Goal: Information Seeking & Learning: Learn about a topic

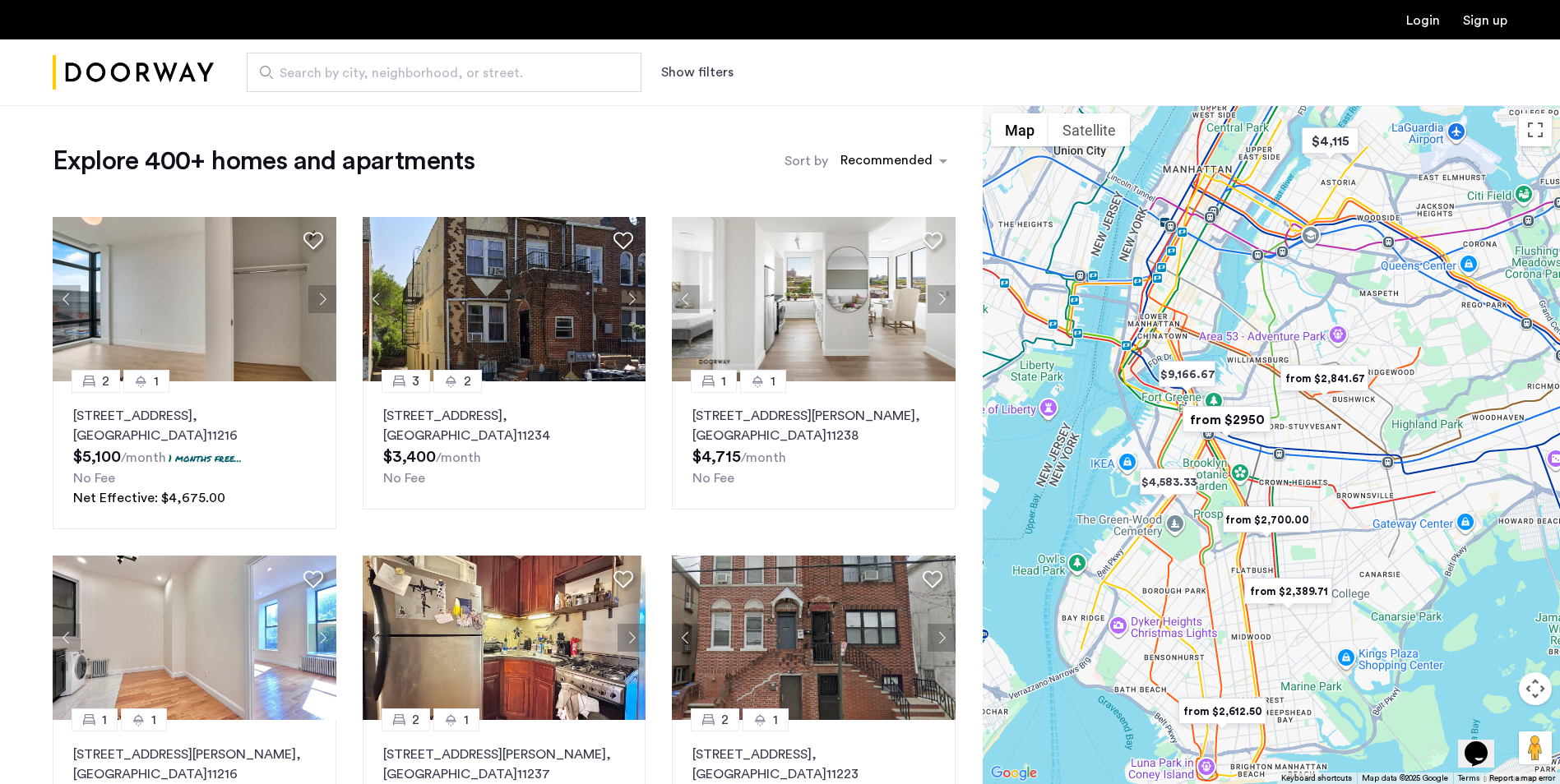
click at [700, 72] on button "Show filters" at bounding box center [697, 72] width 72 height 20
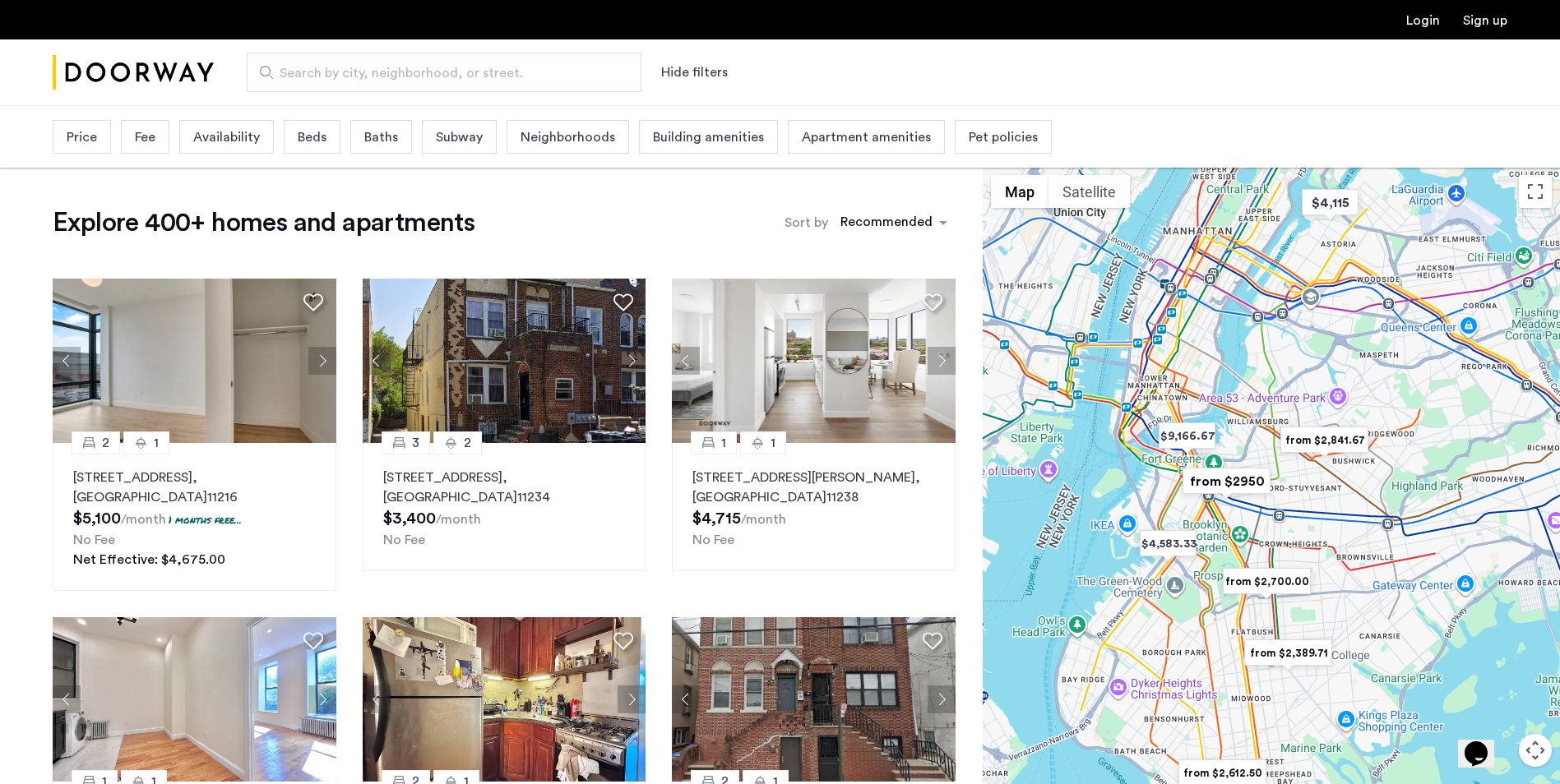
click at [94, 146] on span "Price" at bounding box center [82, 137] width 30 height 20
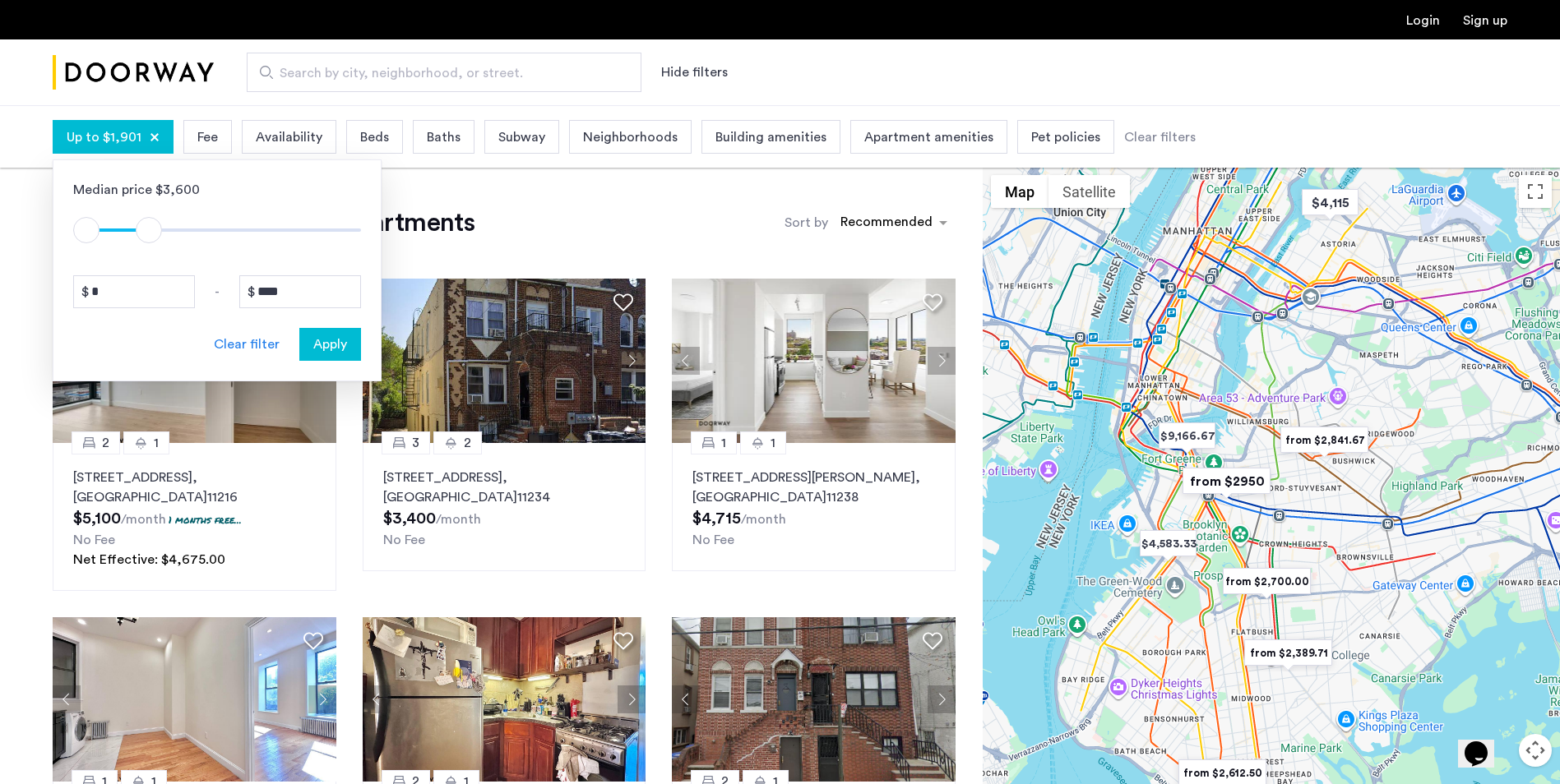
type input "****"
drag, startPoint x: 349, startPoint y: 230, endPoint x: 141, endPoint y: 233, distance: 208.8
click at [141, 233] on span "ngx-slider-max" at bounding box center [142, 230] width 26 height 26
click at [336, 346] on span "Apply" at bounding box center [330, 345] width 34 height 20
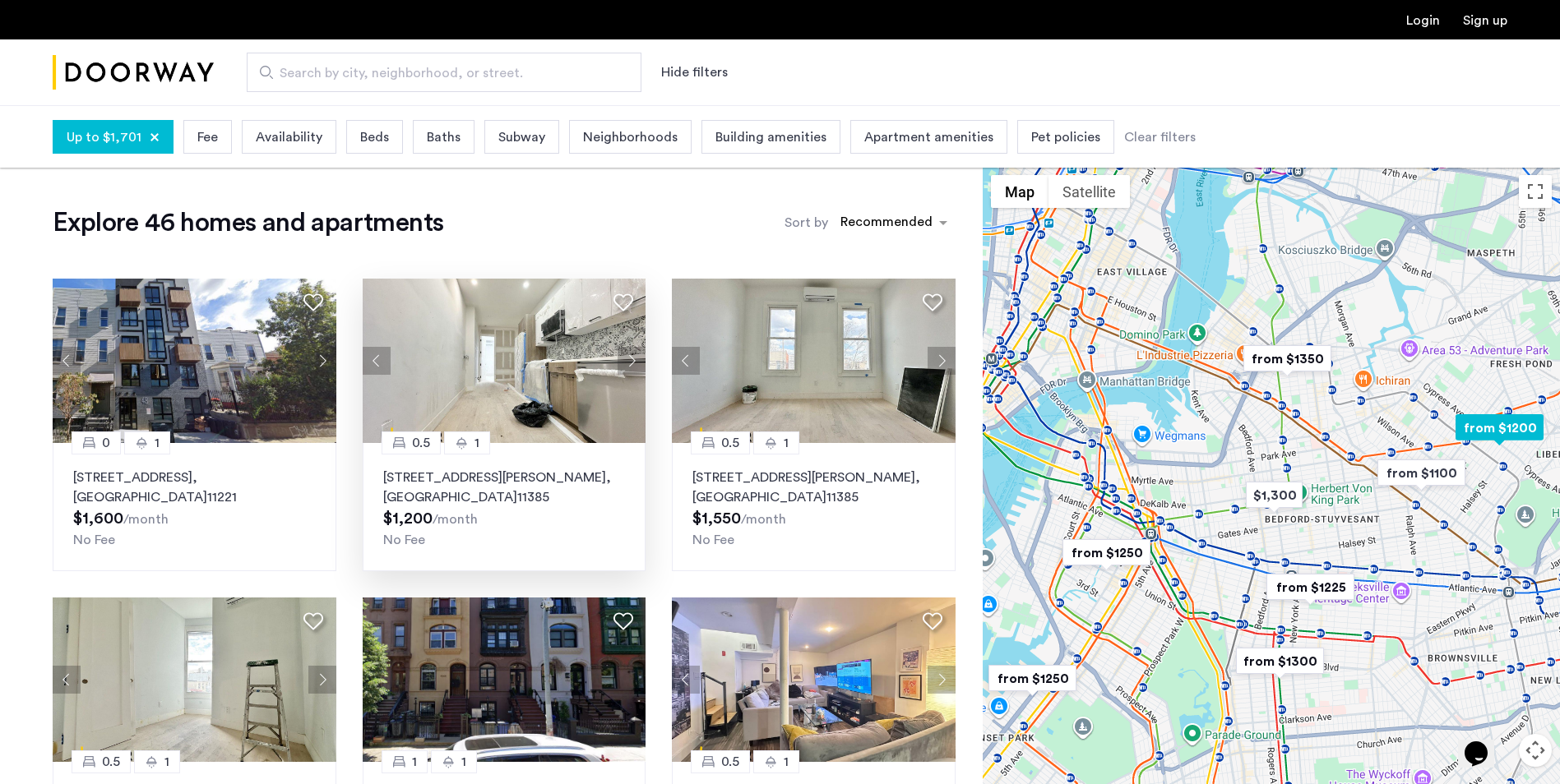
click at [521, 350] on img at bounding box center [505, 361] width 284 height 164
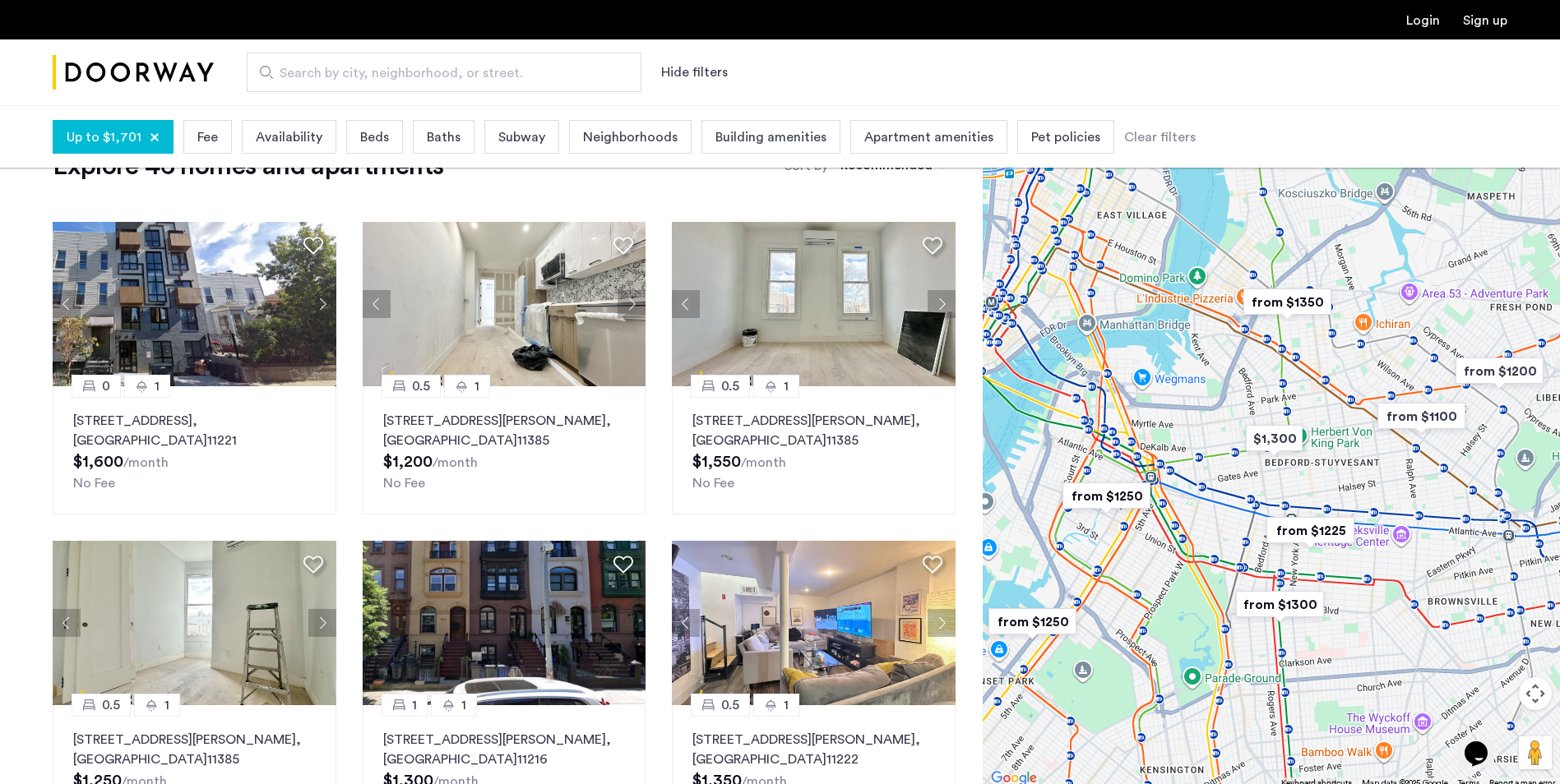
scroll to position [82, 0]
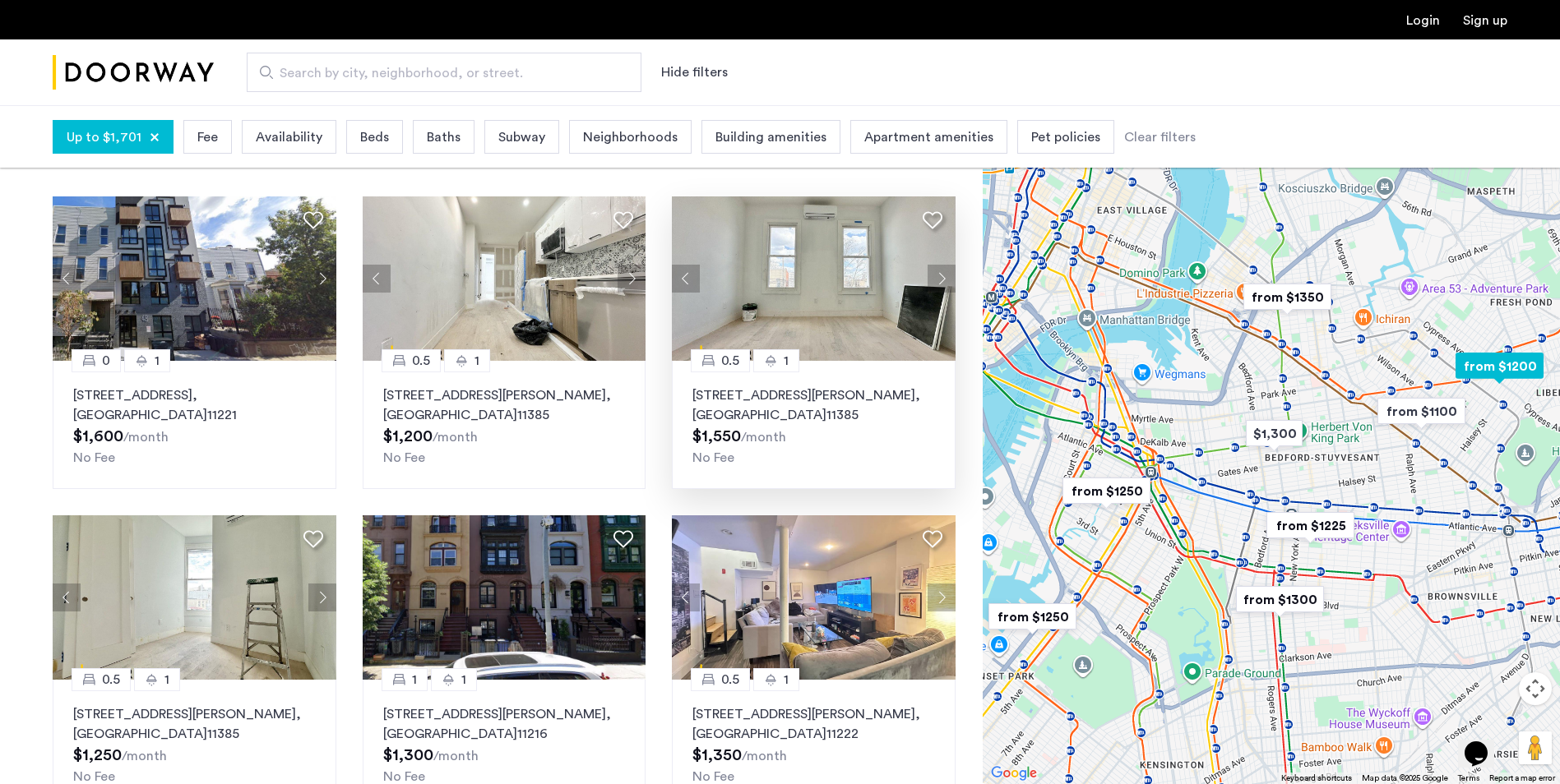
click at [802, 284] on img at bounding box center [814, 278] width 284 height 164
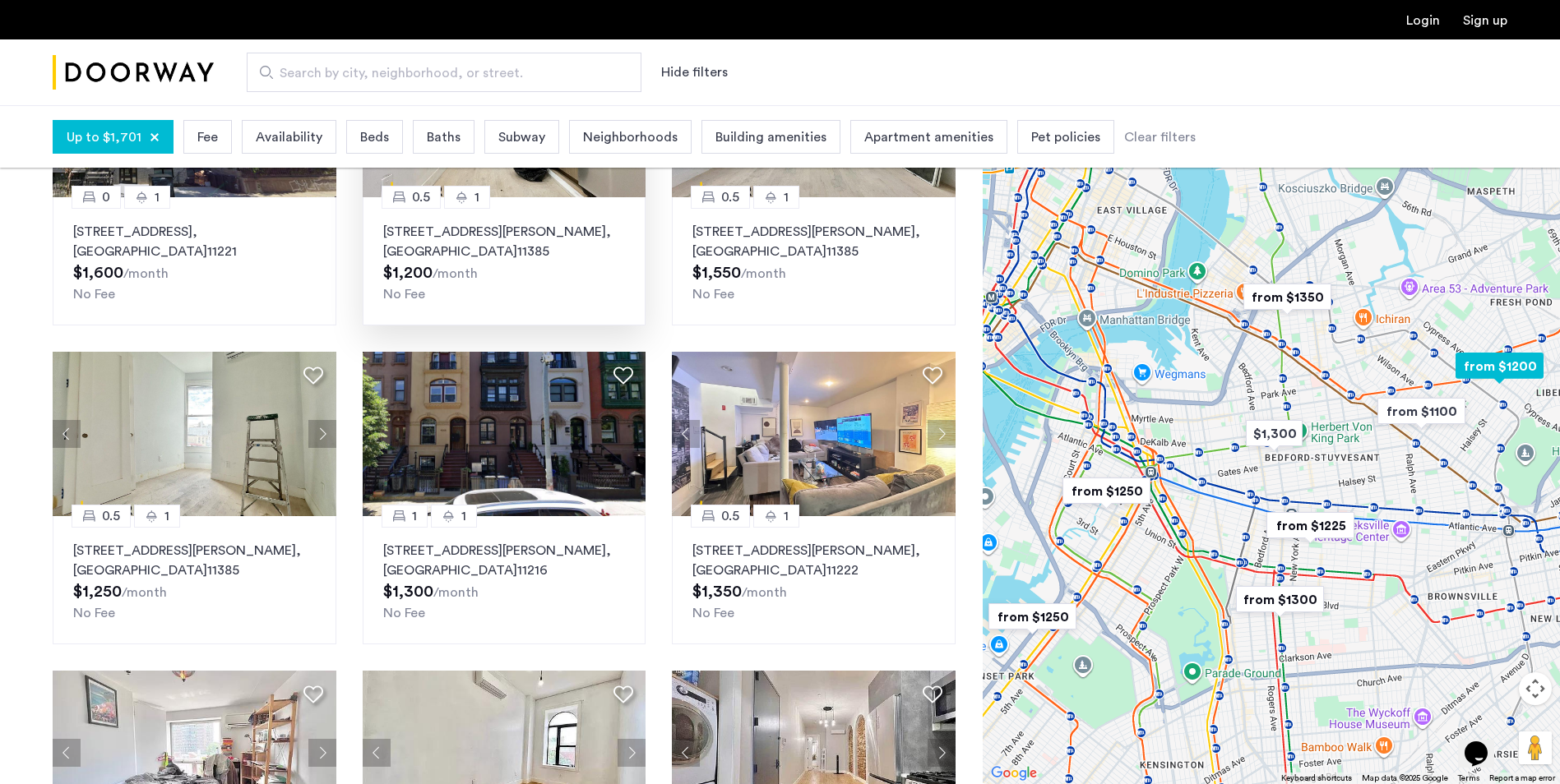
scroll to position [247, 0]
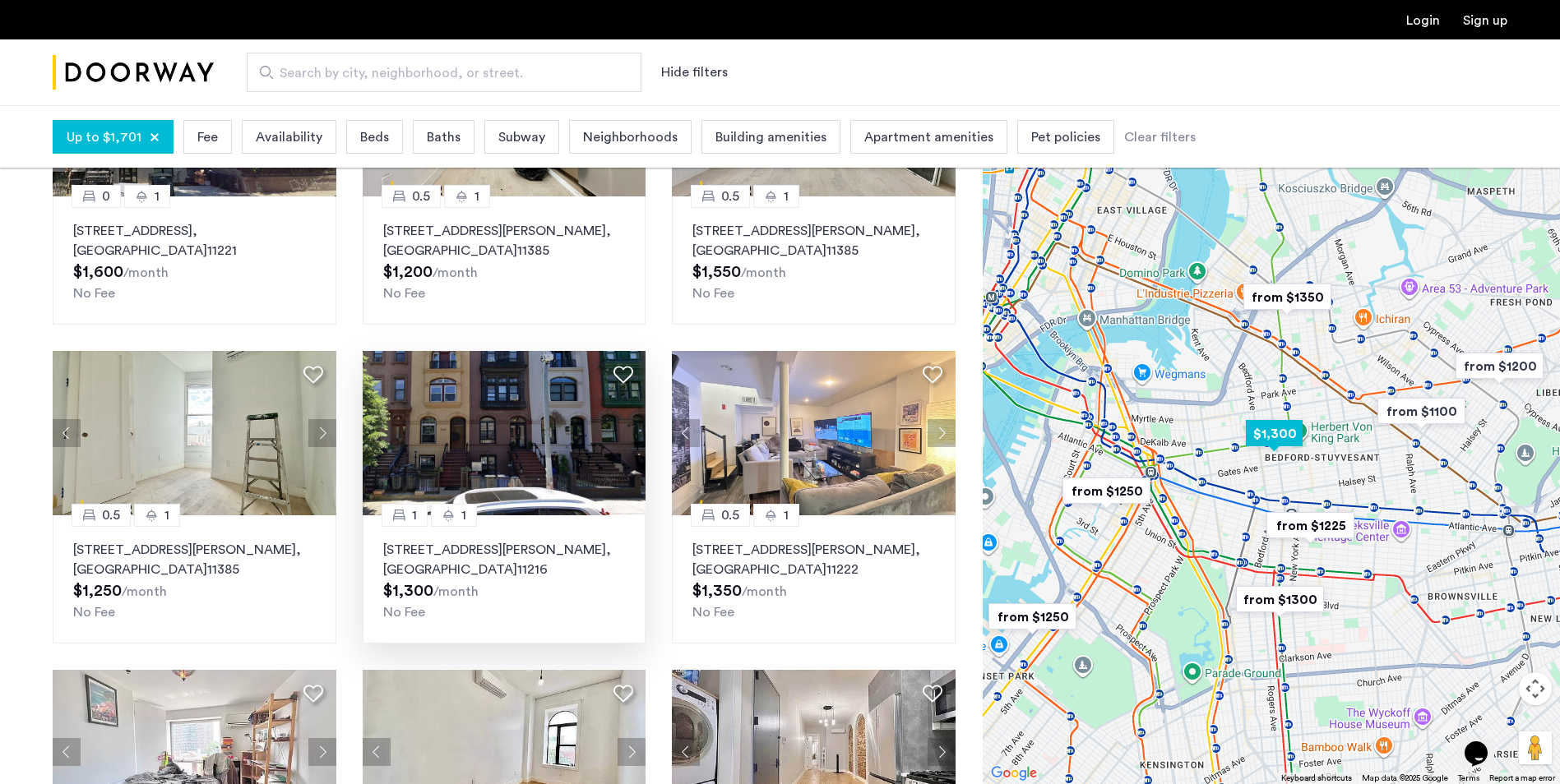
click at [469, 454] on img at bounding box center [505, 433] width 284 height 164
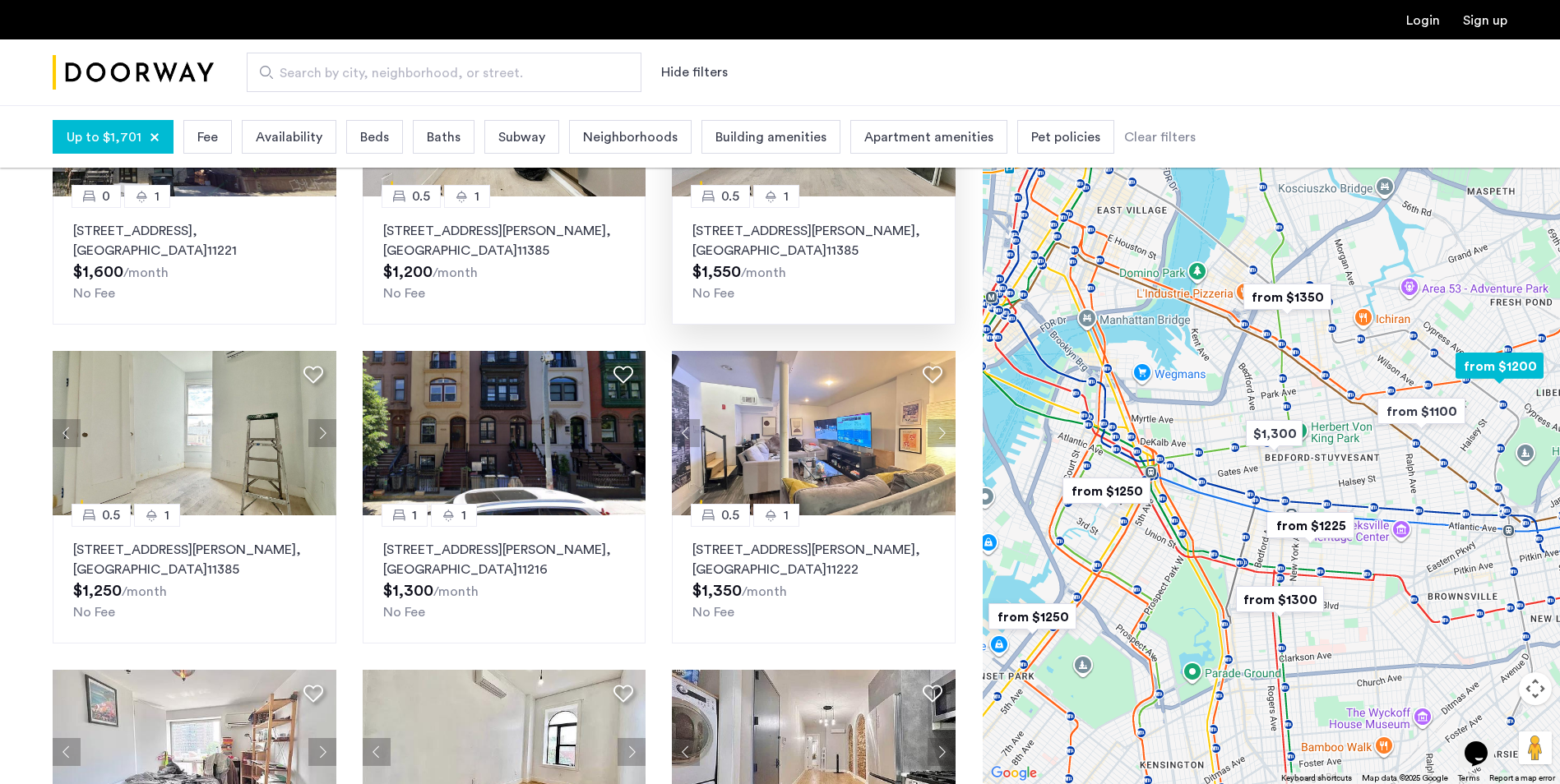
scroll to position [0, 0]
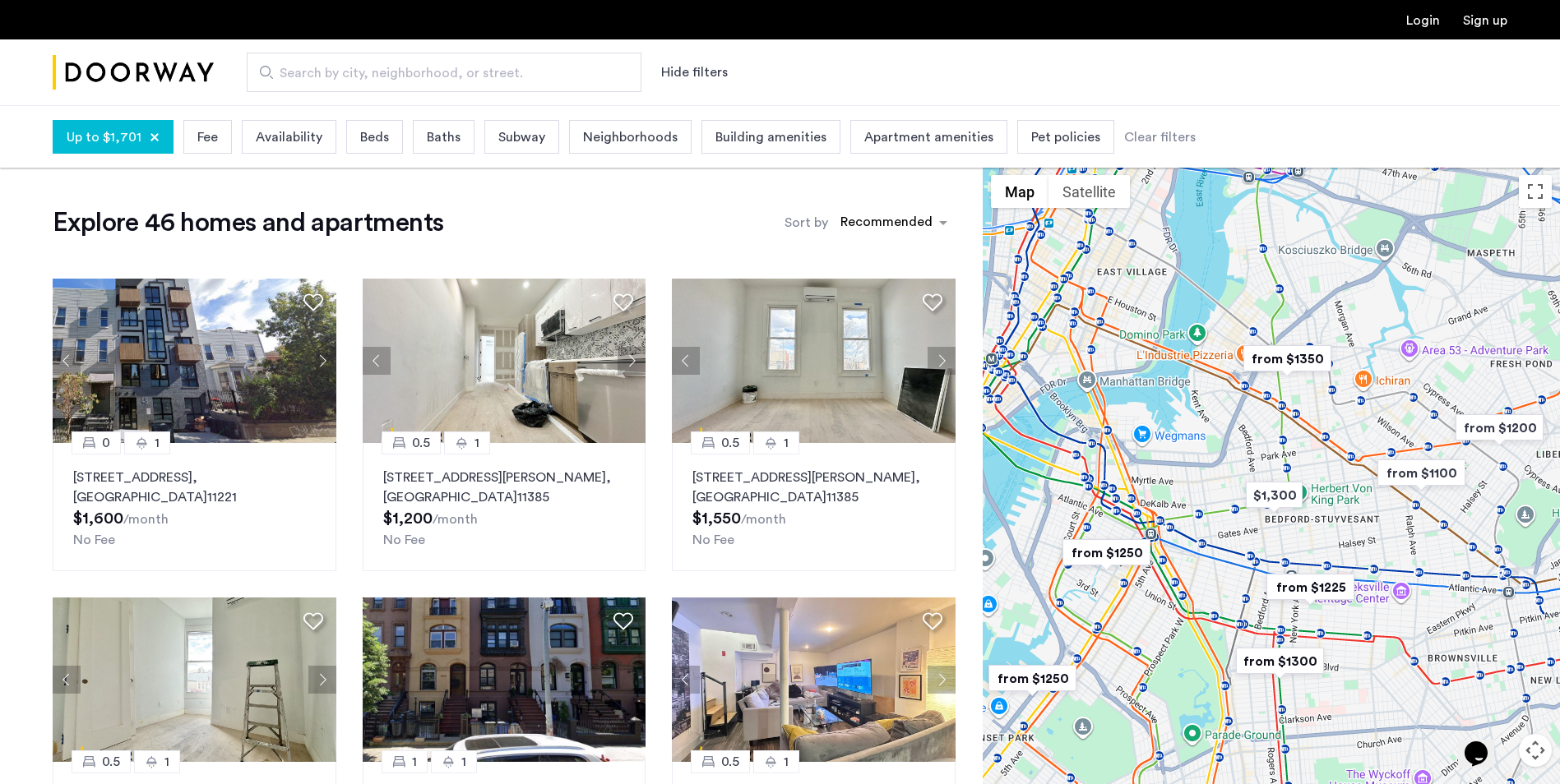
click at [379, 146] on span "Beds" at bounding box center [374, 137] width 29 height 20
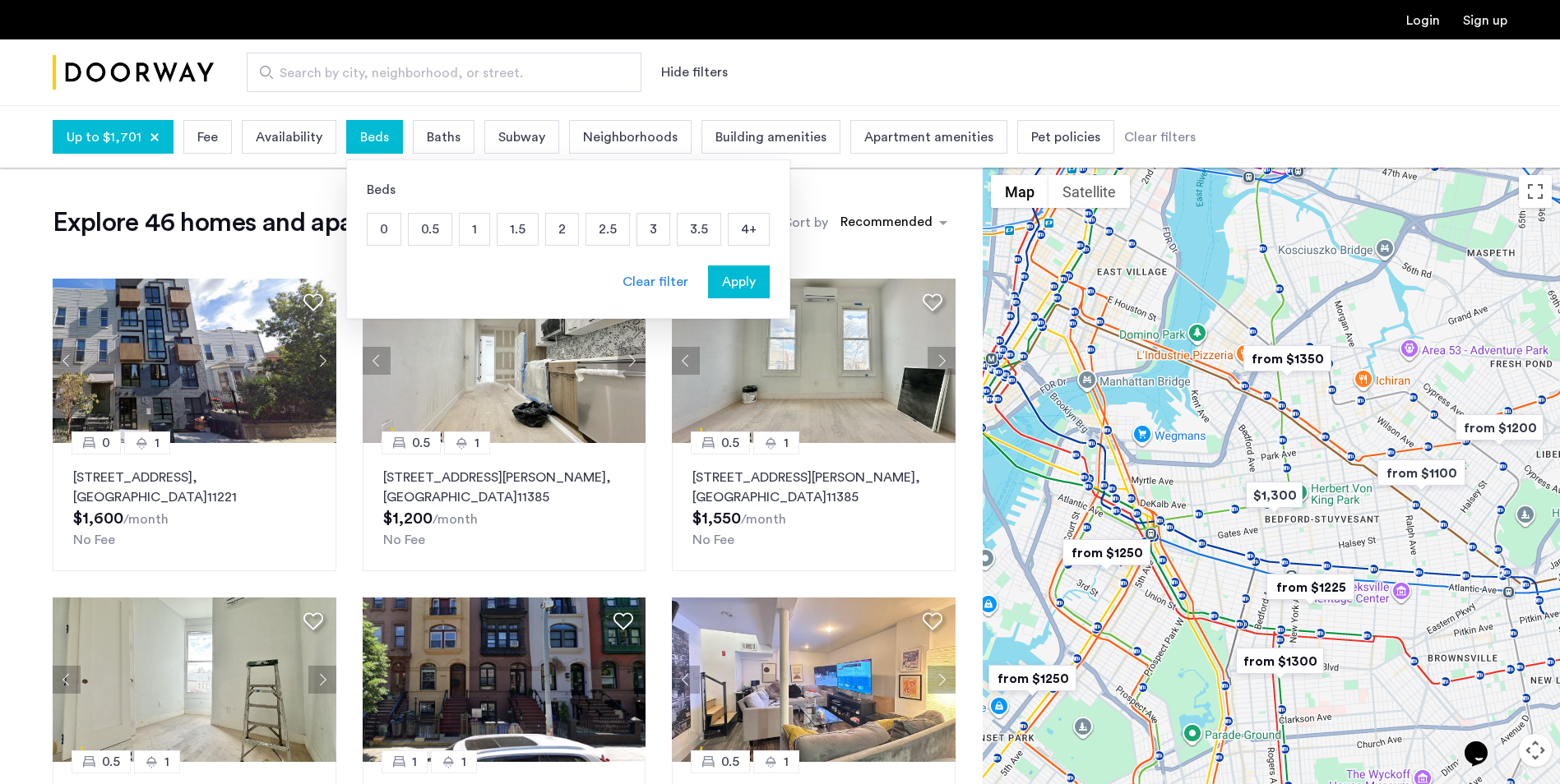
click at [379, 146] on span "Beds" at bounding box center [374, 137] width 29 height 20
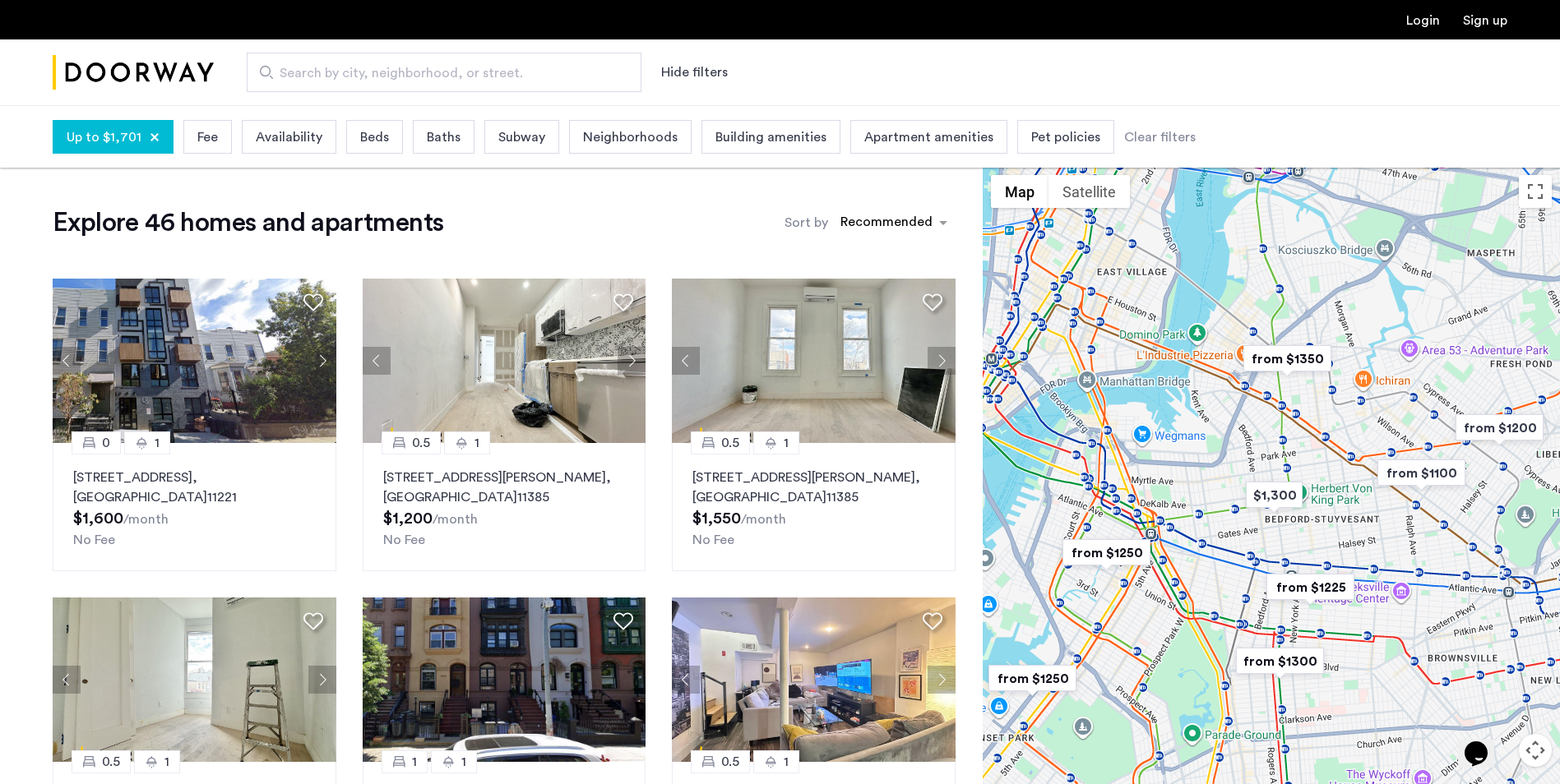
click at [368, 141] on span "Beds" at bounding box center [374, 137] width 29 height 20
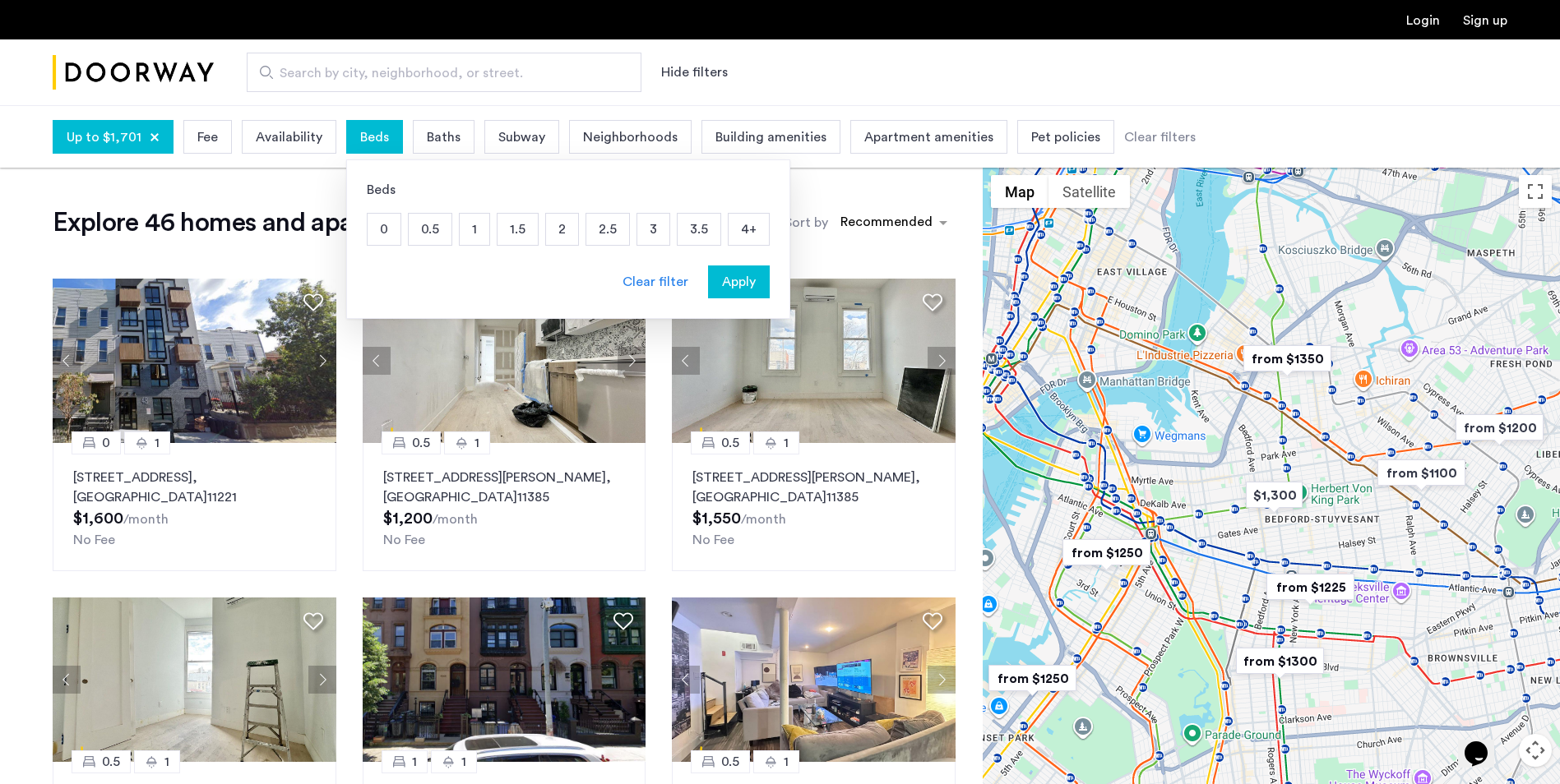
click at [429, 232] on p "0.5" at bounding box center [430, 229] width 43 height 31
click at [469, 225] on p "1" at bounding box center [475, 229] width 30 height 31
click at [722, 280] on span "Apply" at bounding box center [739, 282] width 34 height 20
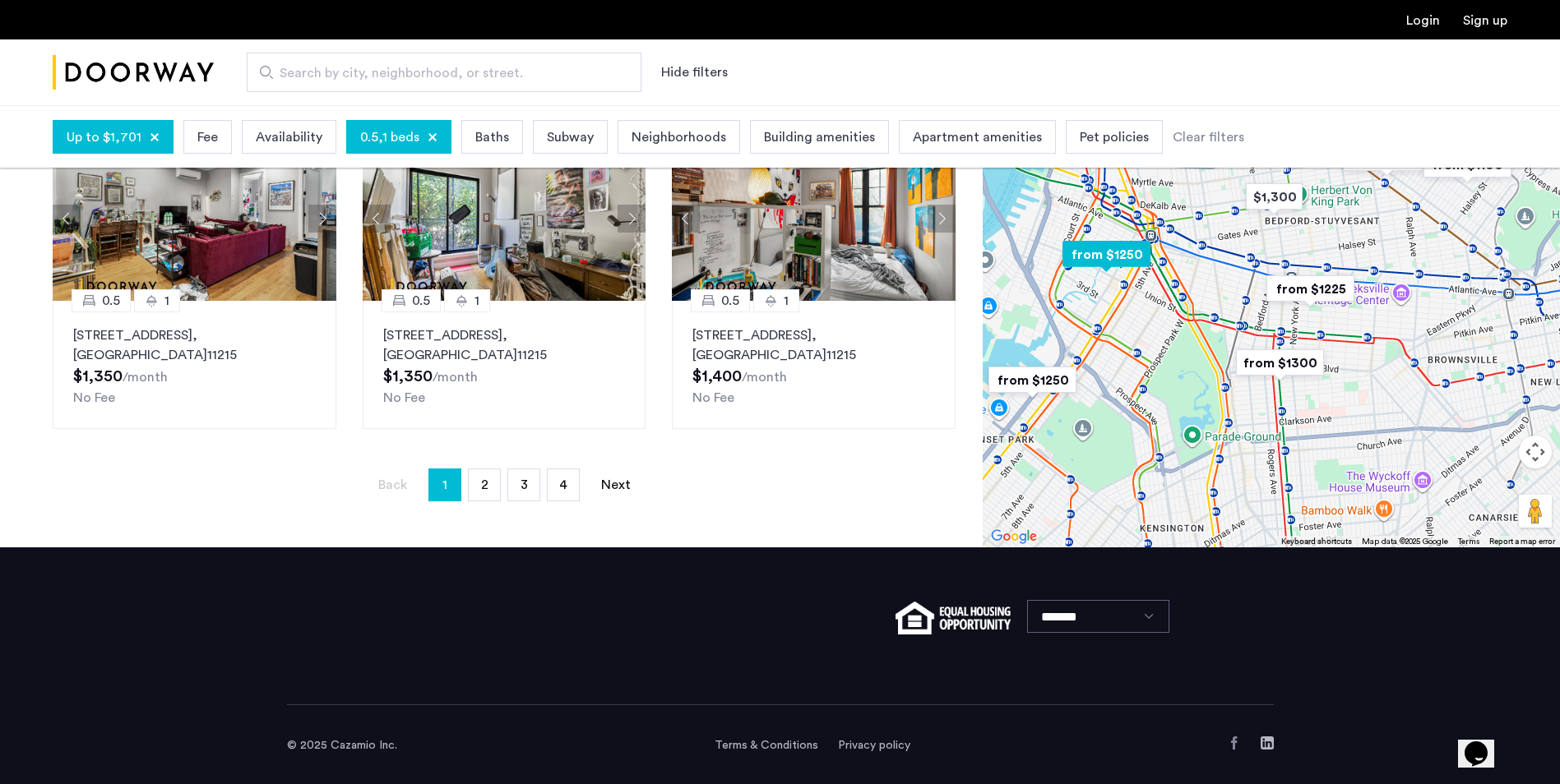
scroll to position [1102, 0]
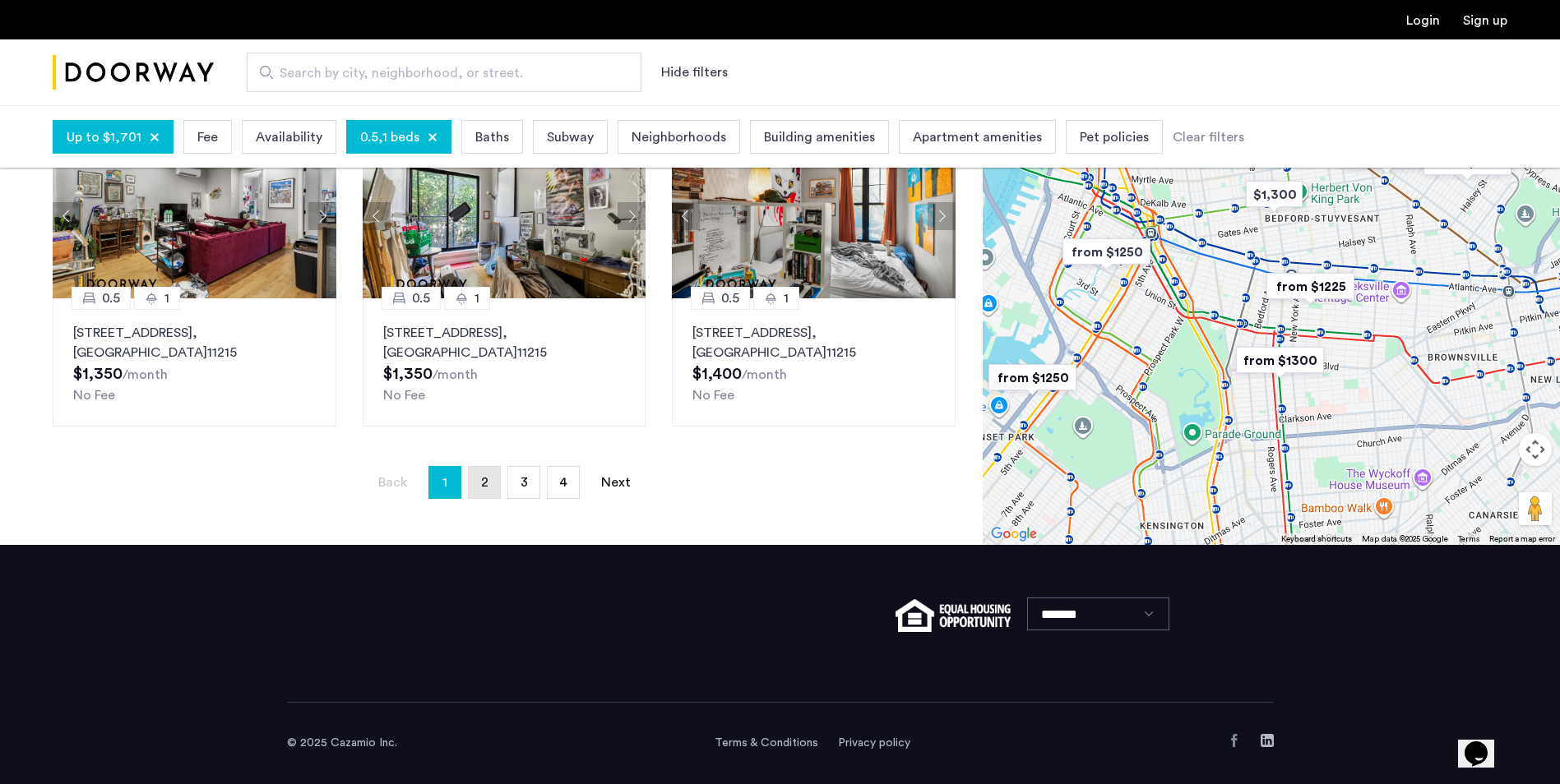
click at [496, 483] on link "page 2" at bounding box center [484, 482] width 31 height 31
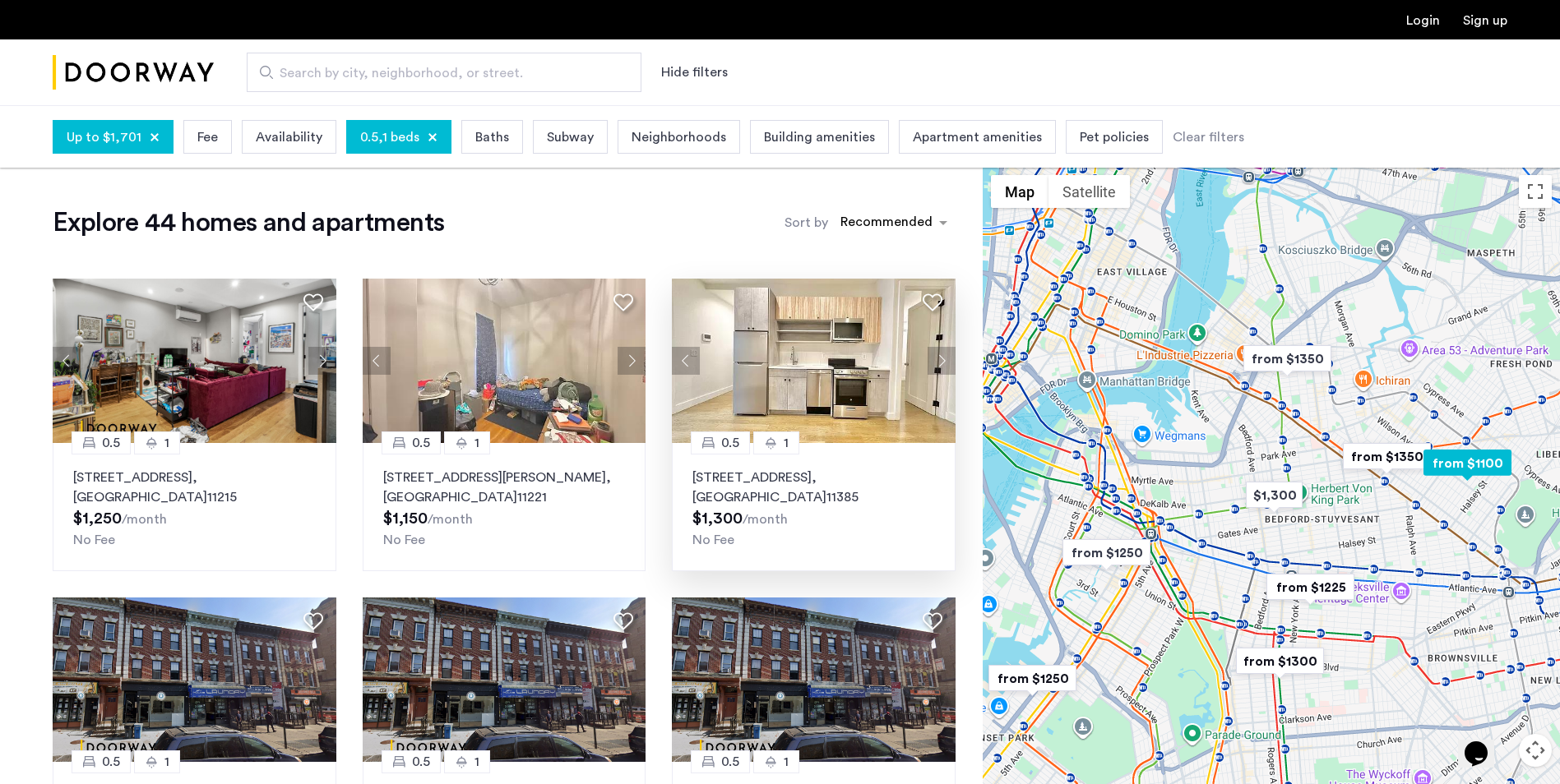
click at [831, 371] on img at bounding box center [814, 361] width 284 height 164
click at [148, 64] on img "Cazamio Logo" at bounding box center [133, 73] width 161 height 62
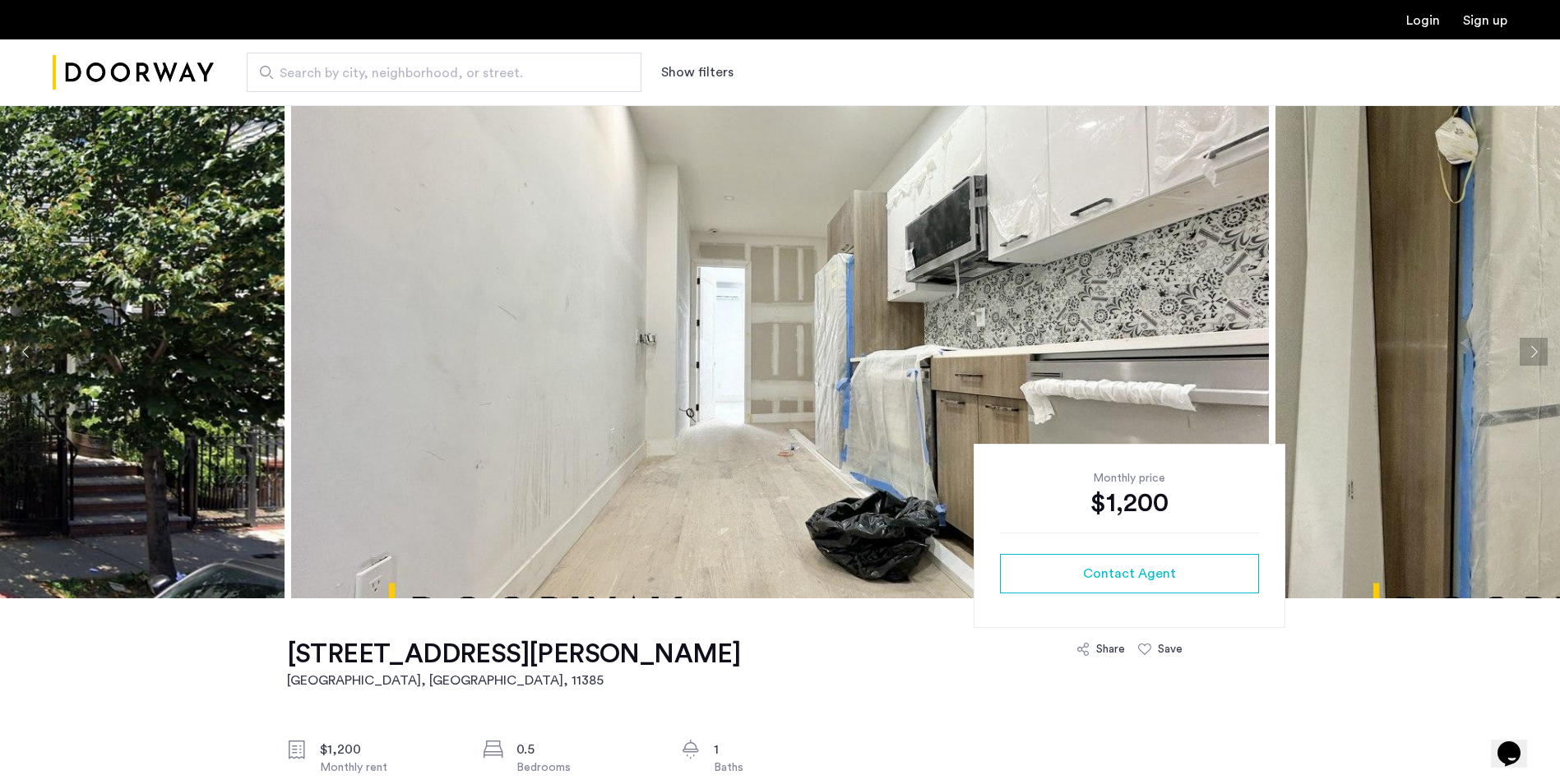
click at [1531, 349] on button "Next apartment" at bounding box center [1533, 352] width 28 height 28
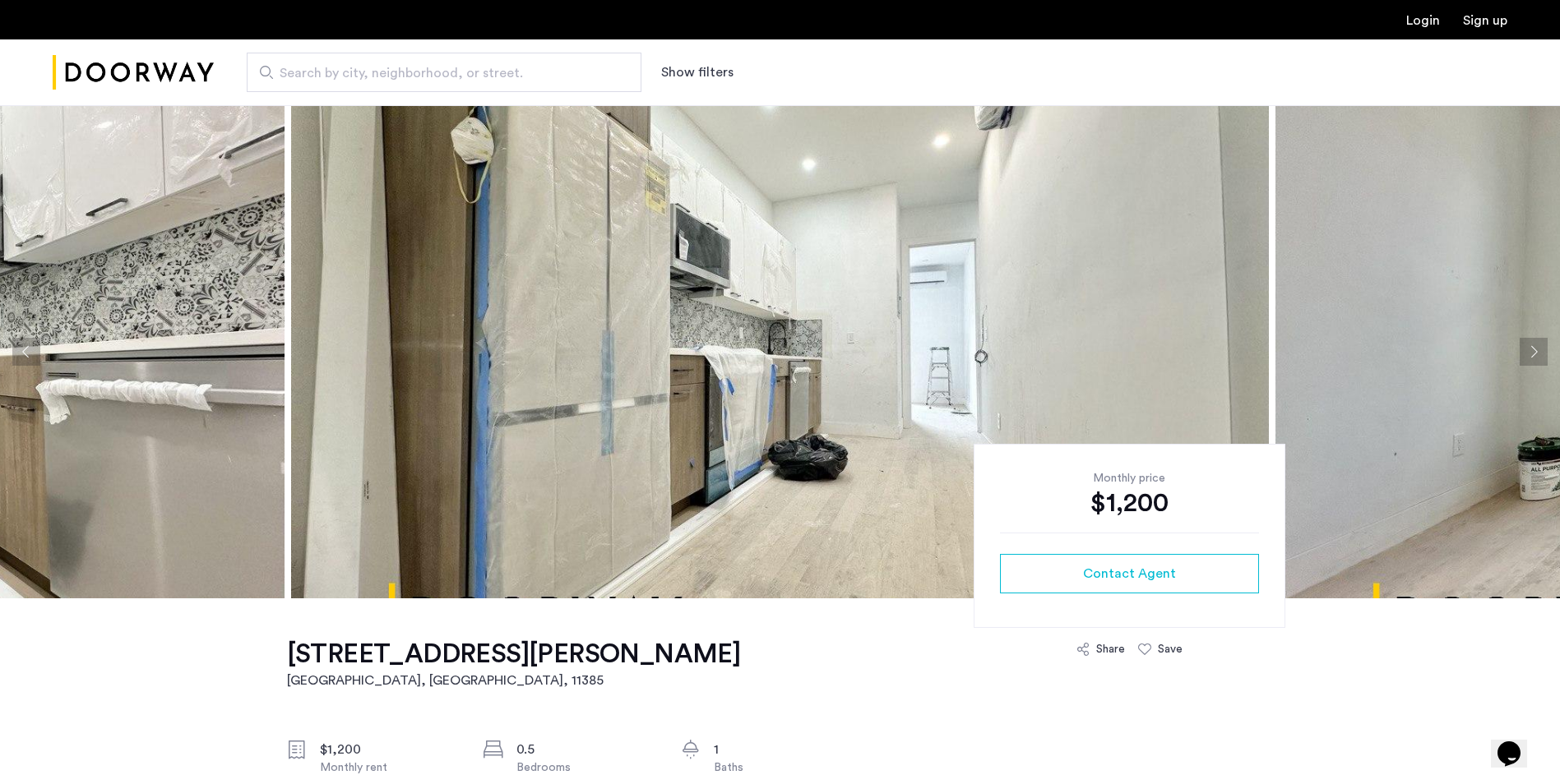
click at [1531, 349] on button "Next apartment" at bounding box center [1533, 352] width 28 height 28
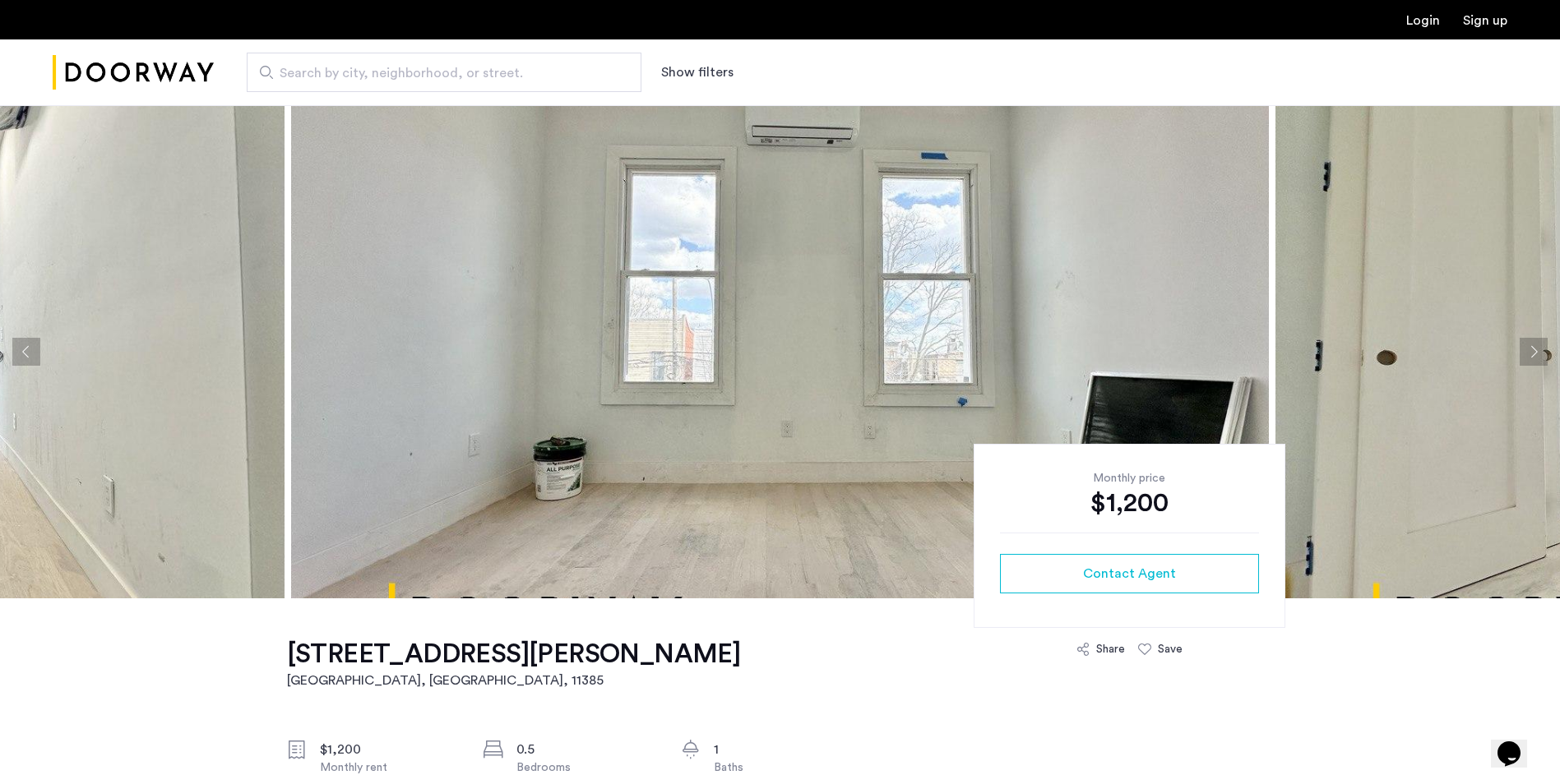
click at [1531, 349] on button "Next apartment" at bounding box center [1533, 352] width 28 height 28
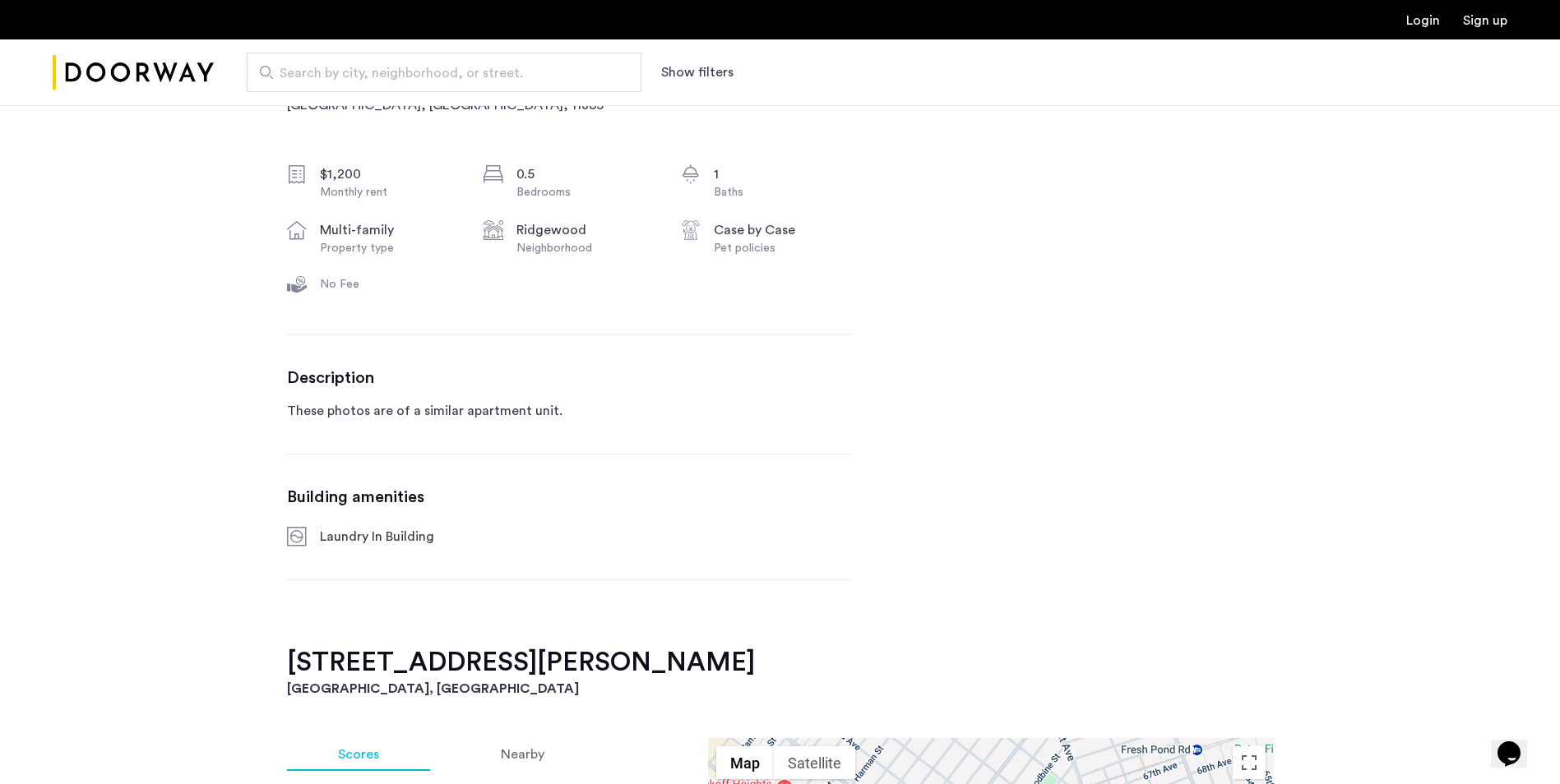
scroll to position [82, 0]
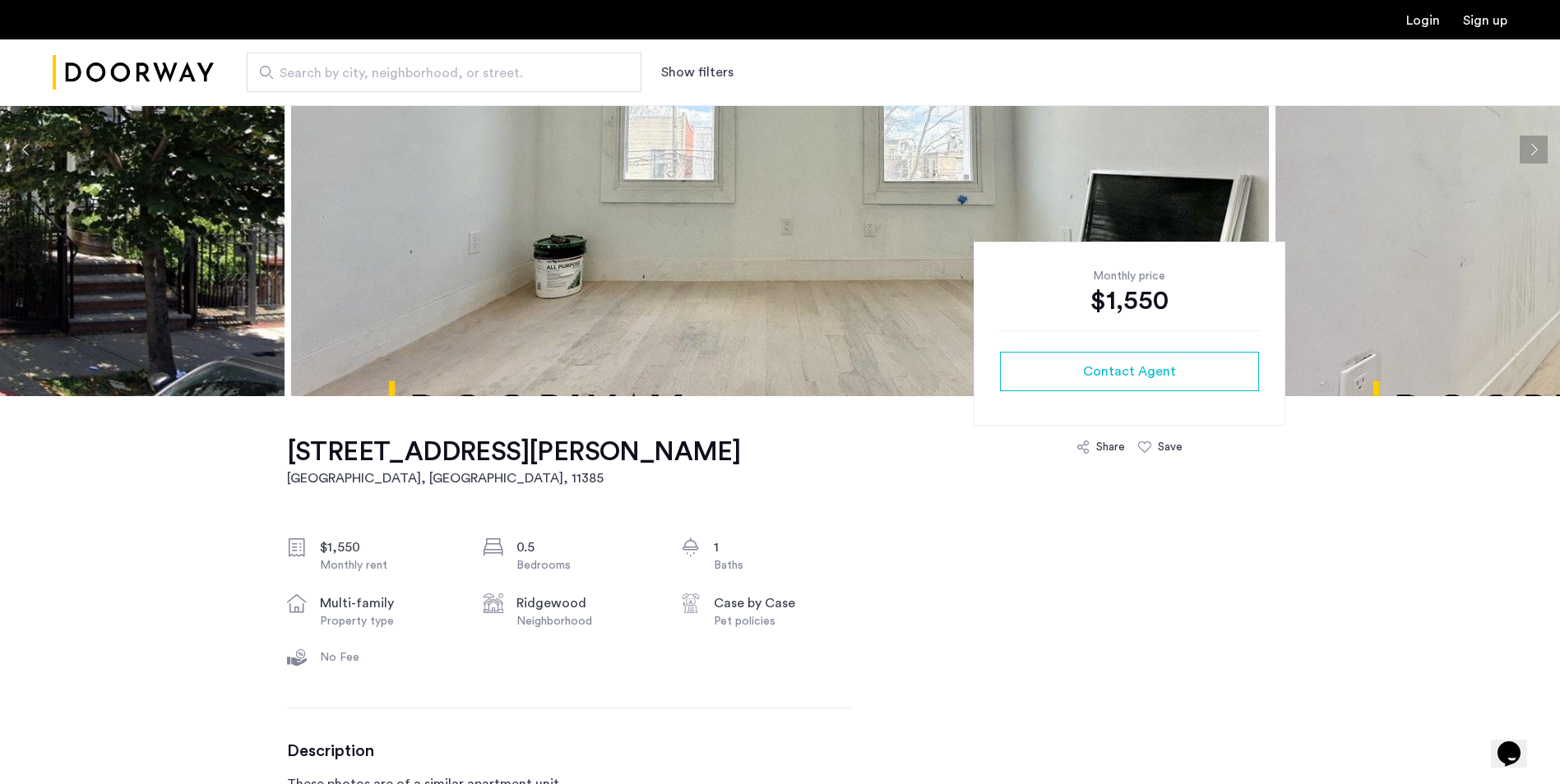
scroll to position [164, 0]
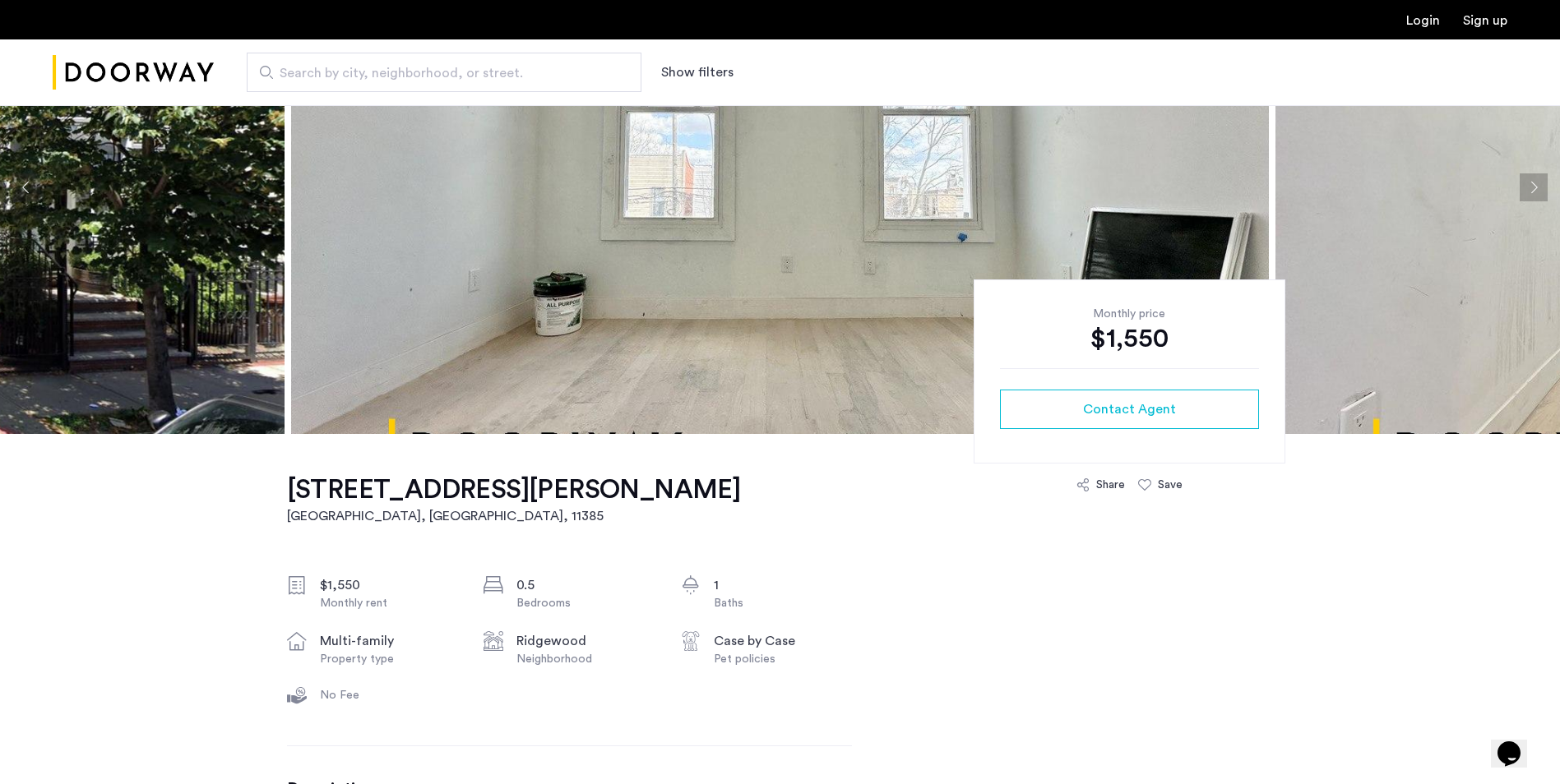
click at [1533, 183] on button "Next apartment" at bounding box center [1533, 187] width 28 height 28
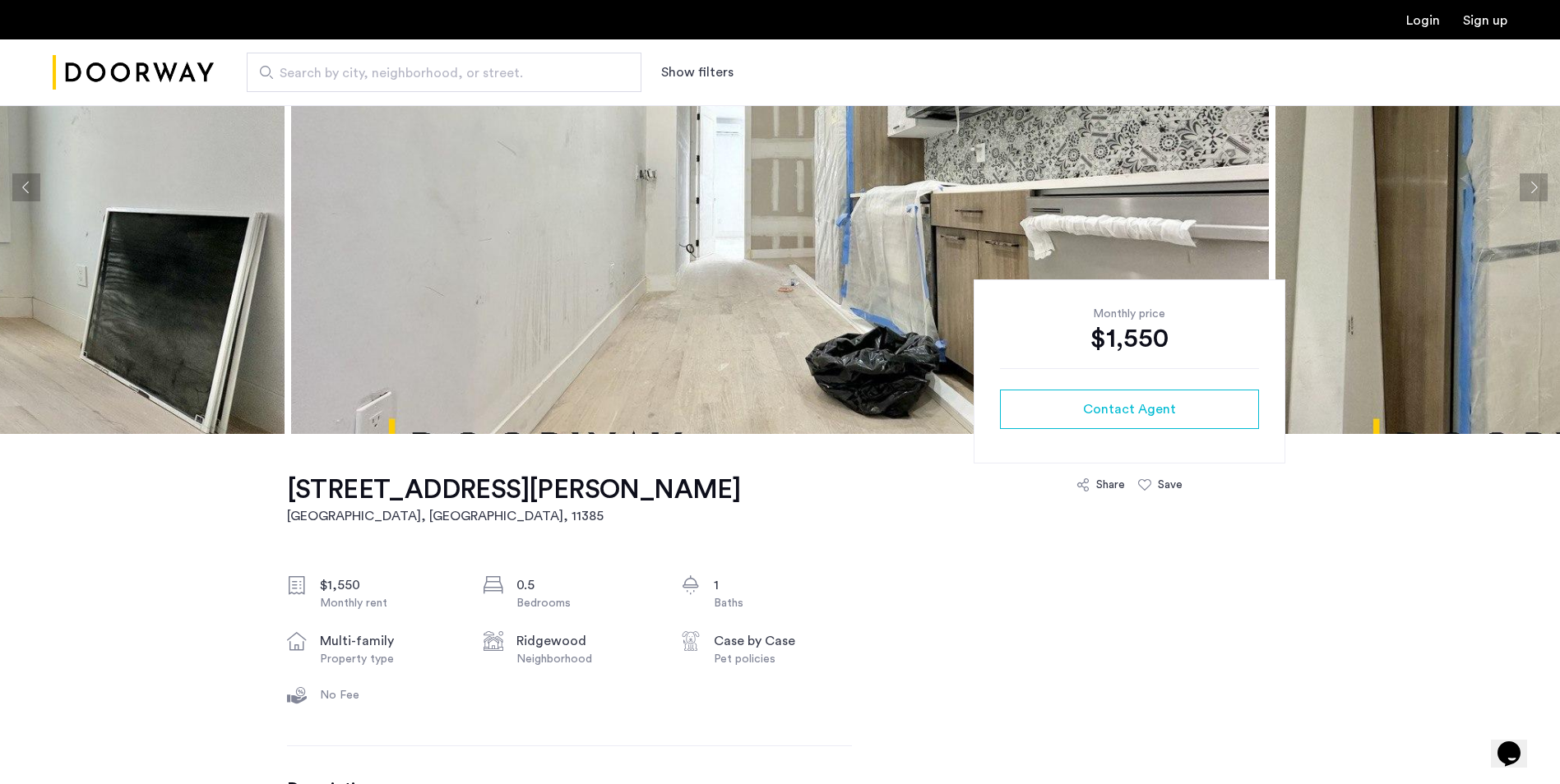
click at [1533, 183] on button "Next apartment" at bounding box center [1533, 187] width 28 height 28
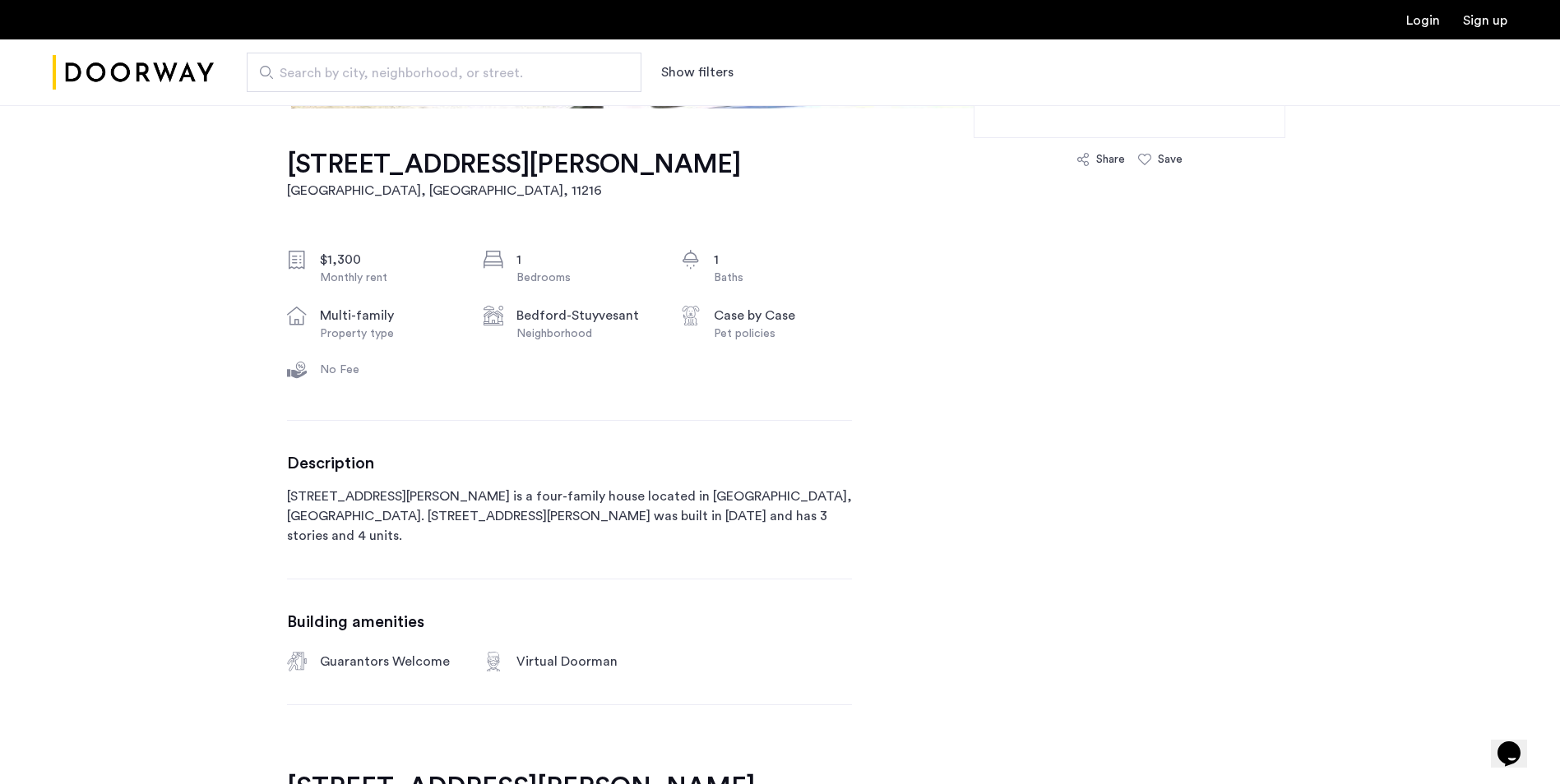
scroll to position [493, 0]
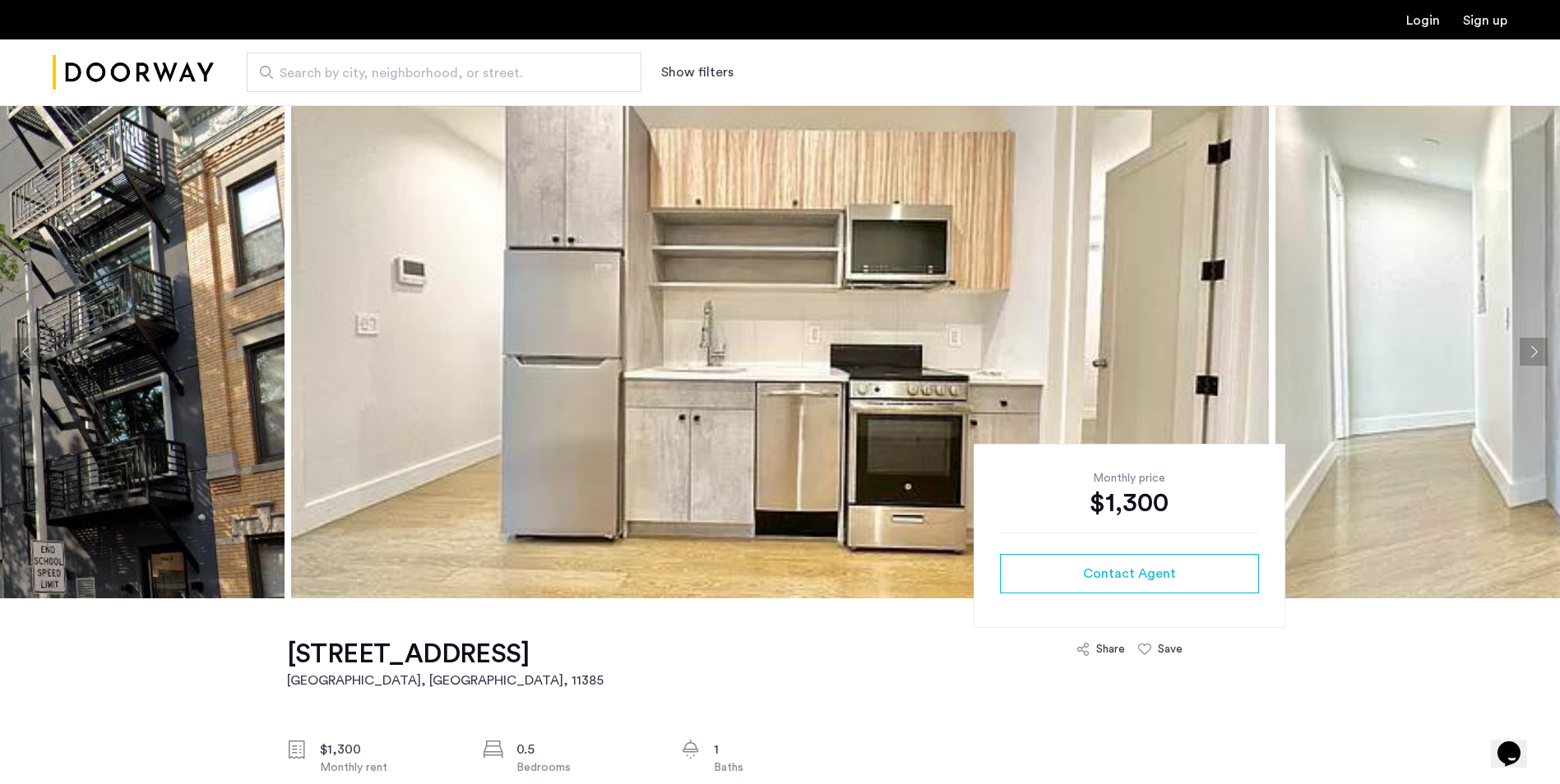
click at [1537, 352] on button "Next apartment" at bounding box center [1533, 352] width 28 height 28
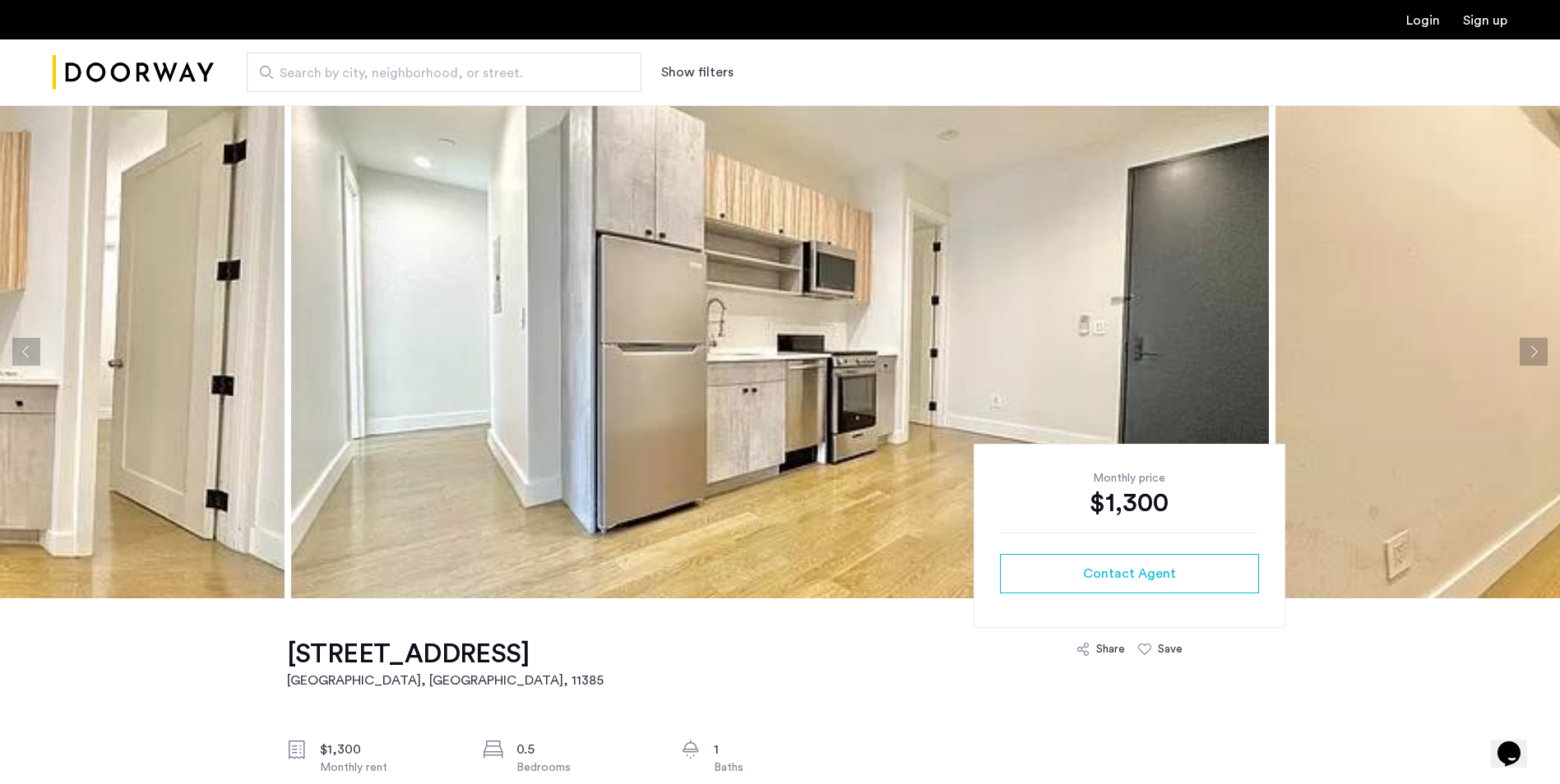
click at [1537, 352] on button "Next apartment" at bounding box center [1533, 352] width 28 height 28
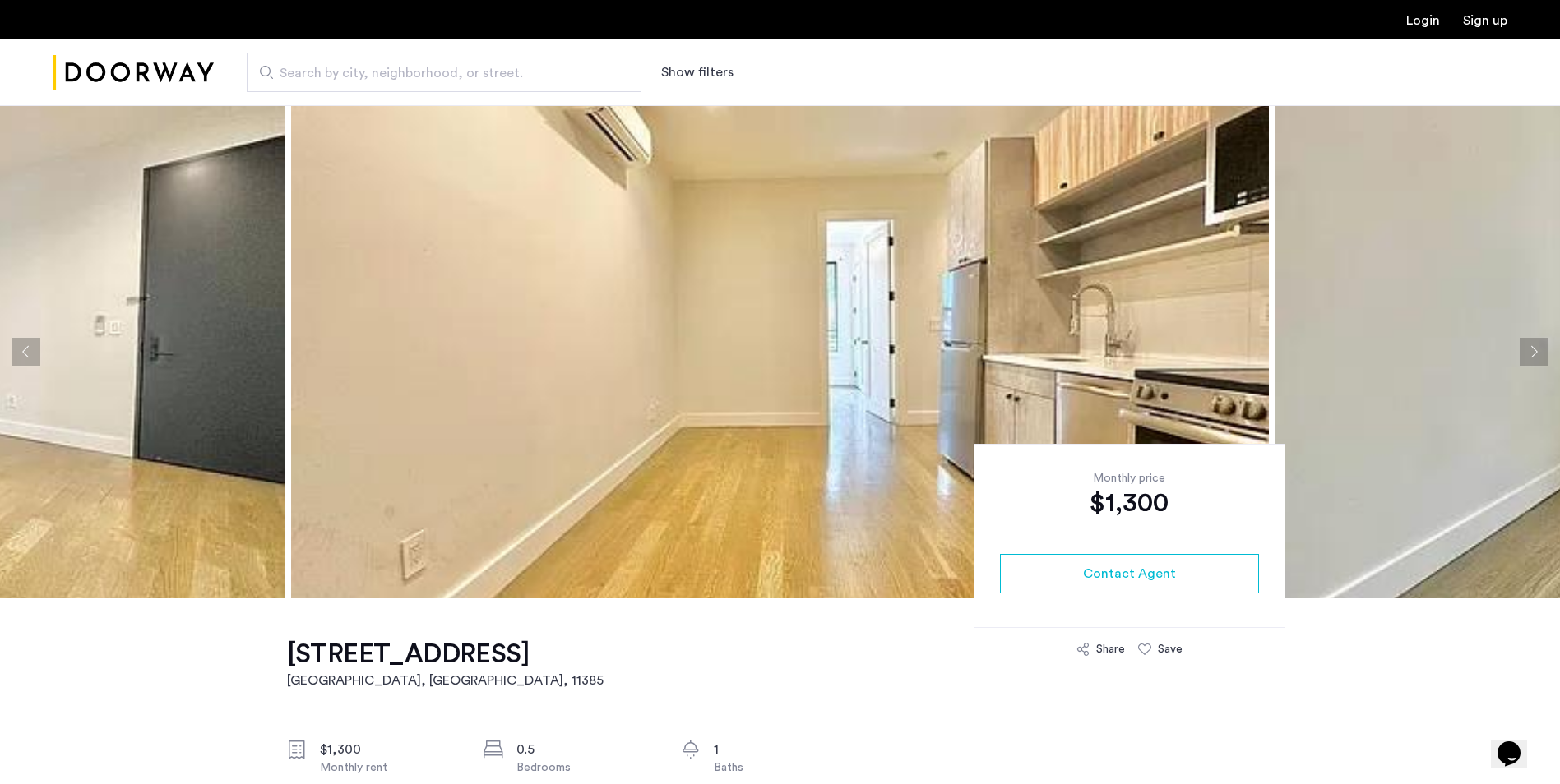
click at [1537, 352] on button "Next apartment" at bounding box center [1533, 352] width 28 height 28
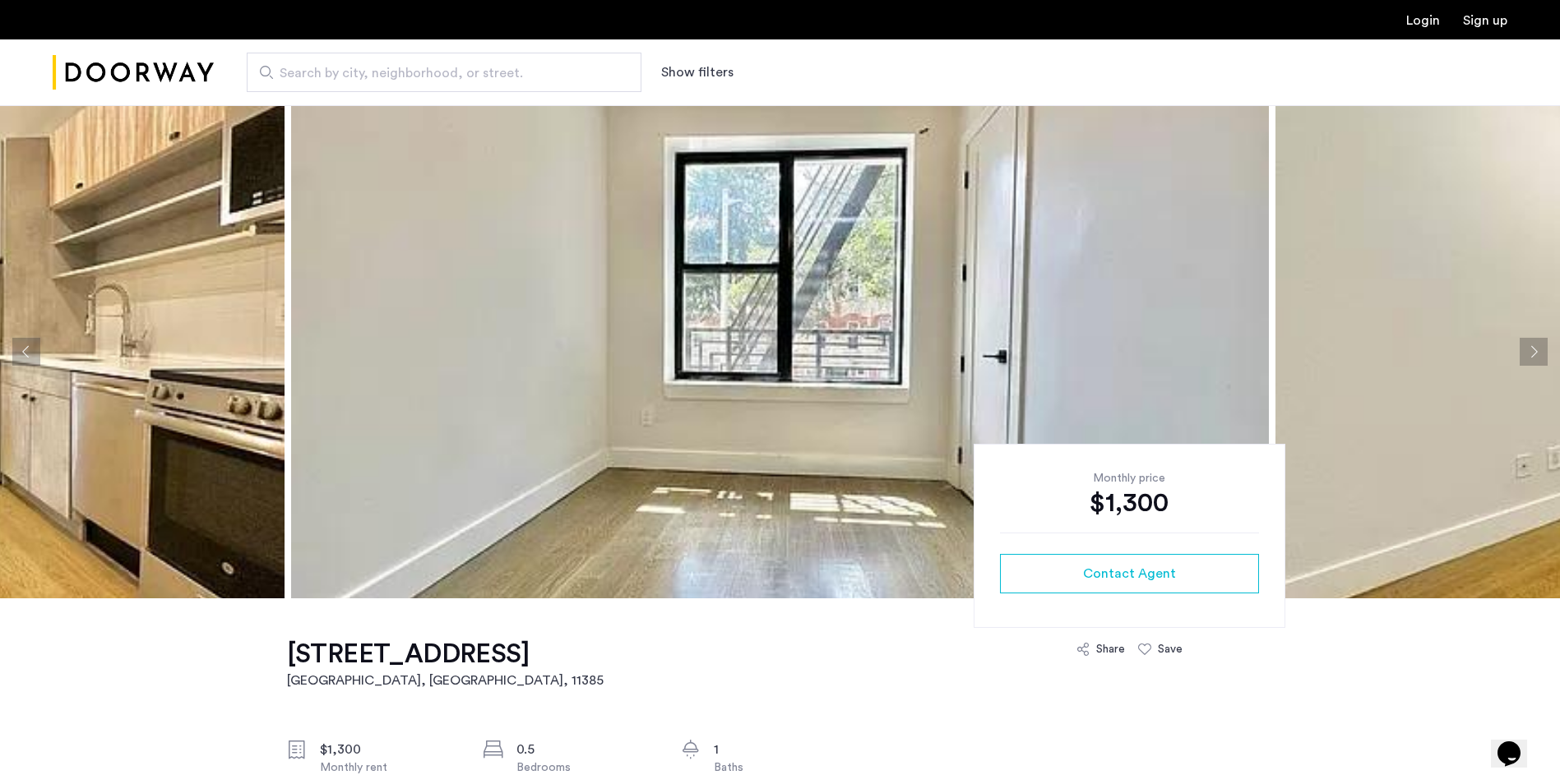
click at [1537, 352] on button "Next apartment" at bounding box center [1533, 352] width 28 height 28
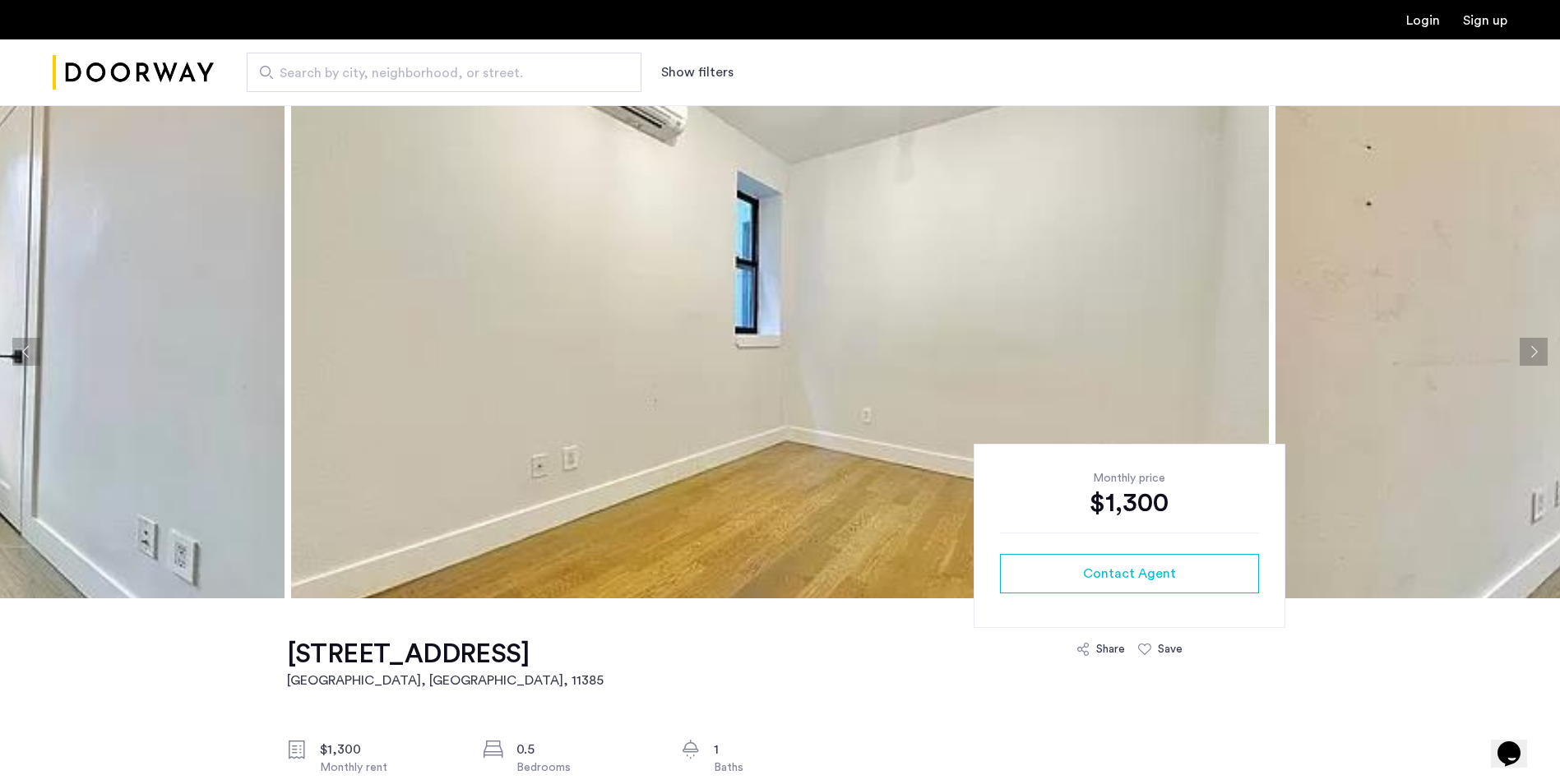
click at [1537, 352] on button "Next apartment" at bounding box center [1533, 352] width 28 height 28
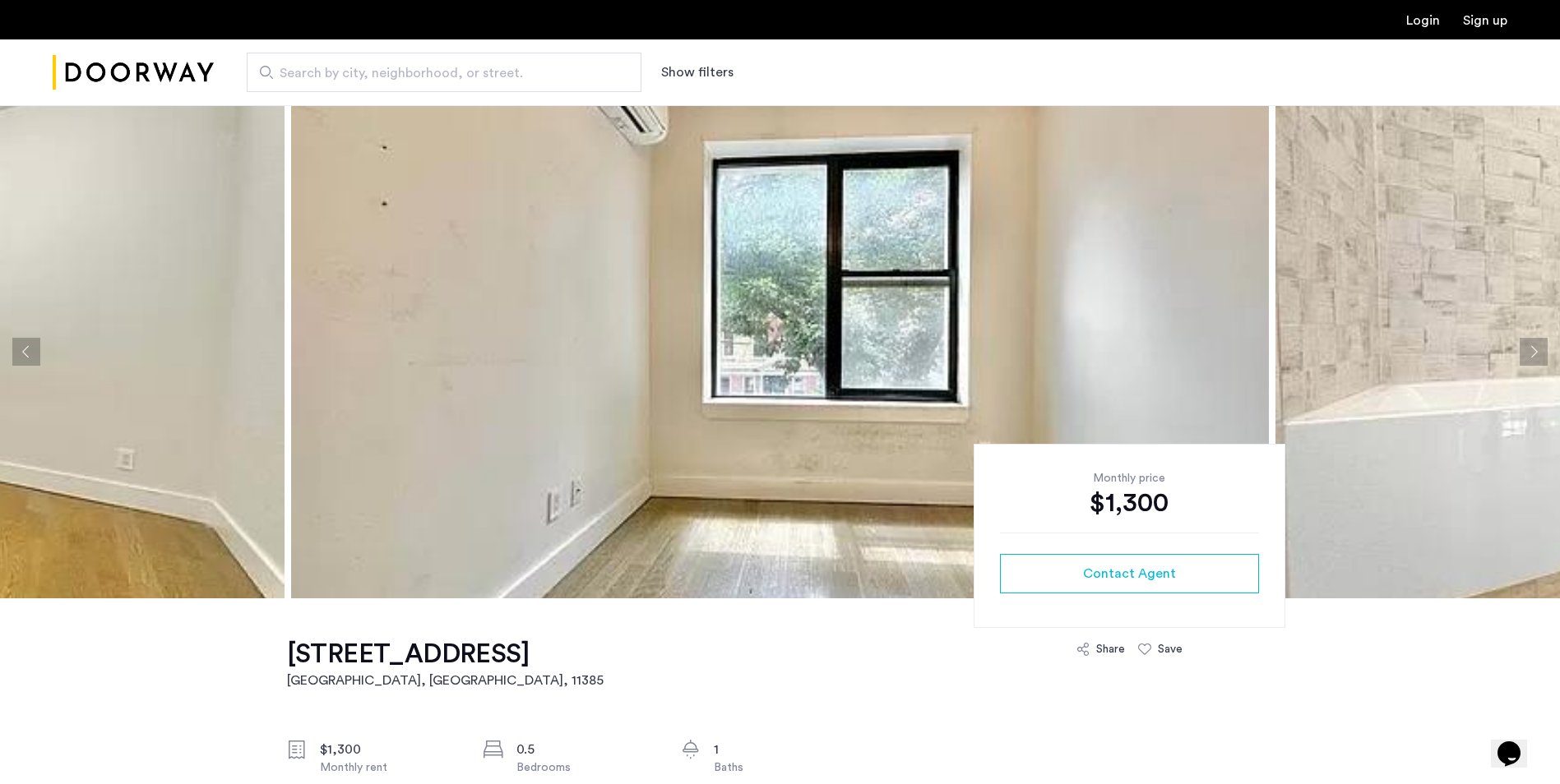
click at [1537, 352] on button "Next apartment" at bounding box center [1533, 352] width 28 height 28
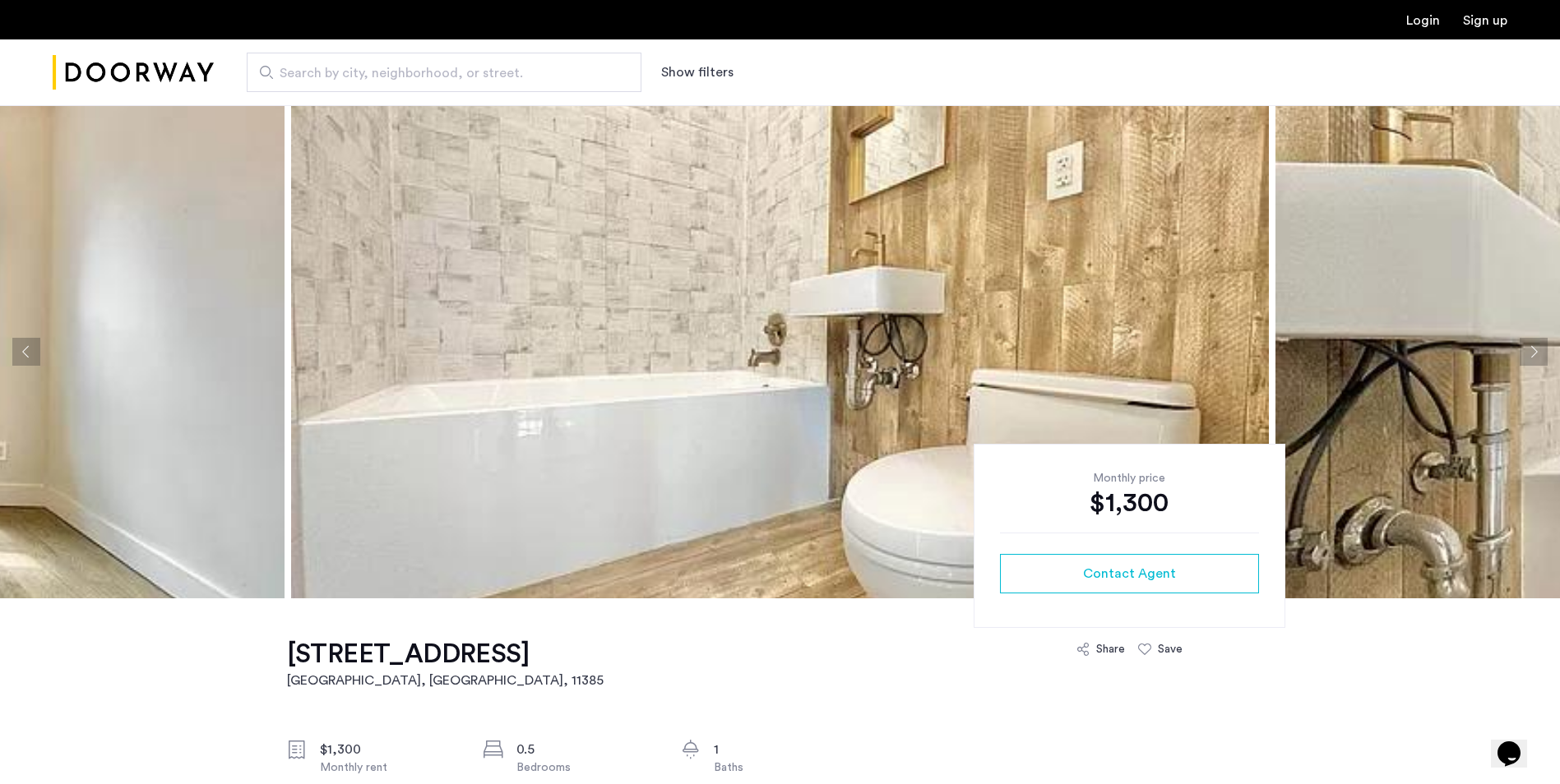
click at [1537, 352] on button "Next apartment" at bounding box center [1533, 352] width 28 height 28
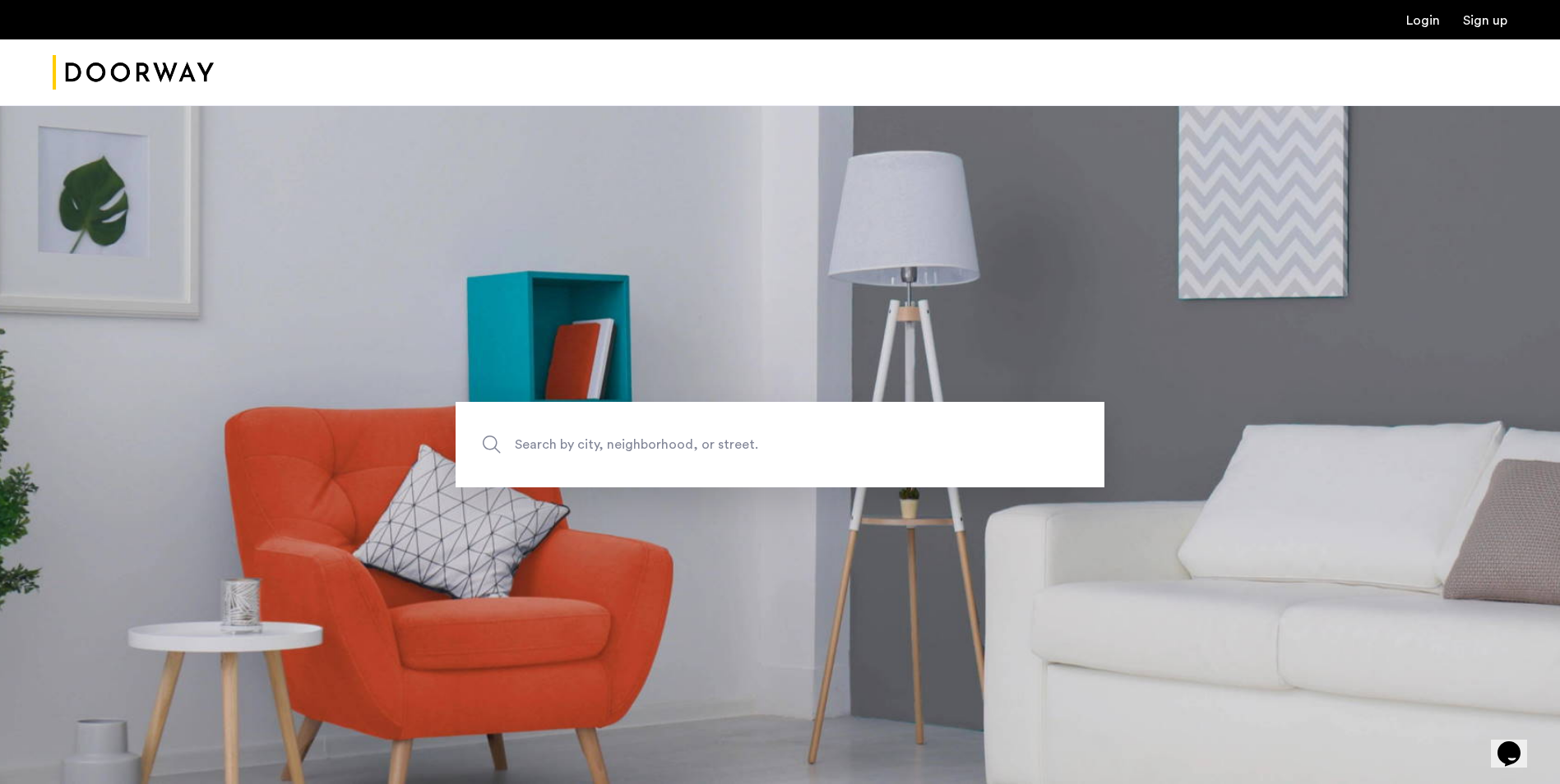
click at [128, 203] on section "Search by city, neighborhood, or street." at bounding box center [780, 444] width 1560 height 679
click at [167, 77] on img "Cazamio Logo" at bounding box center [133, 73] width 161 height 62
click at [560, 452] on span "Search by city, neighborhood, or street." at bounding box center [742, 445] width 454 height 22
click at [560, 452] on input "Search by city, neighborhood, or street." at bounding box center [779, 445] width 649 height 86
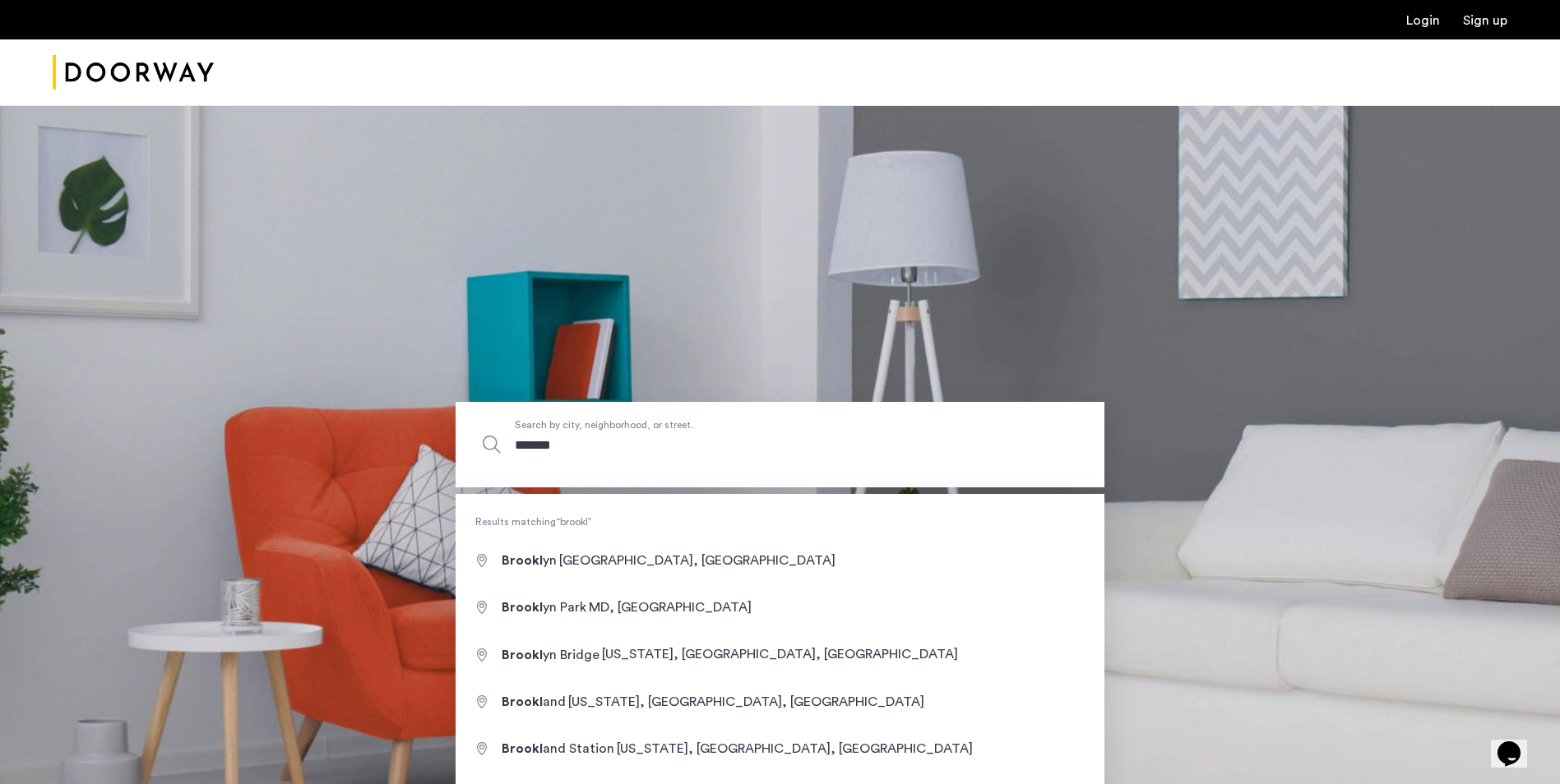
type input "********"
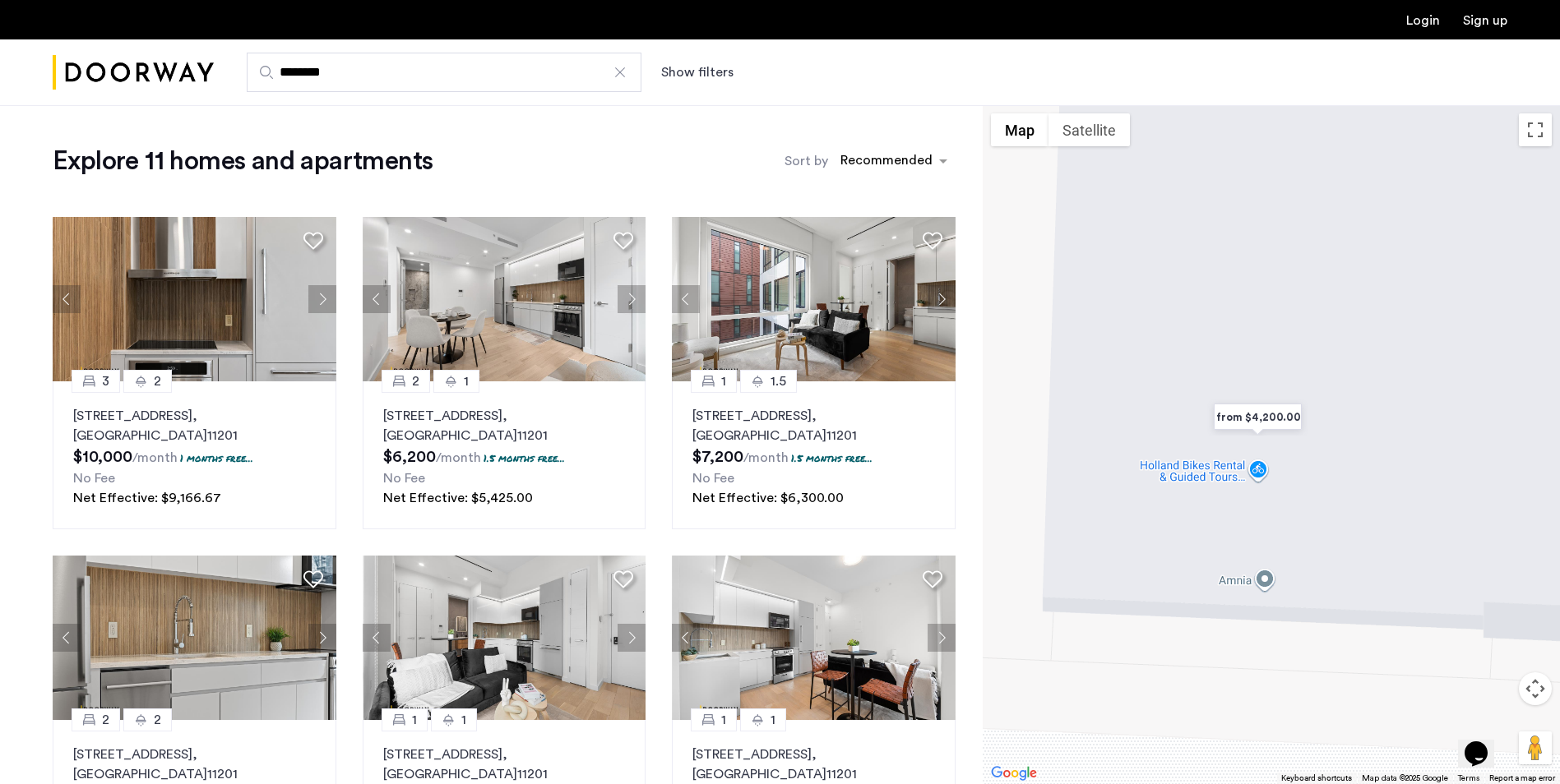
click at [695, 71] on button "Show filters" at bounding box center [697, 72] width 72 height 20
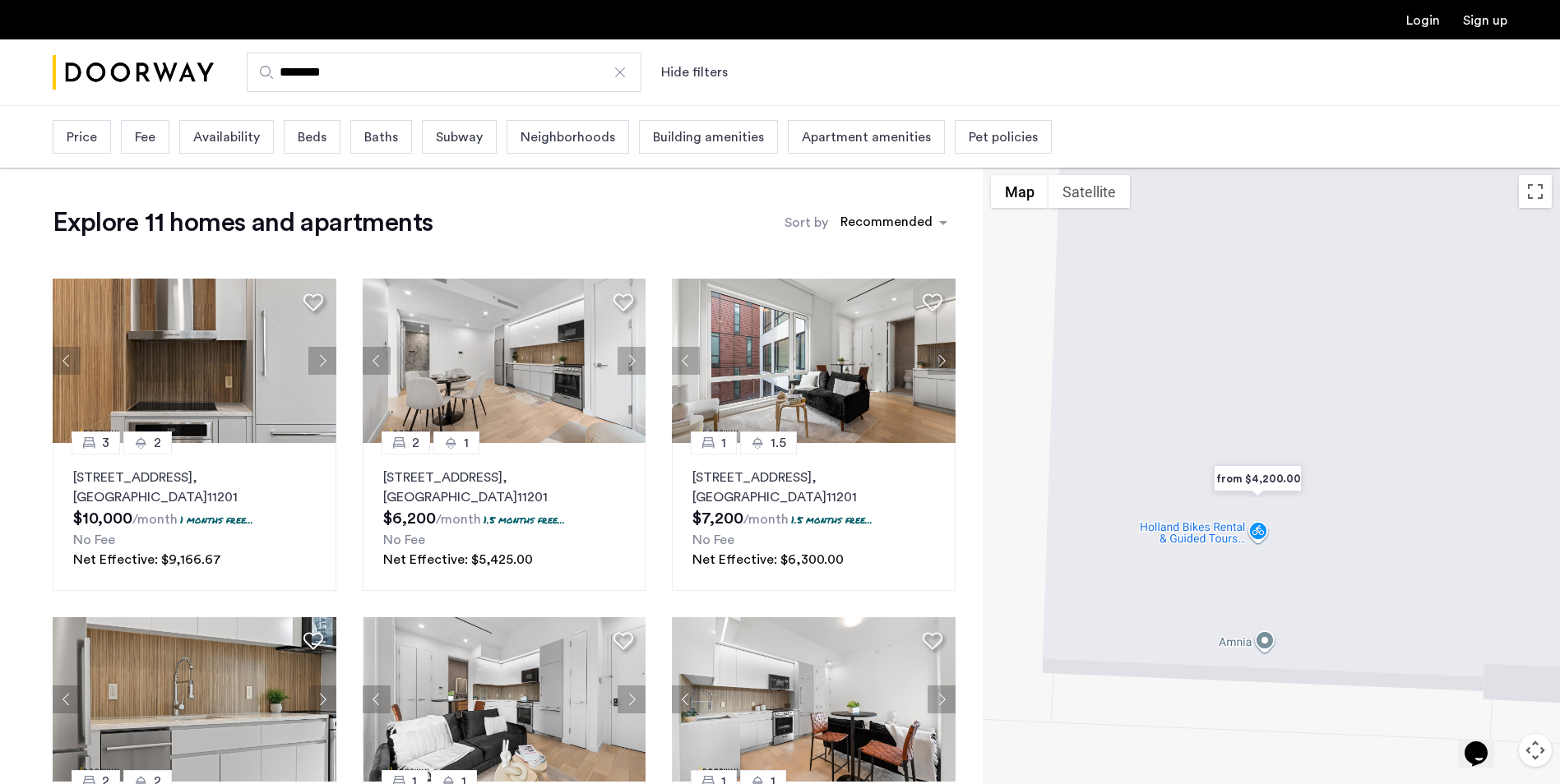
click at [215, 144] on span "Availability" at bounding box center [226, 137] width 67 height 20
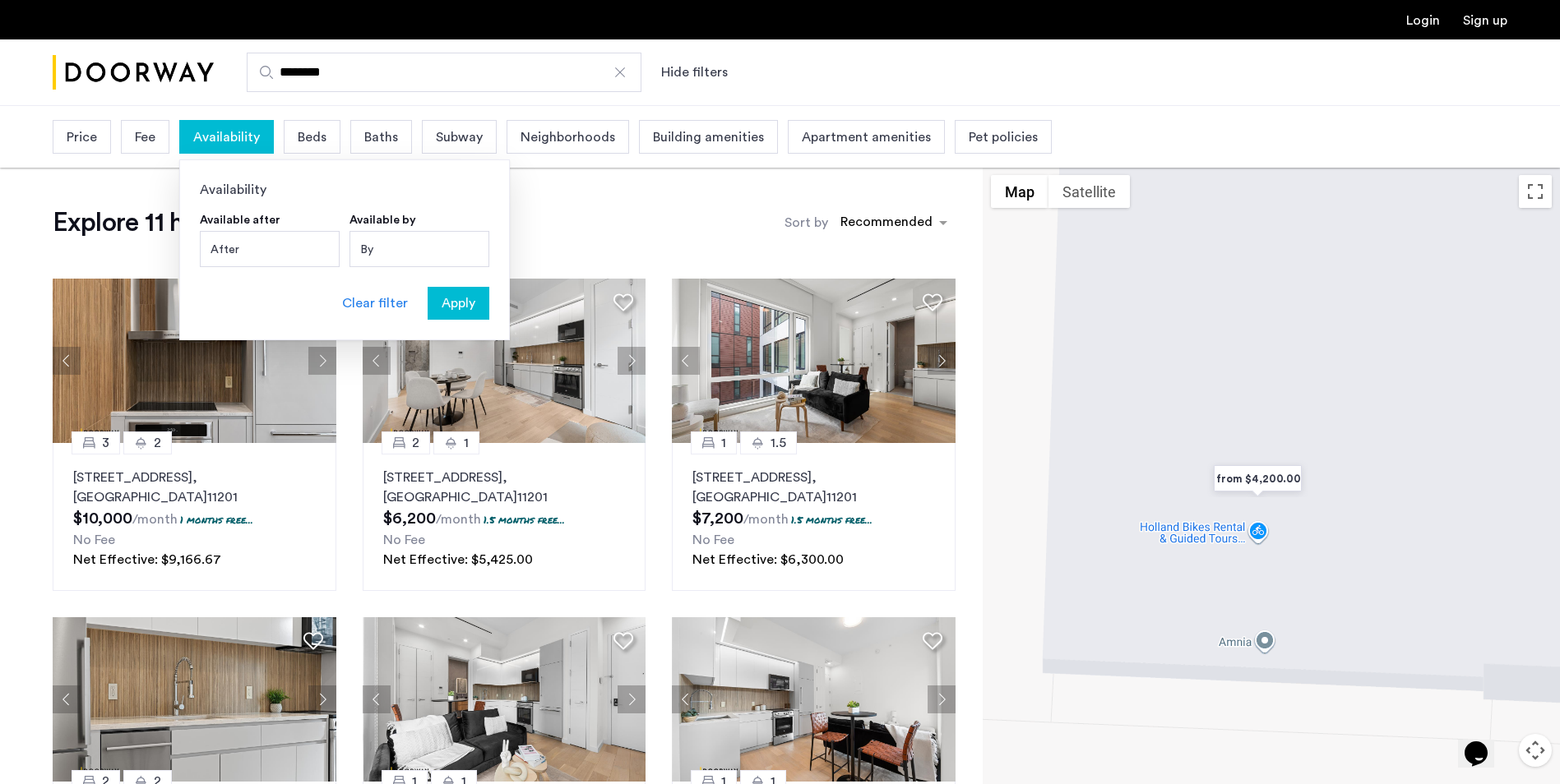
click at [215, 144] on span "Availability" at bounding box center [226, 137] width 67 height 20
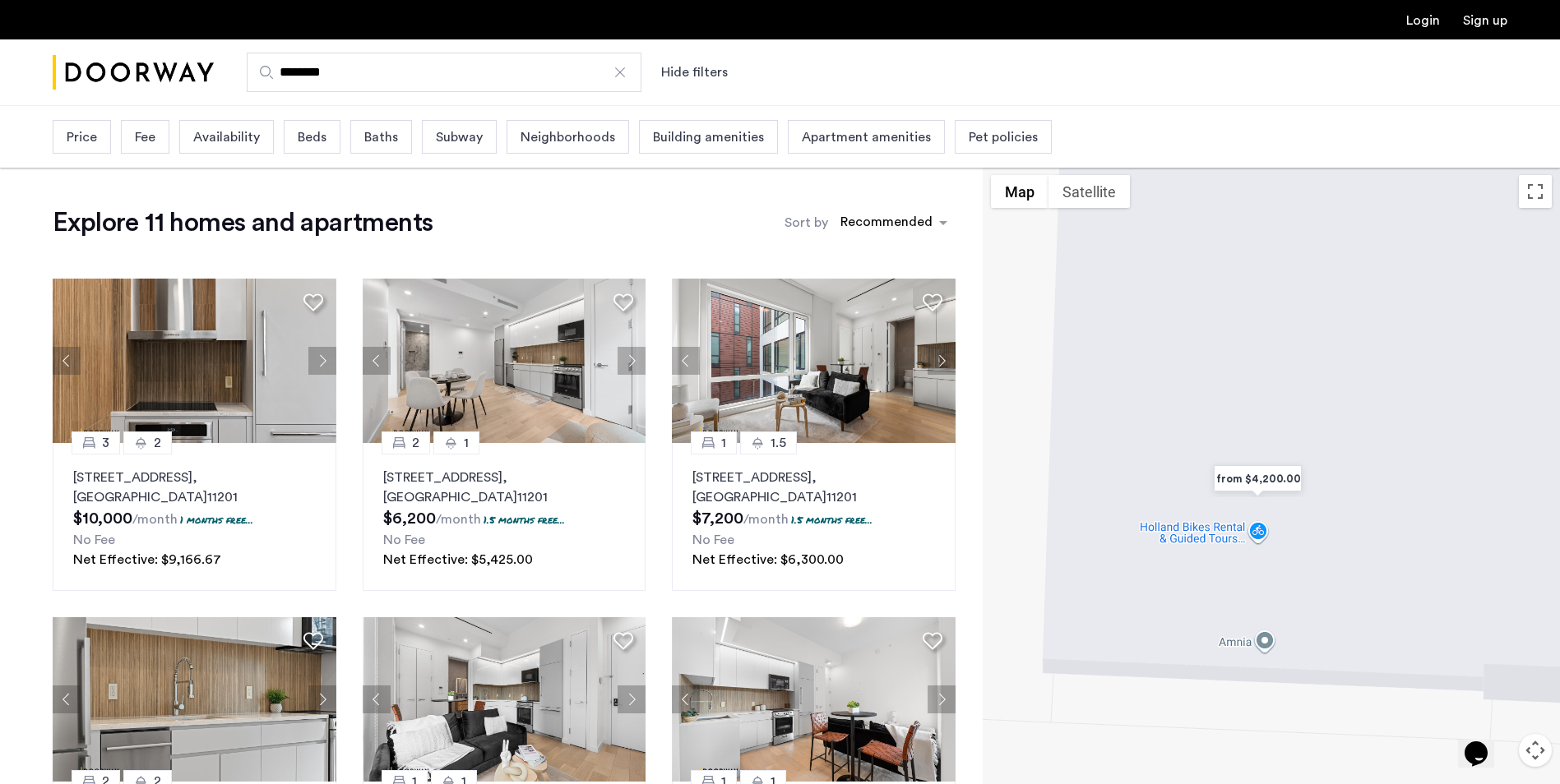
click at [301, 135] on span "Beds" at bounding box center [312, 137] width 29 height 20
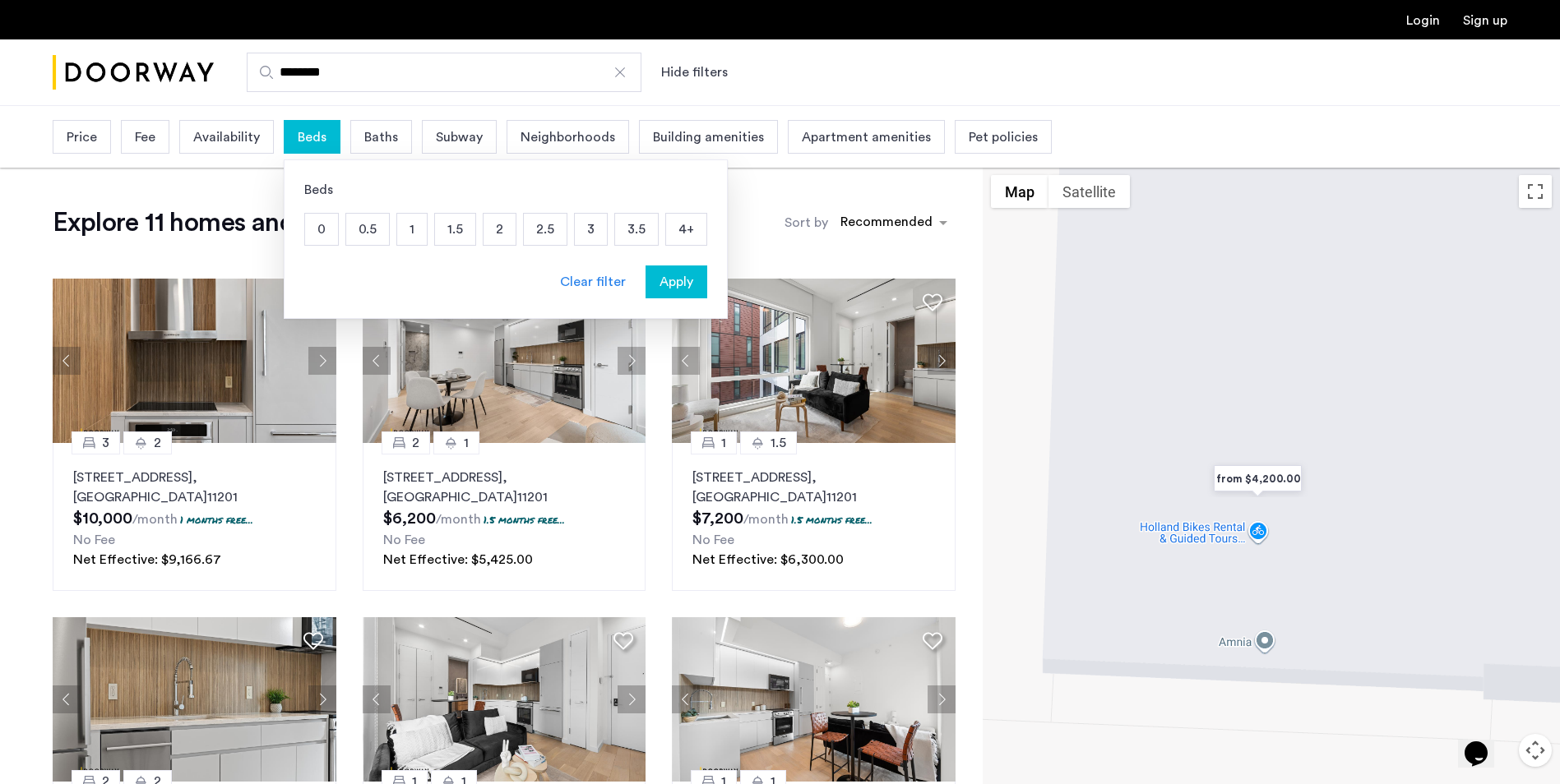
click at [376, 234] on p "0.5" at bounding box center [367, 229] width 43 height 31
click at [412, 224] on p "1" at bounding box center [412, 229] width 30 height 31
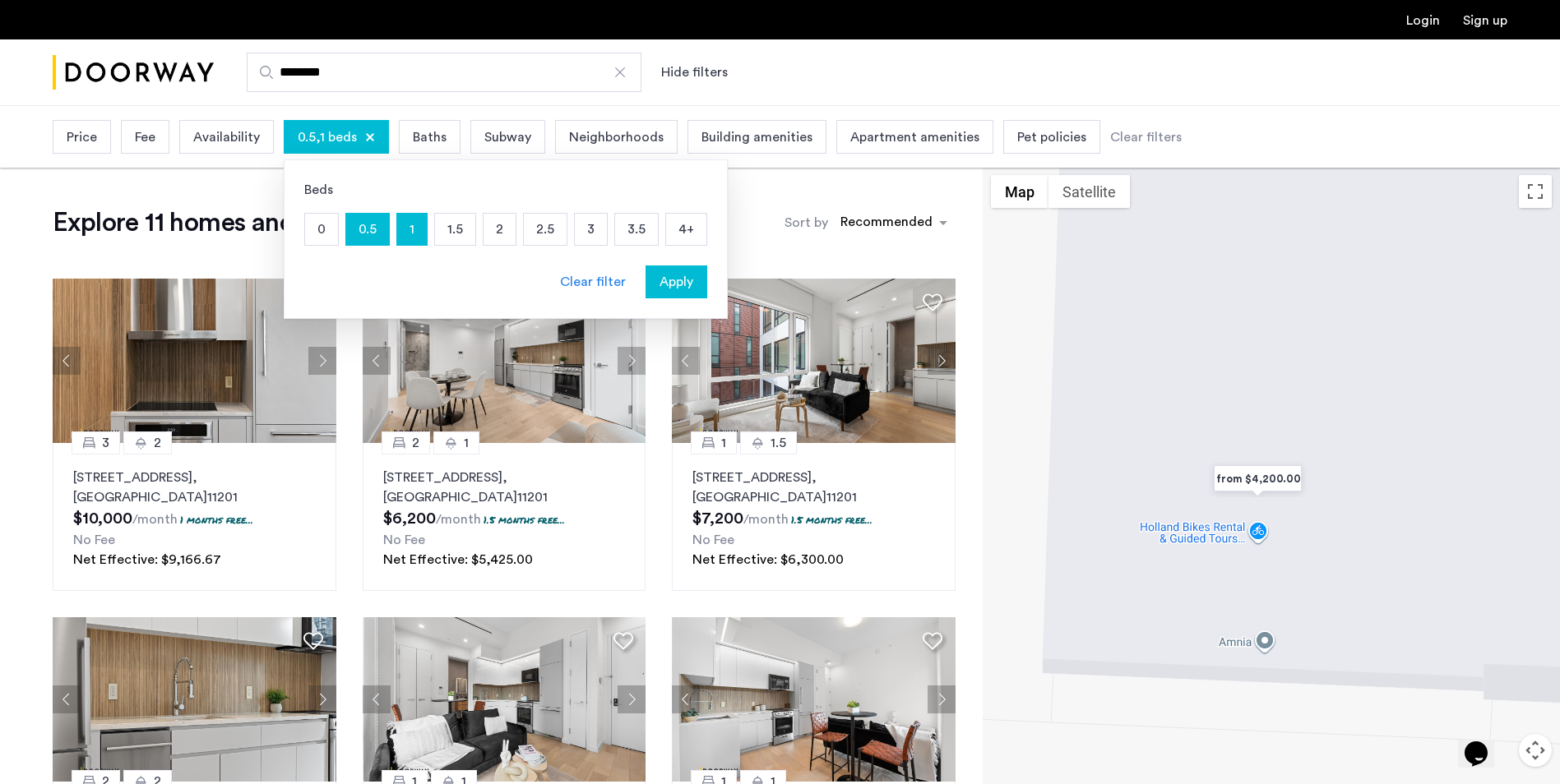
click at [454, 227] on p "1.5" at bounding box center [455, 229] width 40 height 31
click at [913, 127] on div "Apartment amenities" at bounding box center [934, 137] width 157 height 34
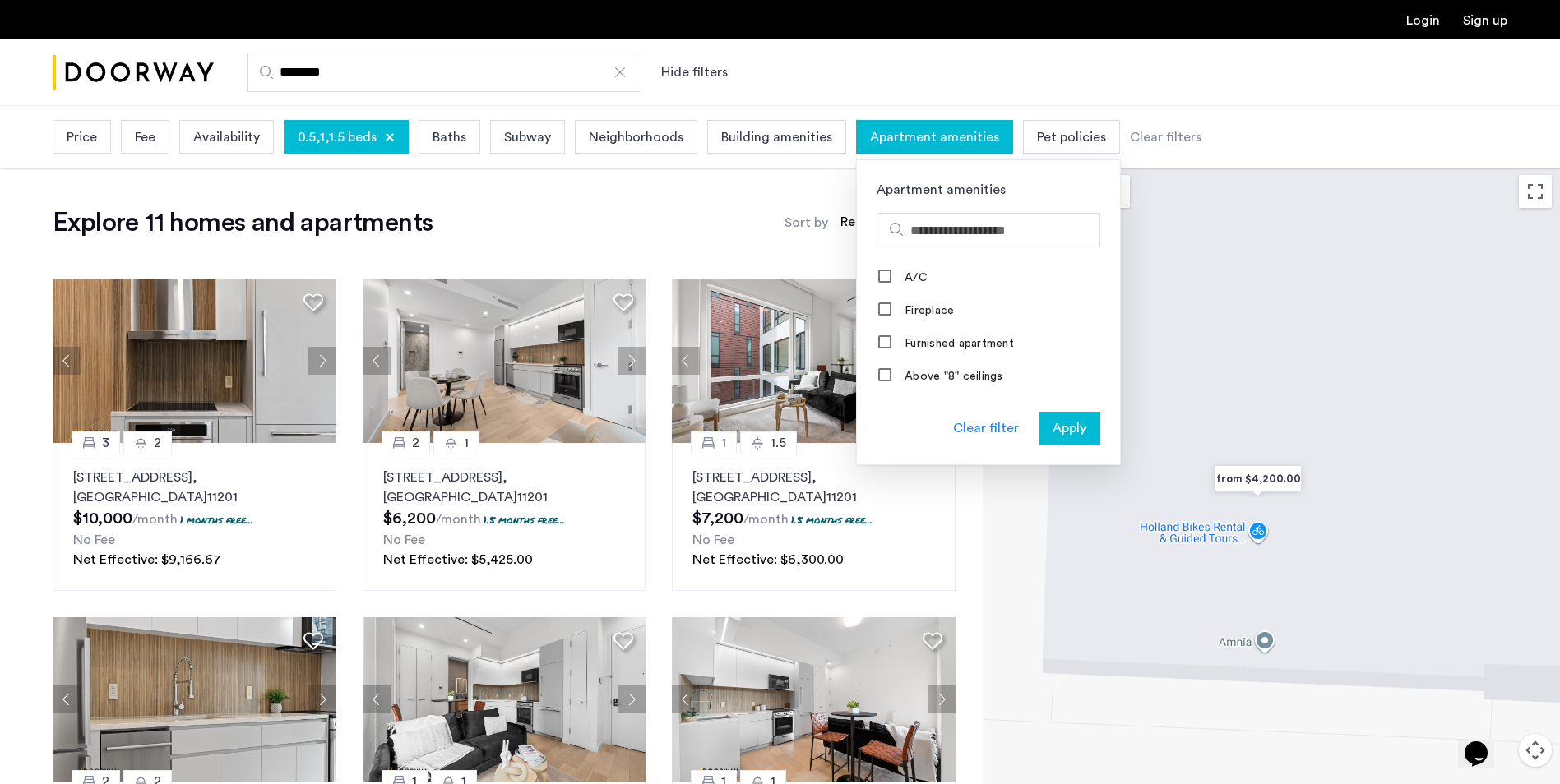
click at [1220, 116] on div "Price Fee Availability 0.5,1,1.5 beds Baths Subway Neighborhoods Building ameni…" at bounding box center [780, 137] width 1560 height 62
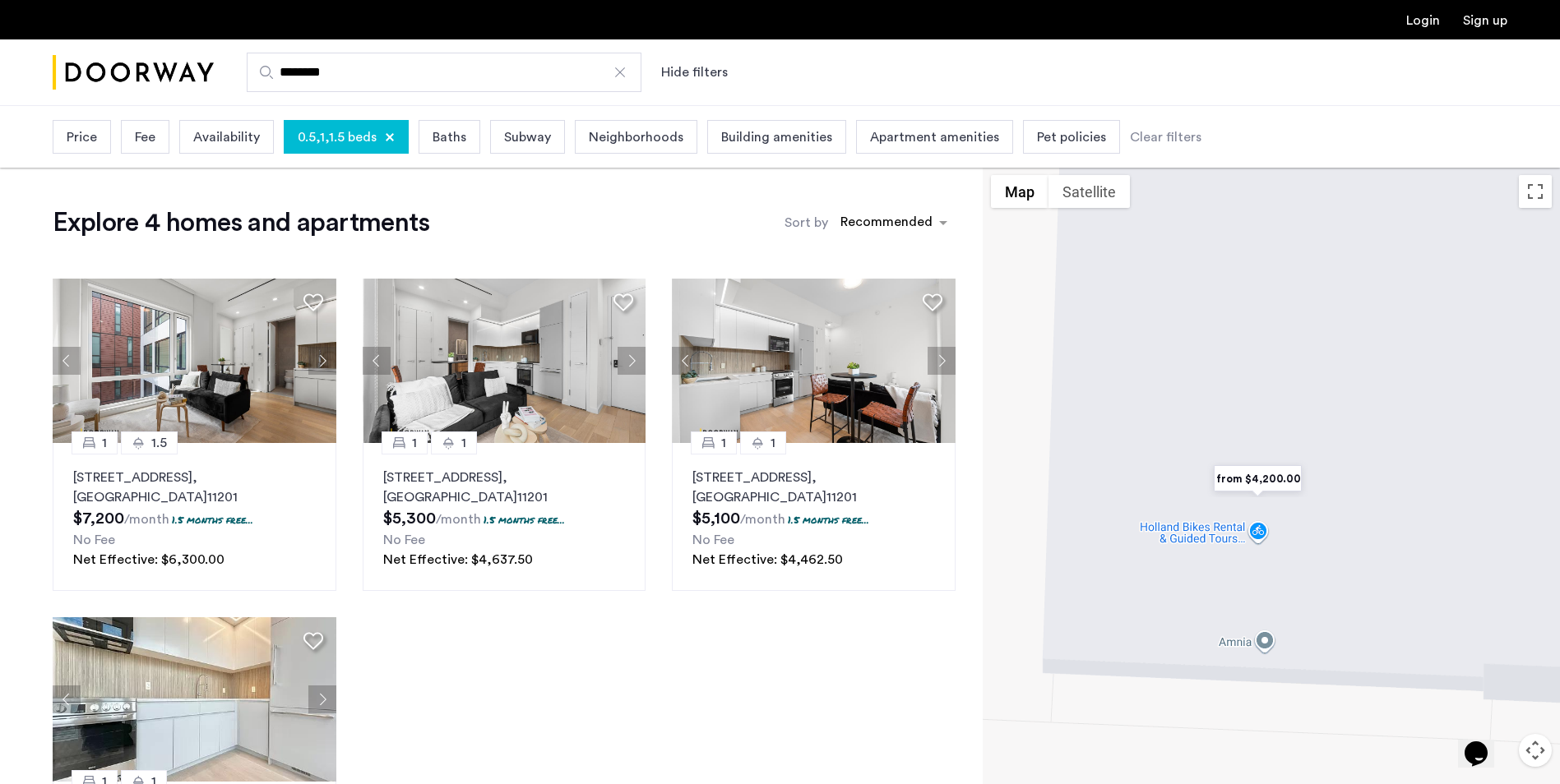
click at [76, 141] on span "Price" at bounding box center [82, 137] width 30 height 20
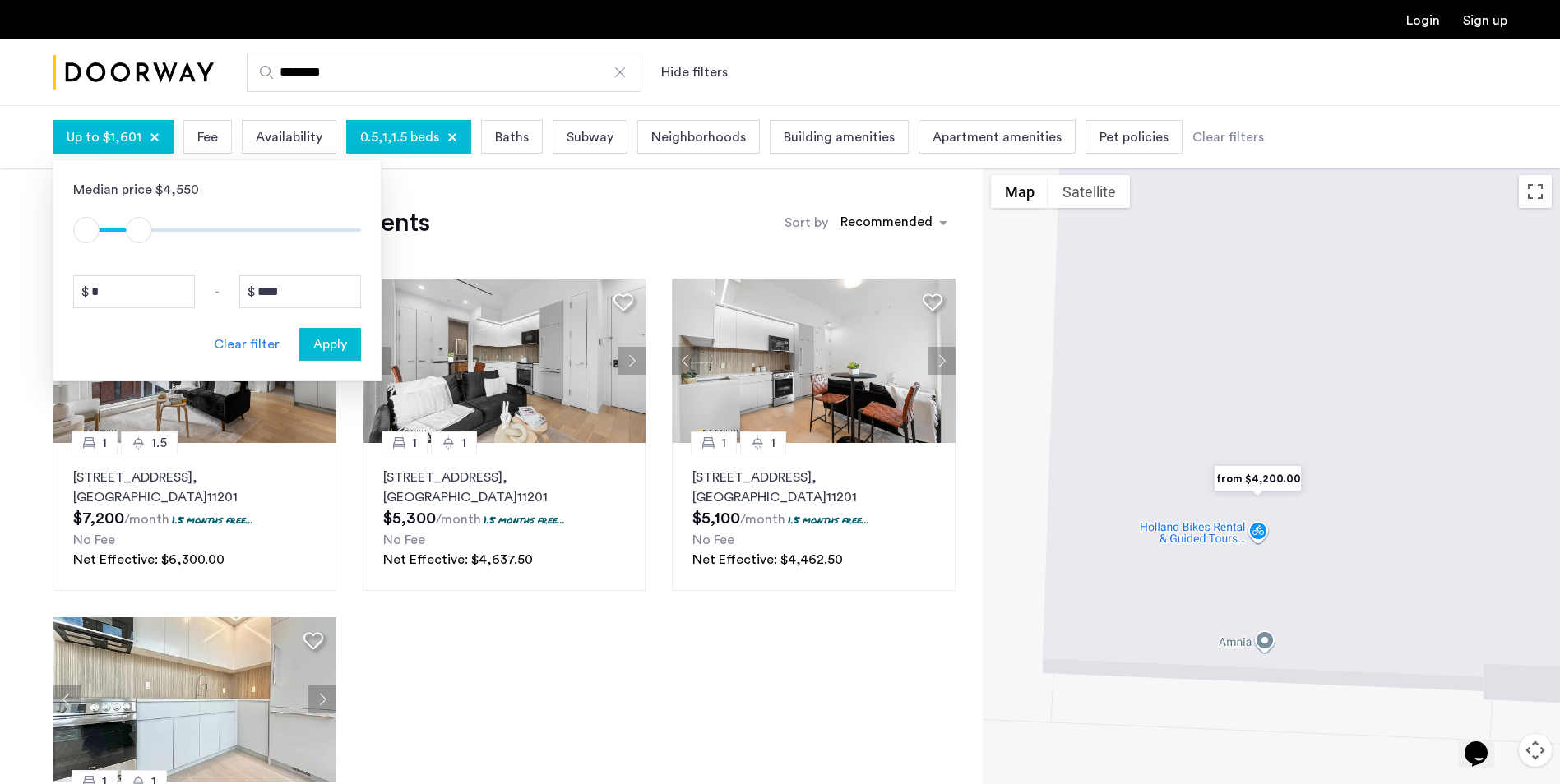
type input "****"
drag, startPoint x: 349, startPoint y: 236, endPoint x: 142, endPoint y: 248, distance: 206.7
click at [142, 248] on div "Median price $4,550 $1 $8000 $1 $1701 * - **** Clear filter Apply" at bounding box center [217, 270] width 329 height 222
click at [342, 349] on span "Apply" at bounding box center [330, 345] width 34 height 20
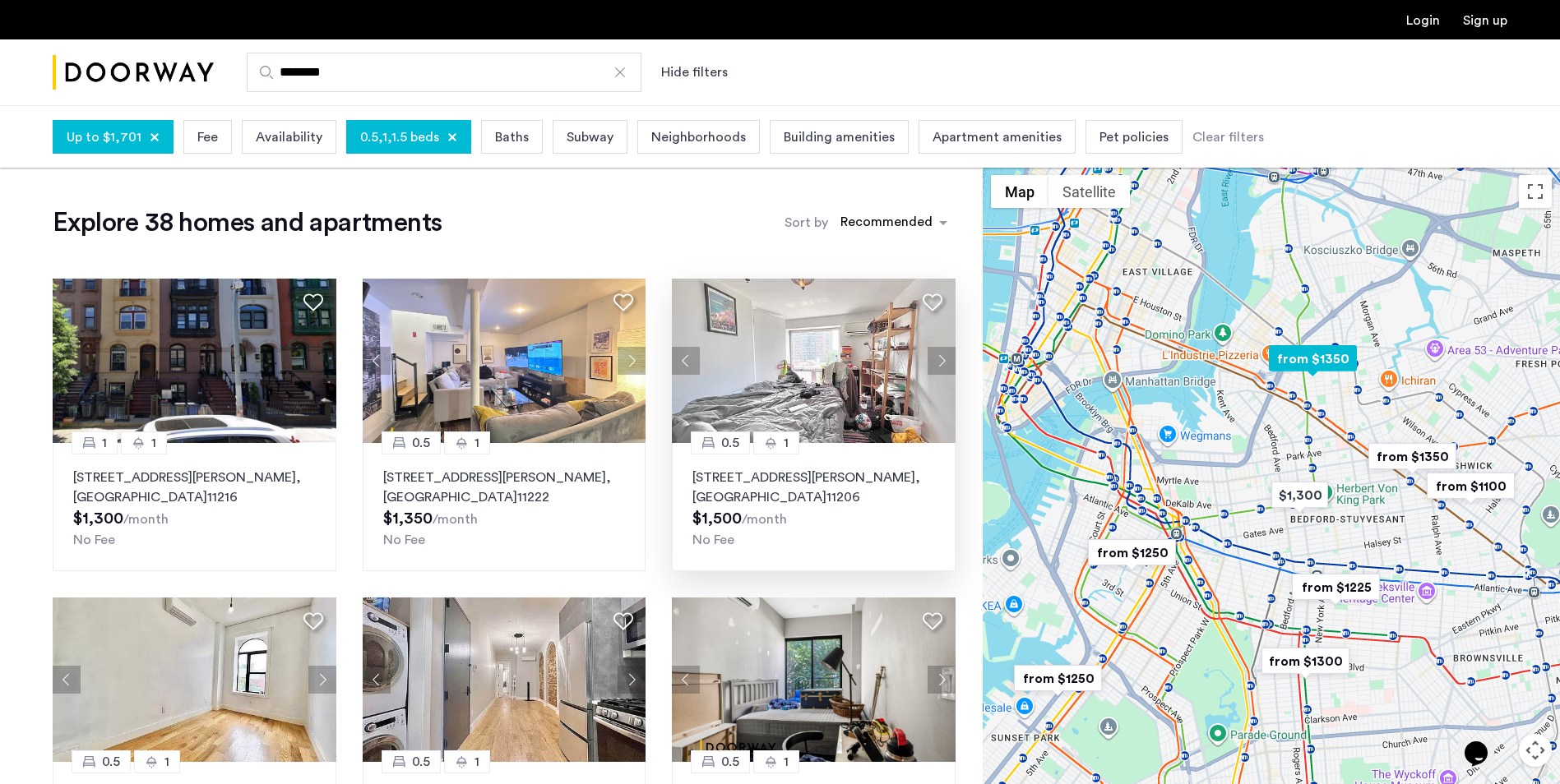
scroll to position [82, 0]
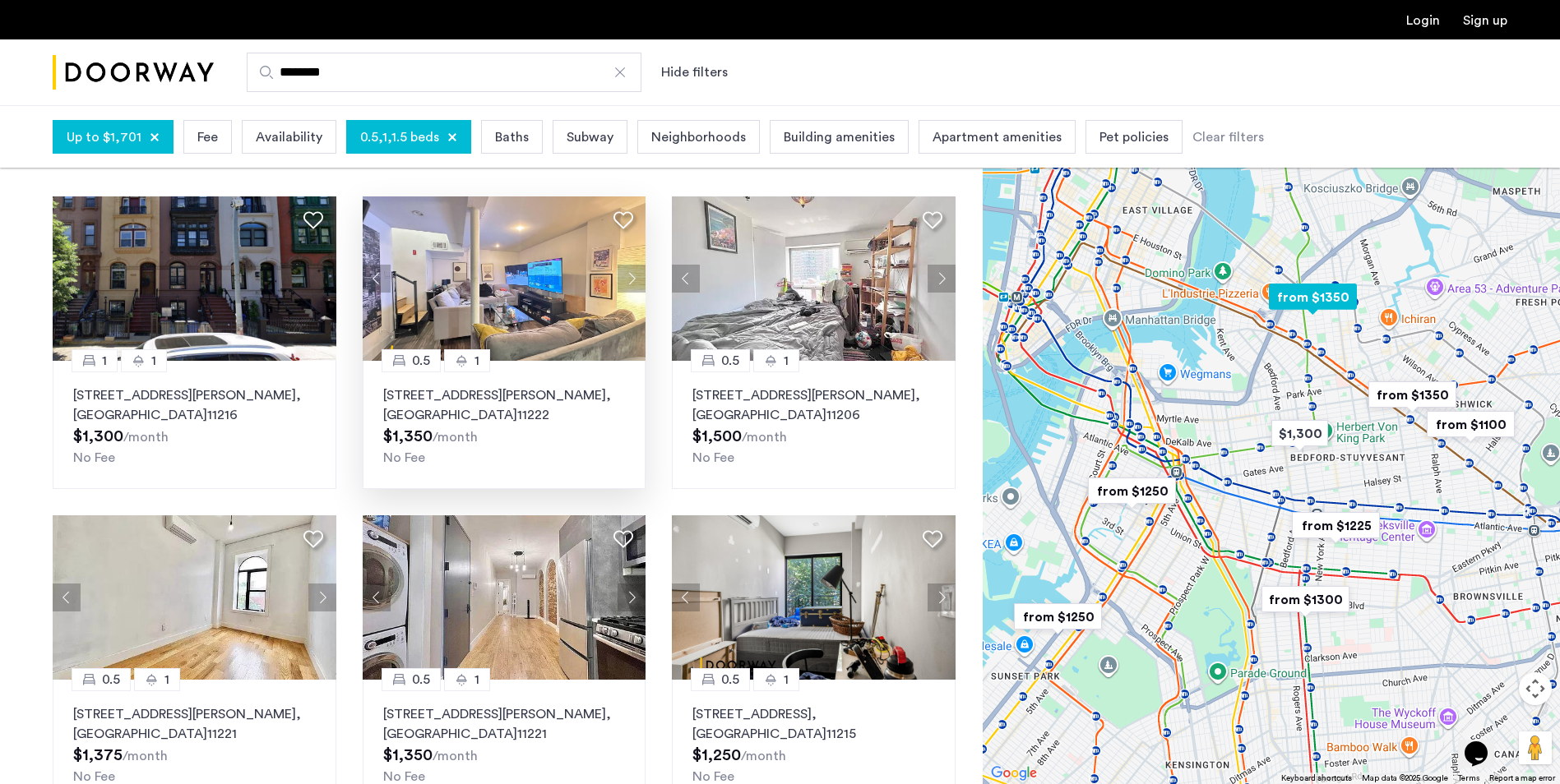
click at [525, 349] on img at bounding box center [505, 278] width 284 height 164
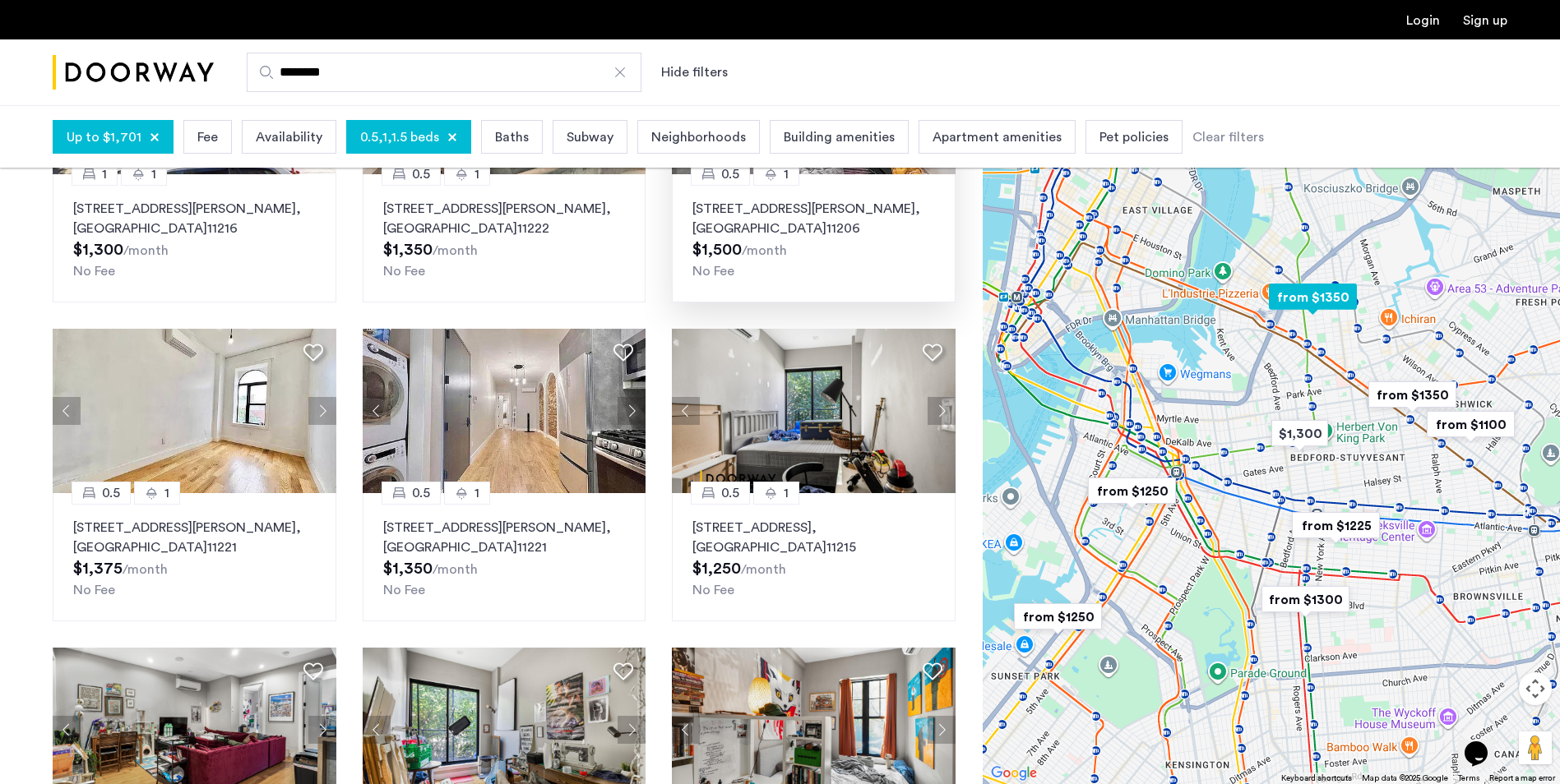
scroll to position [329, 0]
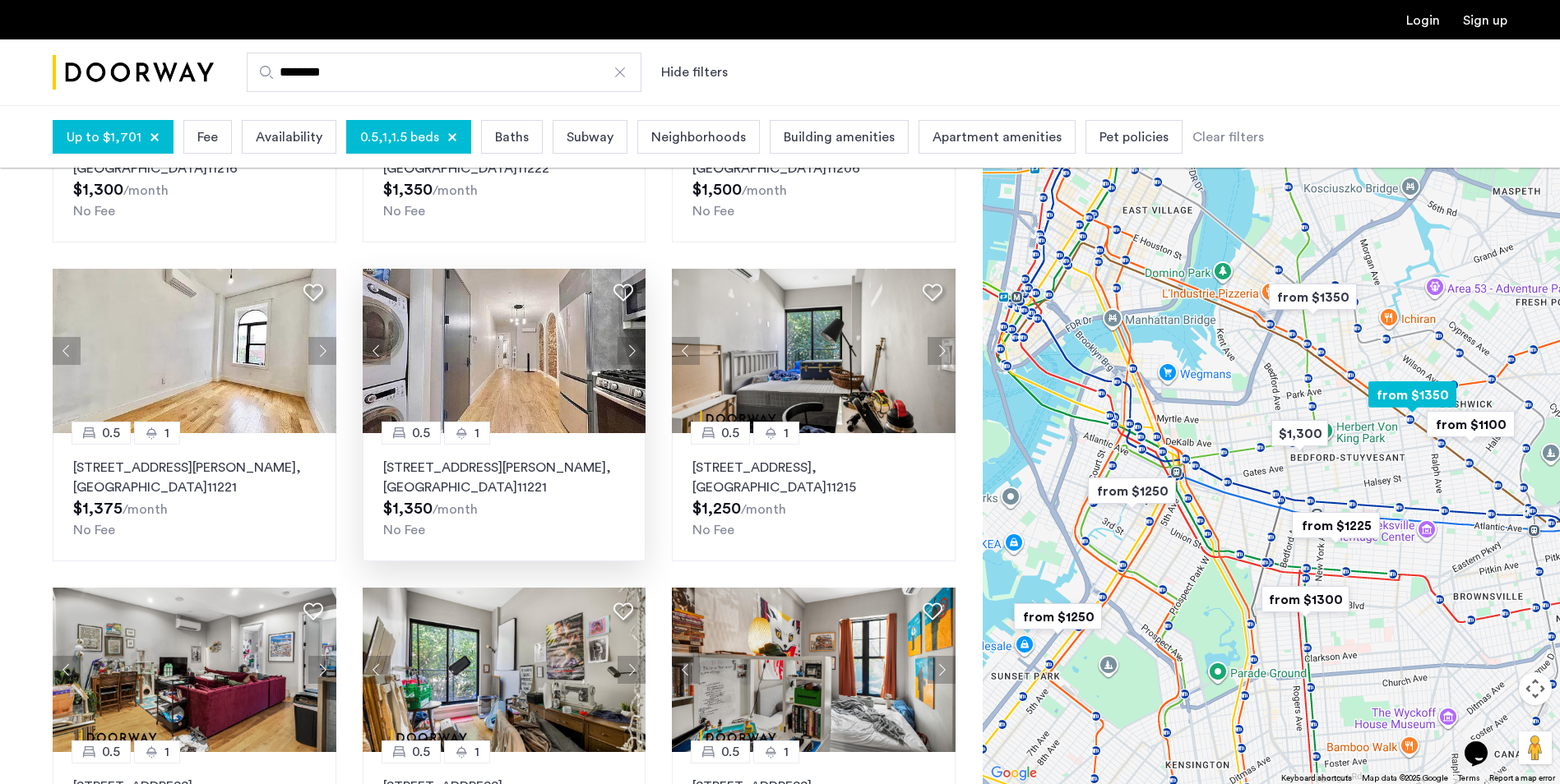
click at [467, 432] on icon at bounding box center [461, 433] width 13 height 13
click at [154, 432] on icon at bounding box center [151, 433] width 13 height 13
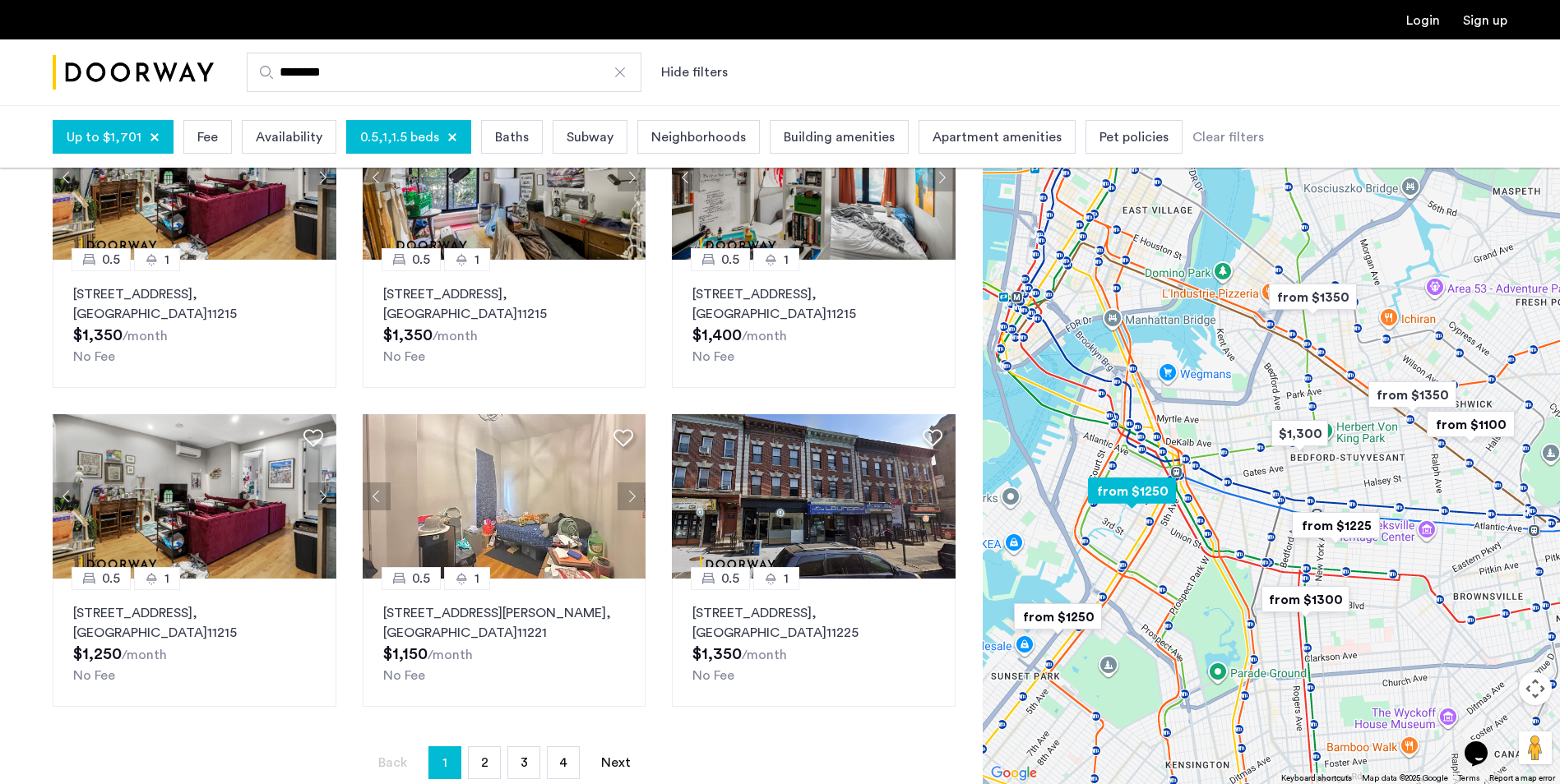
scroll to position [822, 0]
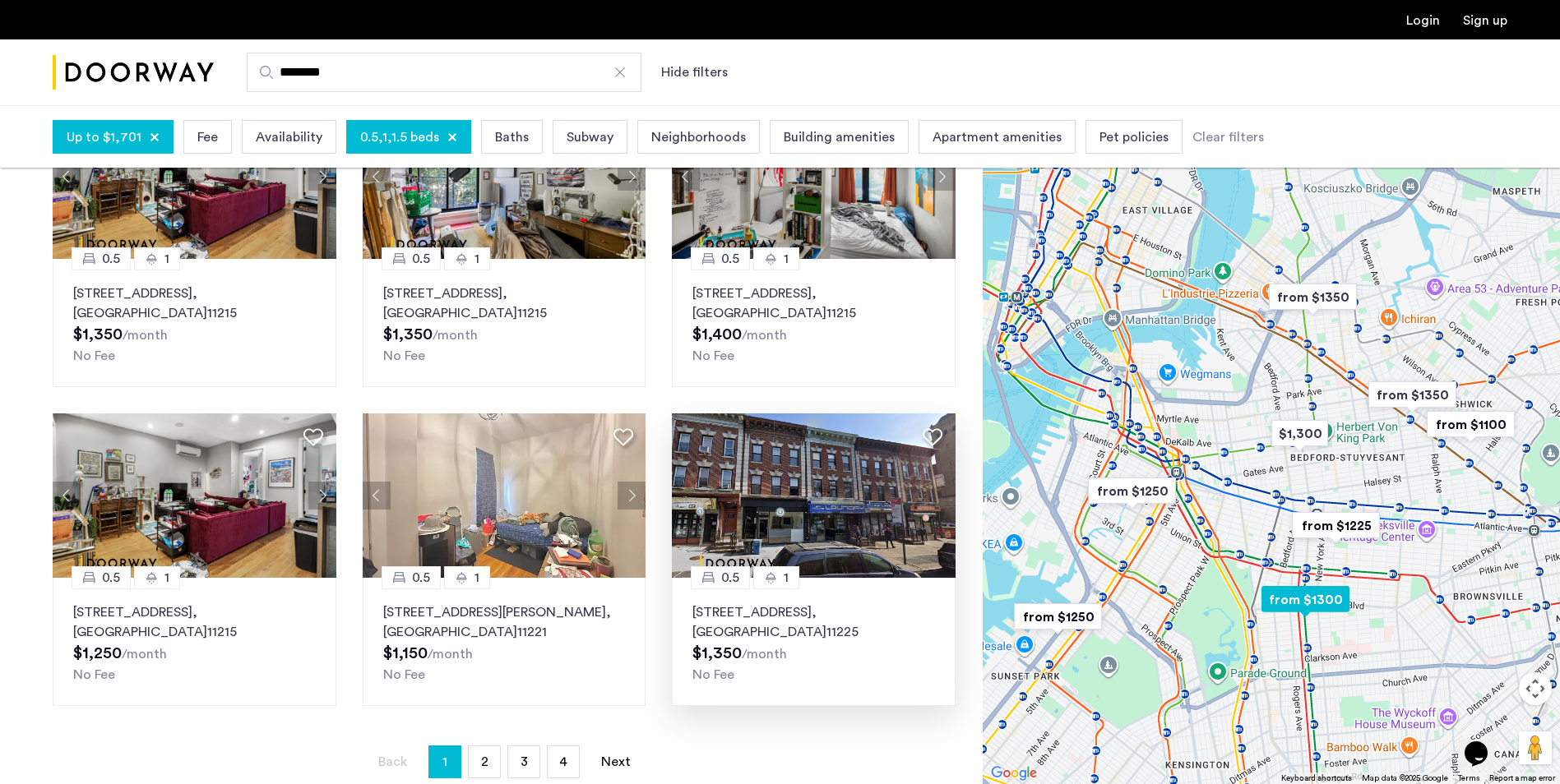
click at [772, 580] on icon at bounding box center [770, 577] width 13 height 13
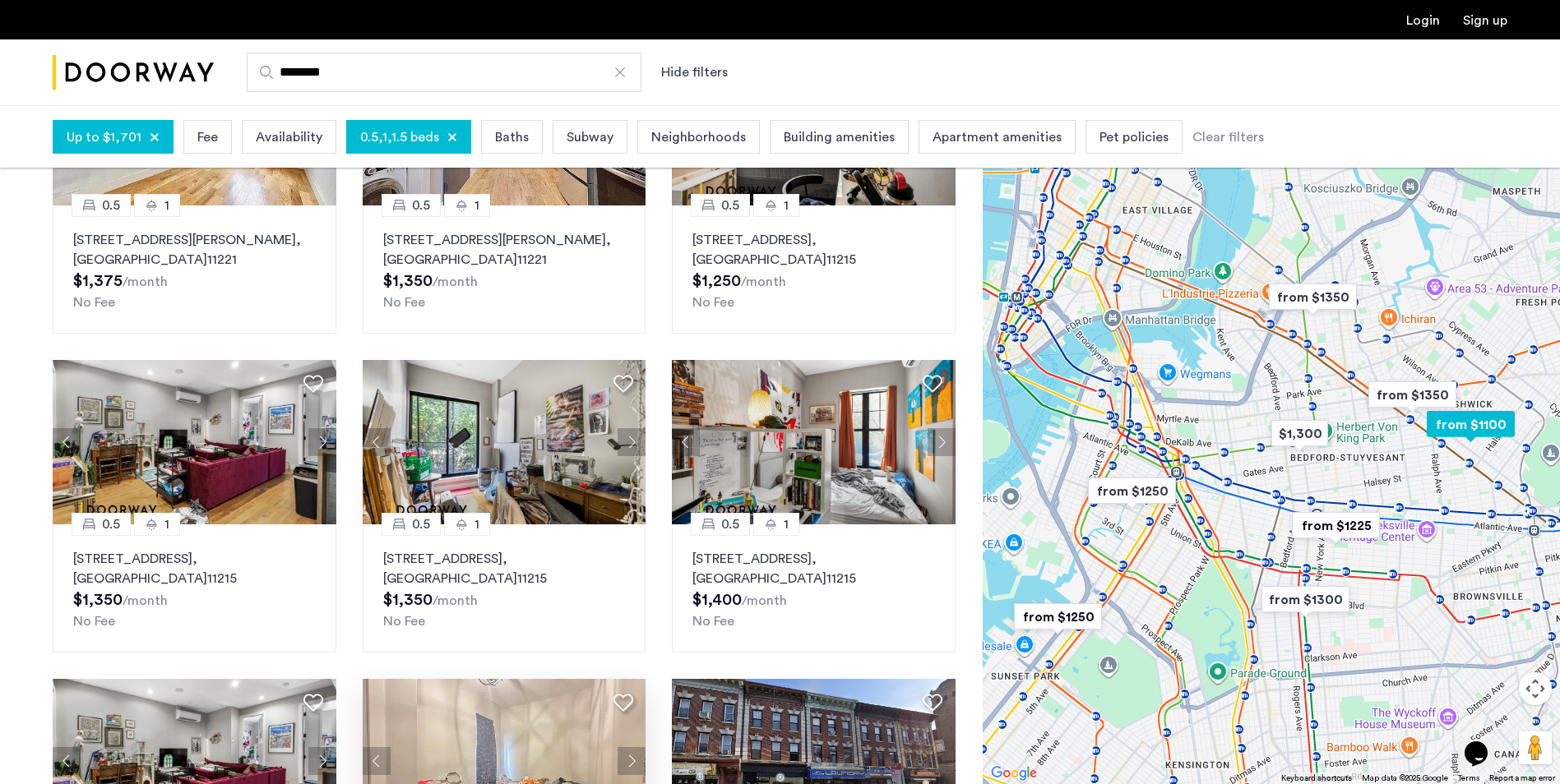
scroll to position [493, 0]
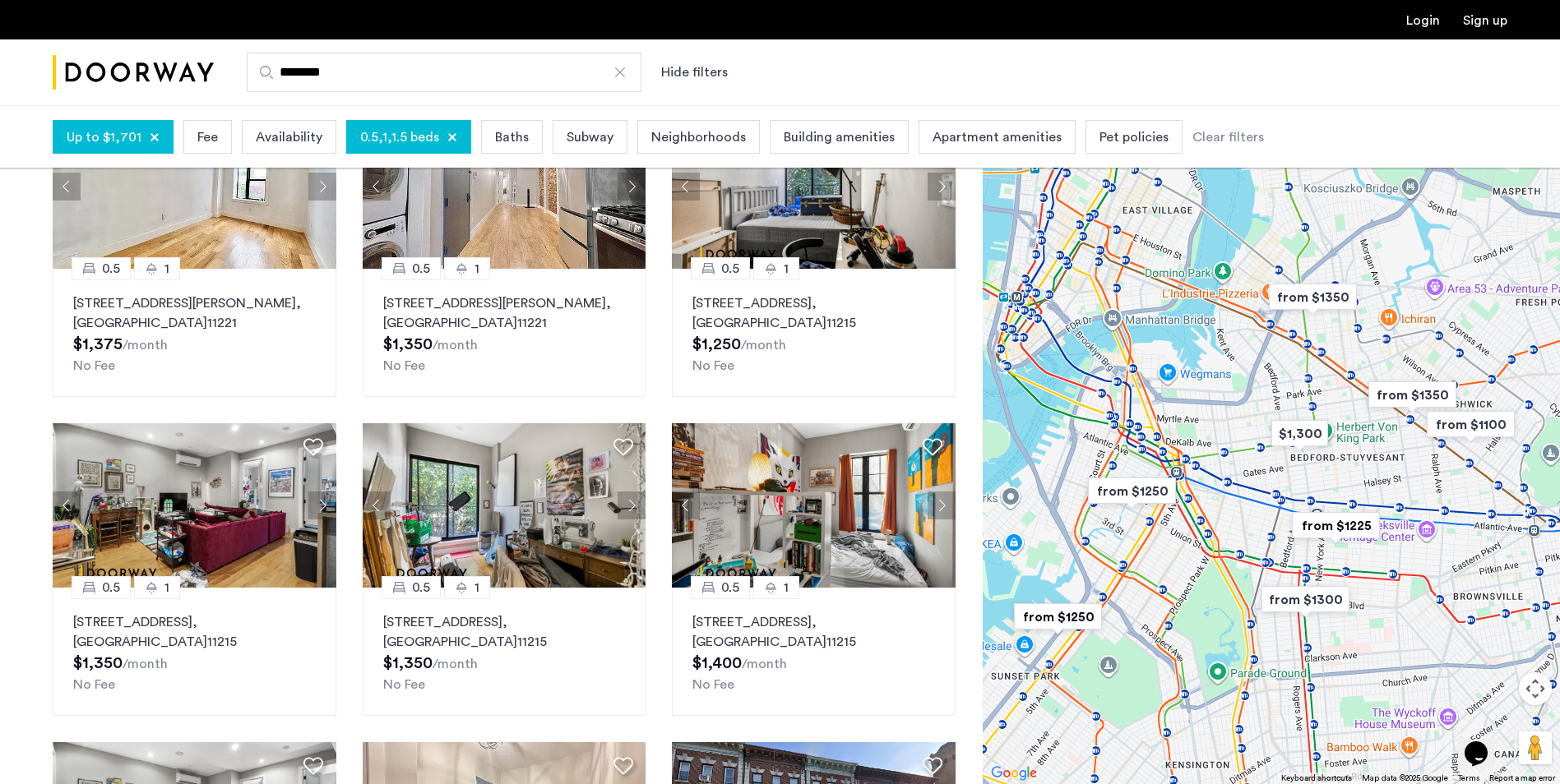
click at [415, 136] on span "0.5,1,1.5 beds" at bounding box center [399, 137] width 79 height 20
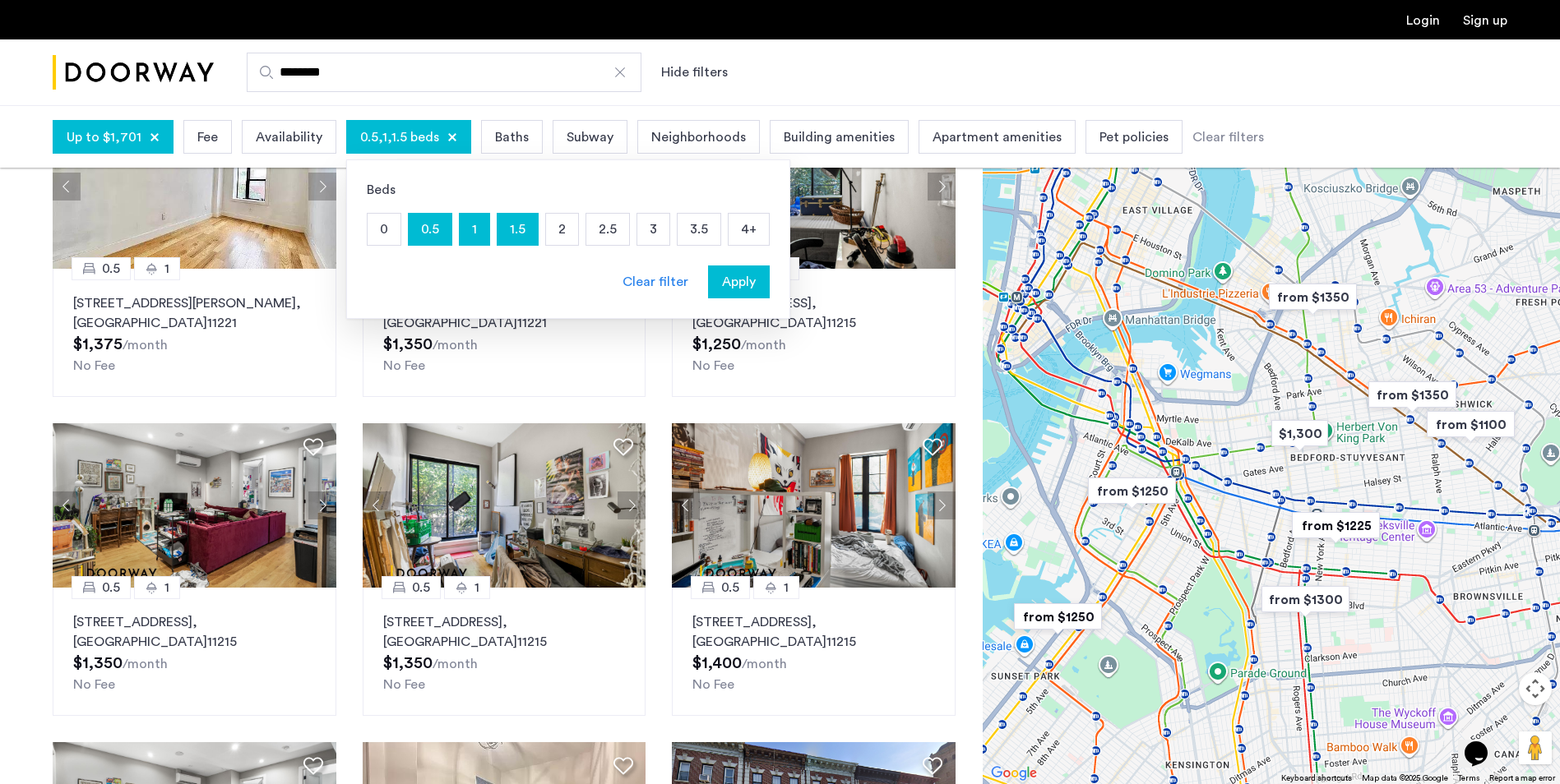
click at [436, 233] on p "0.5" at bounding box center [430, 229] width 43 height 31
click at [518, 233] on p "1.5" at bounding box center [517, 229] width 40 height 31
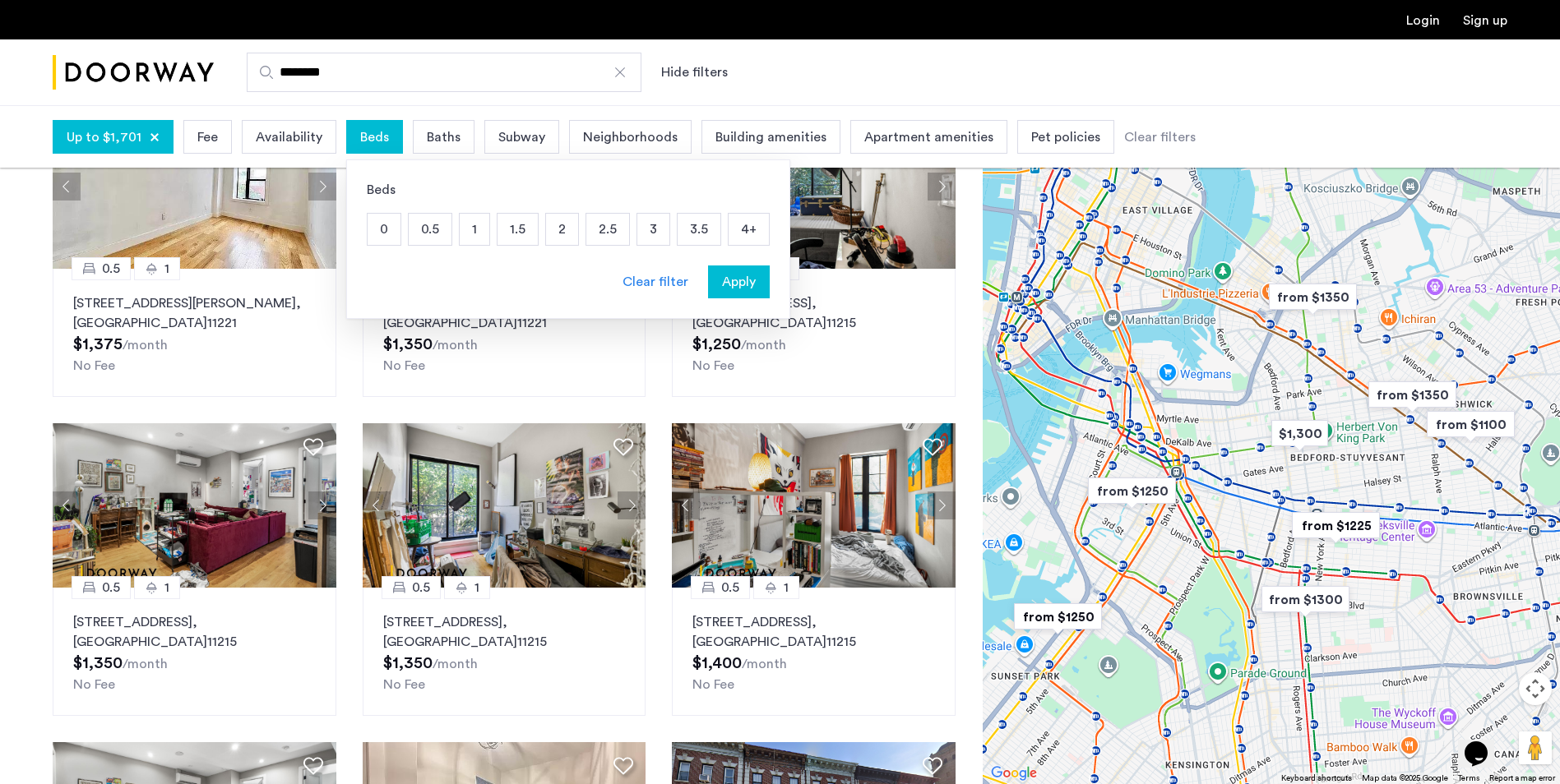
click at [472, 232] on p "1" at bounding box center [475, 229] width 30 height 31
click at [737, 284] on span "Apply" at bounding box center [739, 282] width 34 height 20
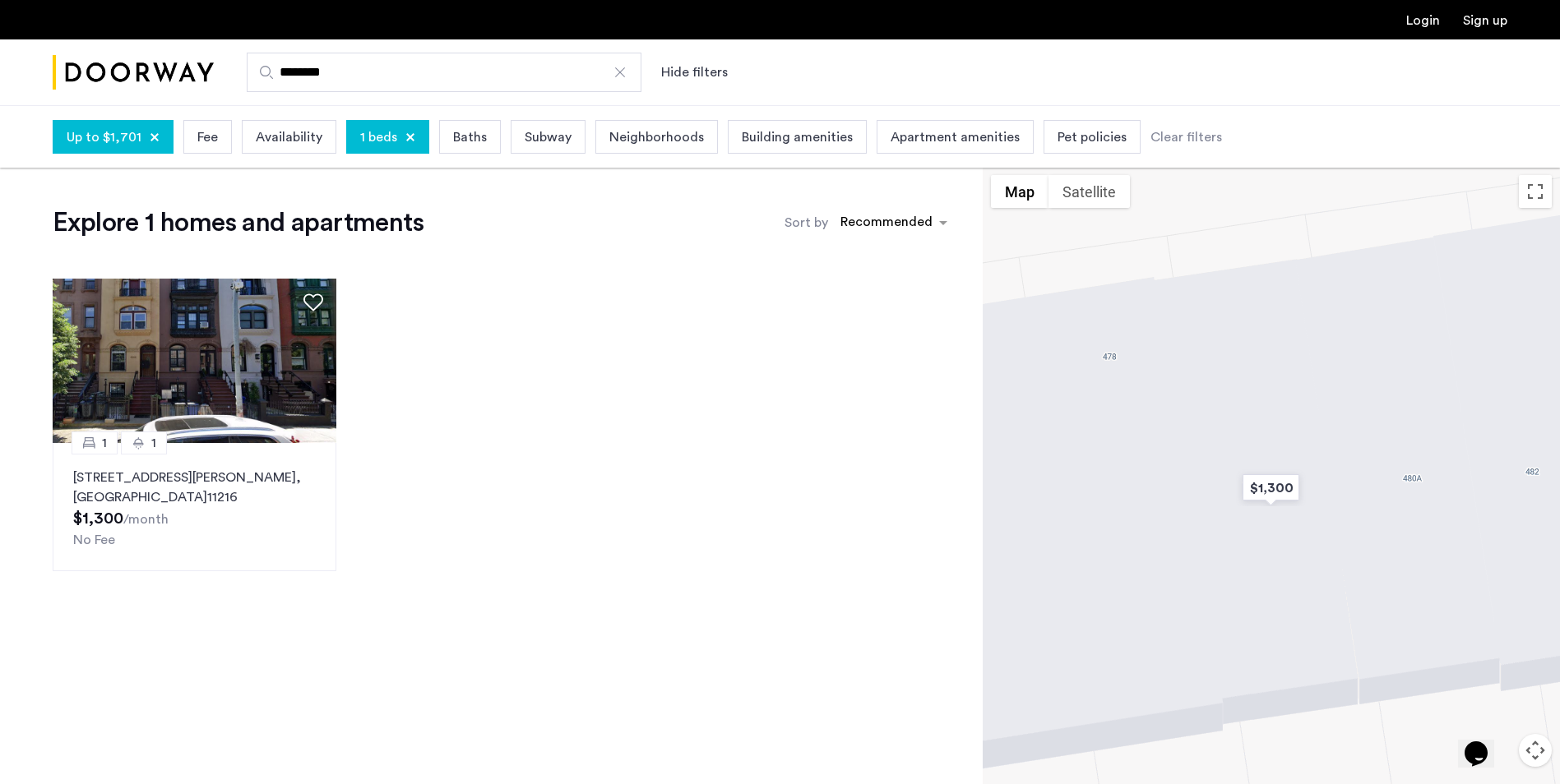
click at [386, 132] on span "1 beds" at bounding box center [378, 137] width 37 height 20
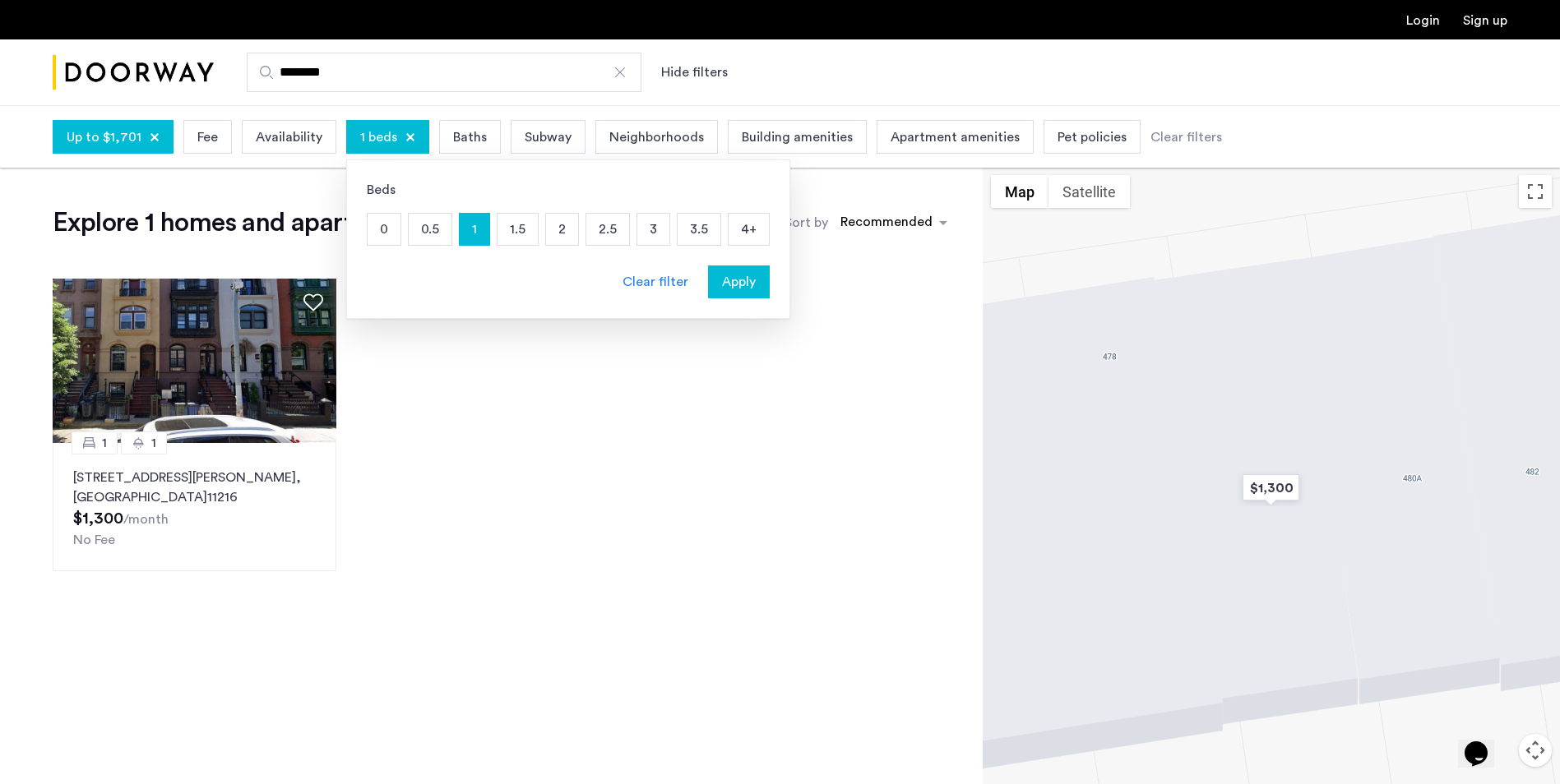
click at [428, 228] on p "0.5" at bounding box center [430, 229] width 43 height 31
click at [724, 282] on span "Apply" at bounding box center [739, 282] width 34 height 20
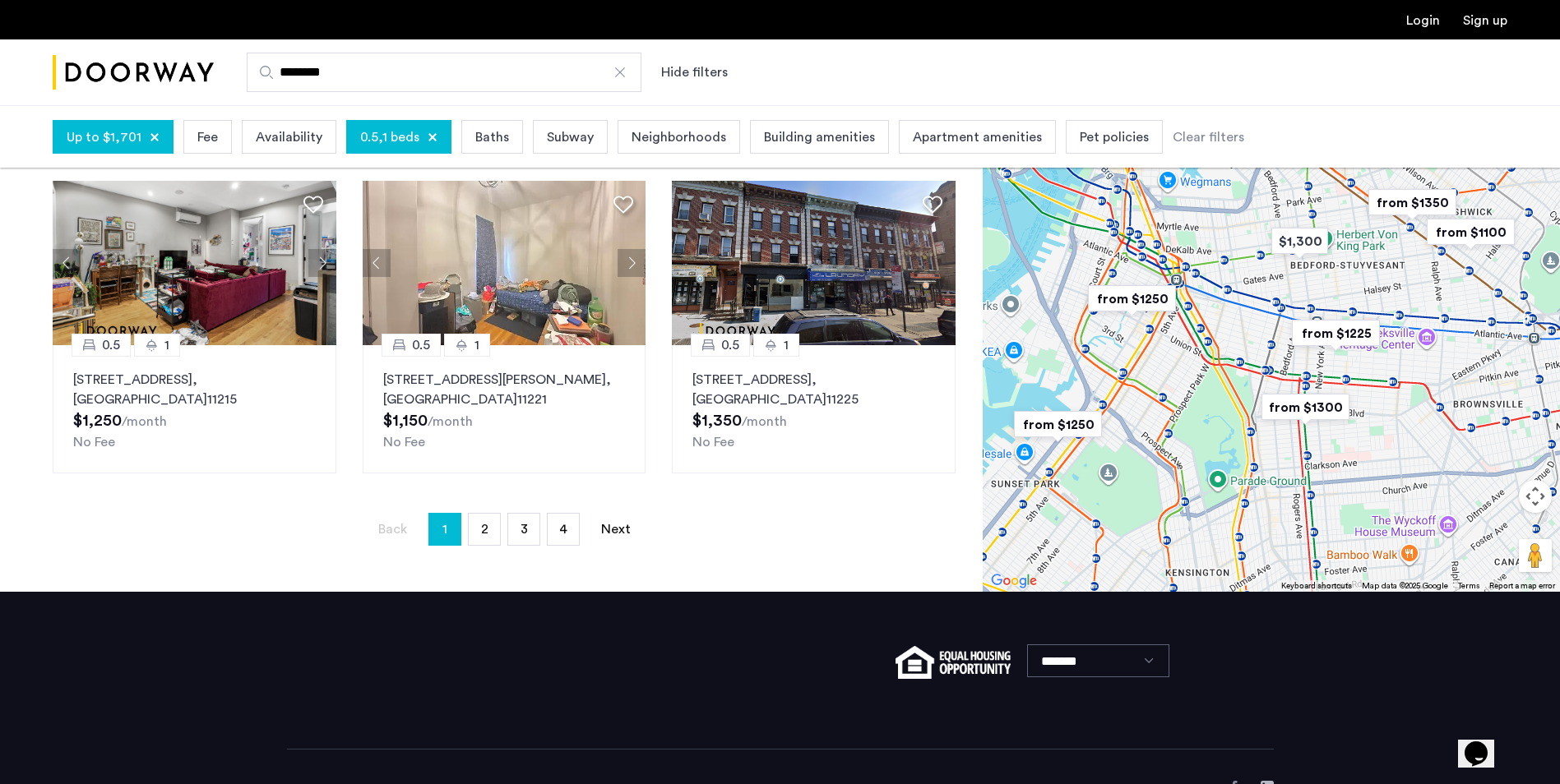
scroll to position [1069, 0]
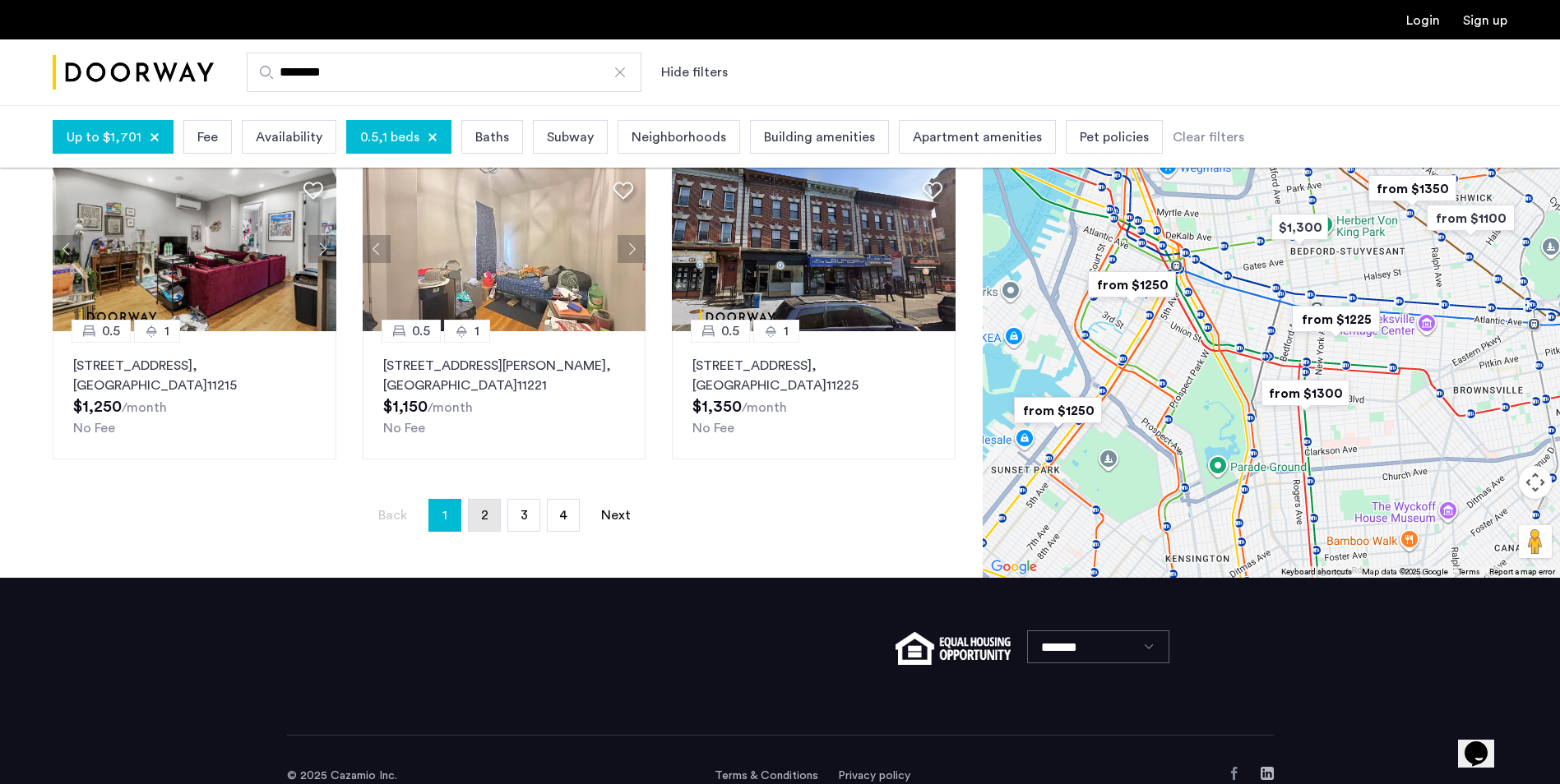
click at [483, 525] on link "page 2" at bounding box center [484, 515] width 31 height 31
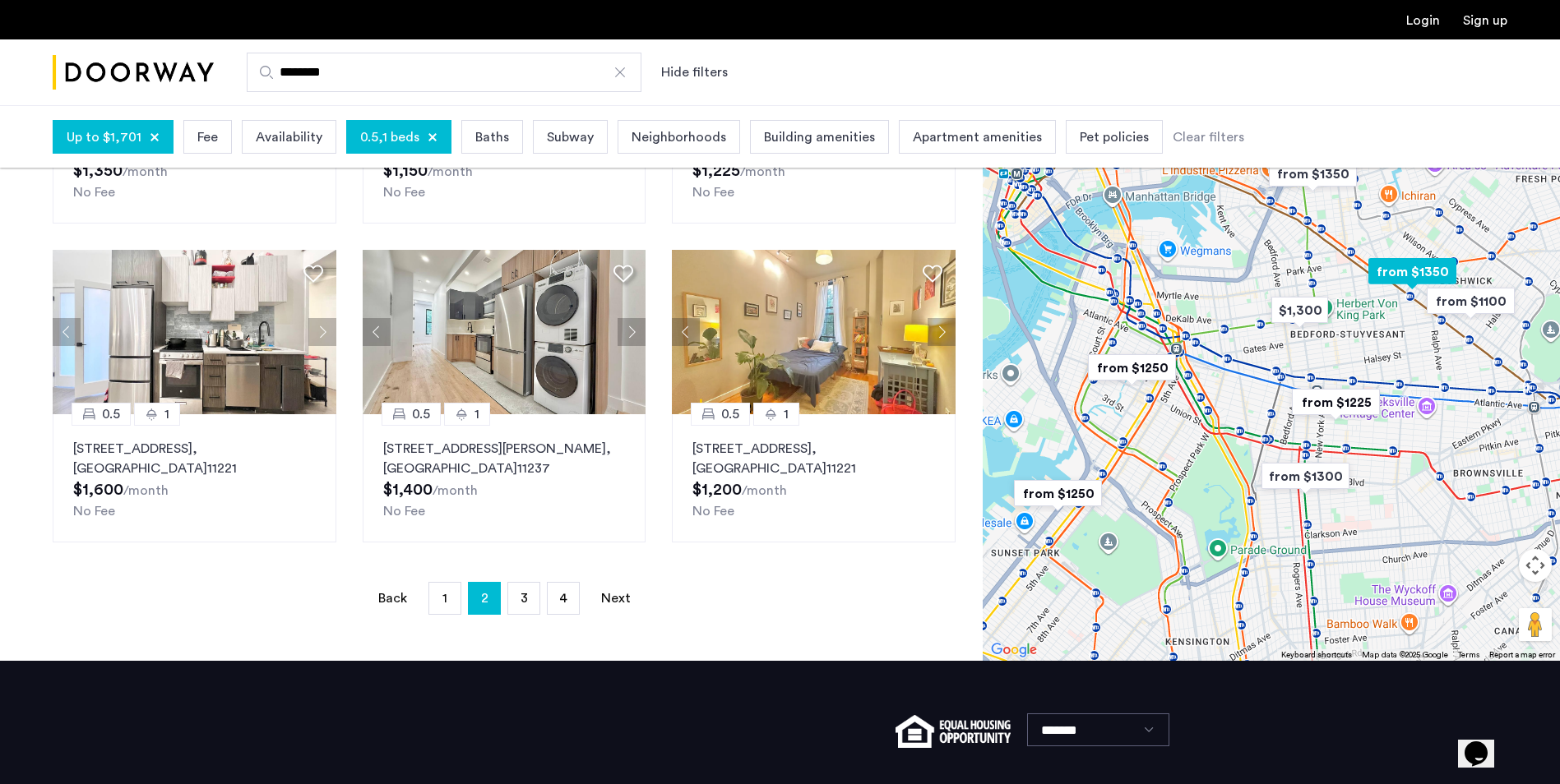
scroll to position [987, 0]
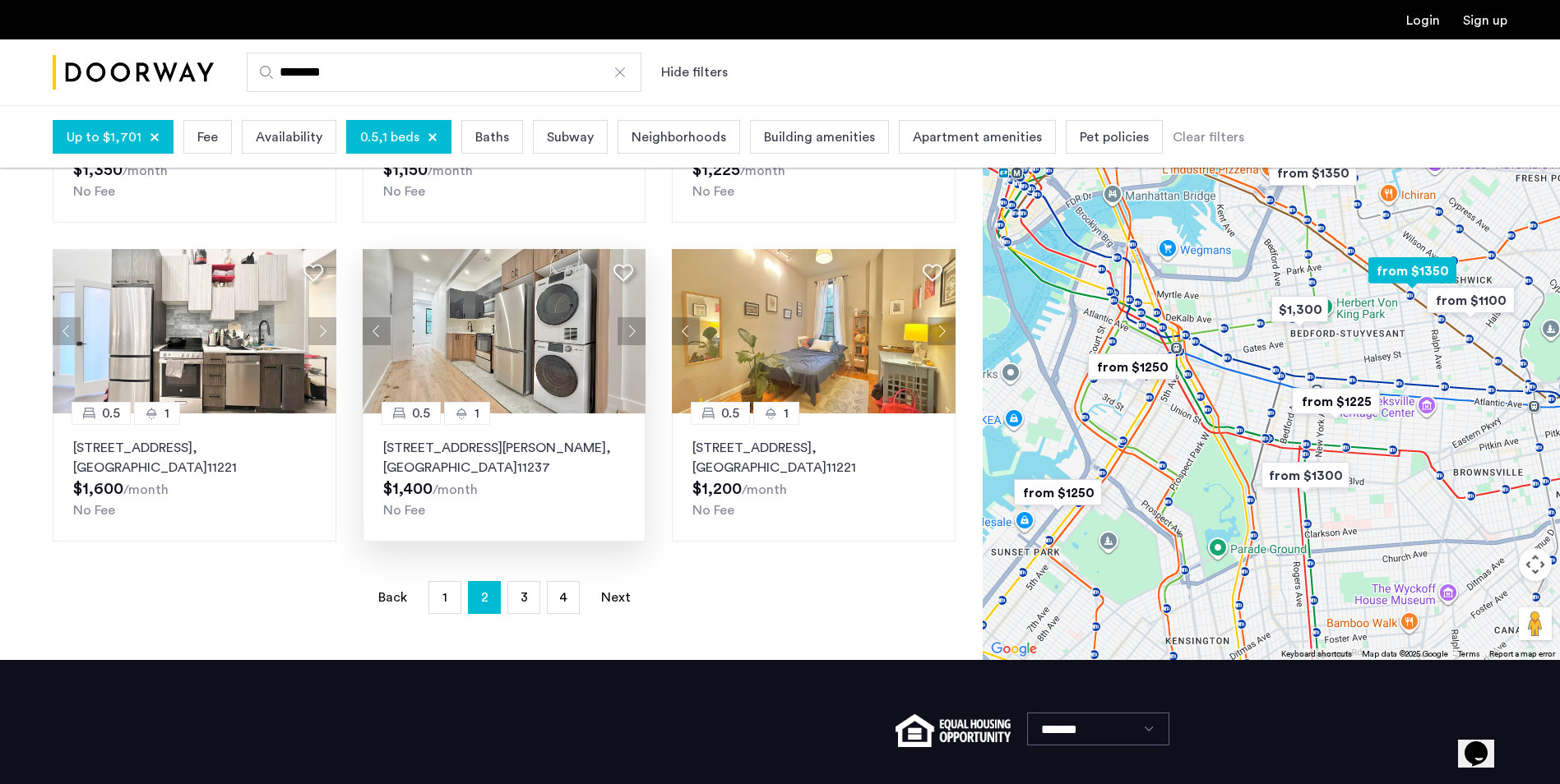
click at [474, 412] on div "1" at bounding box center [467, 413] width 46 height 23
click at [522, 599] on span "3" at bounding box center [523, 597] width 7 height 13
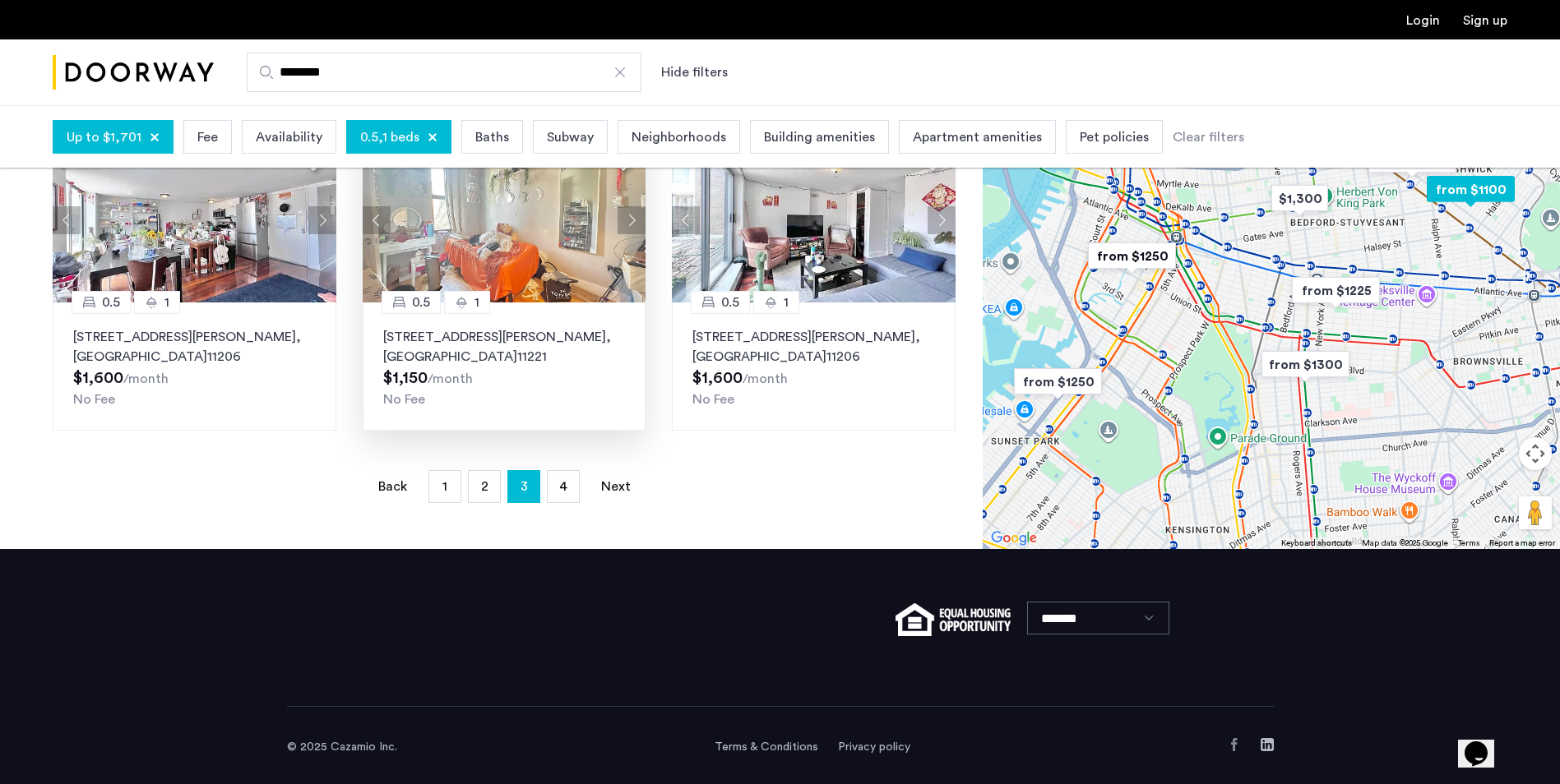
scroll to position [1102, 0]
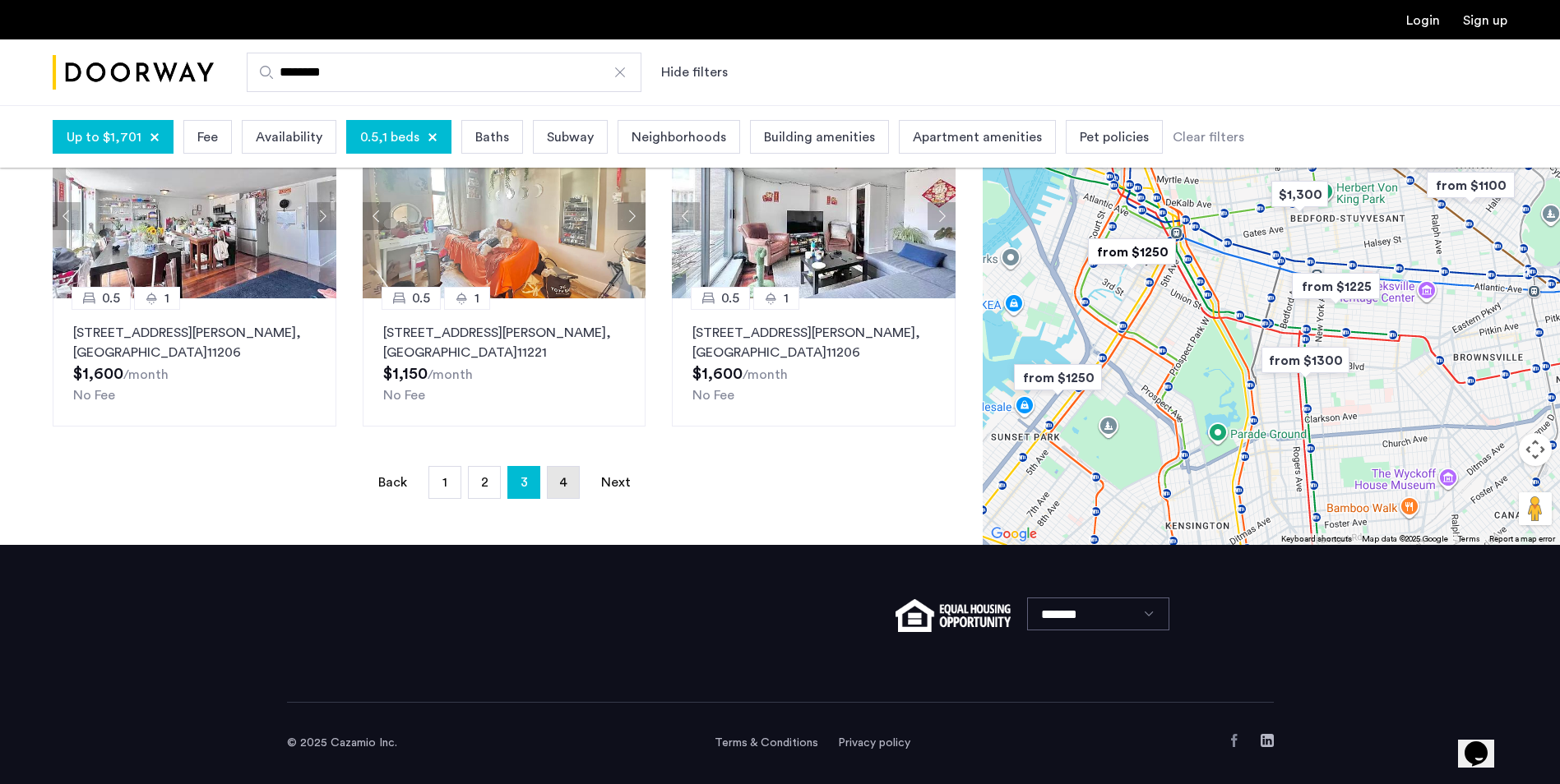
click at [559, 483] on link "page 4" at bounding box center [563, 482] width 31 height 31
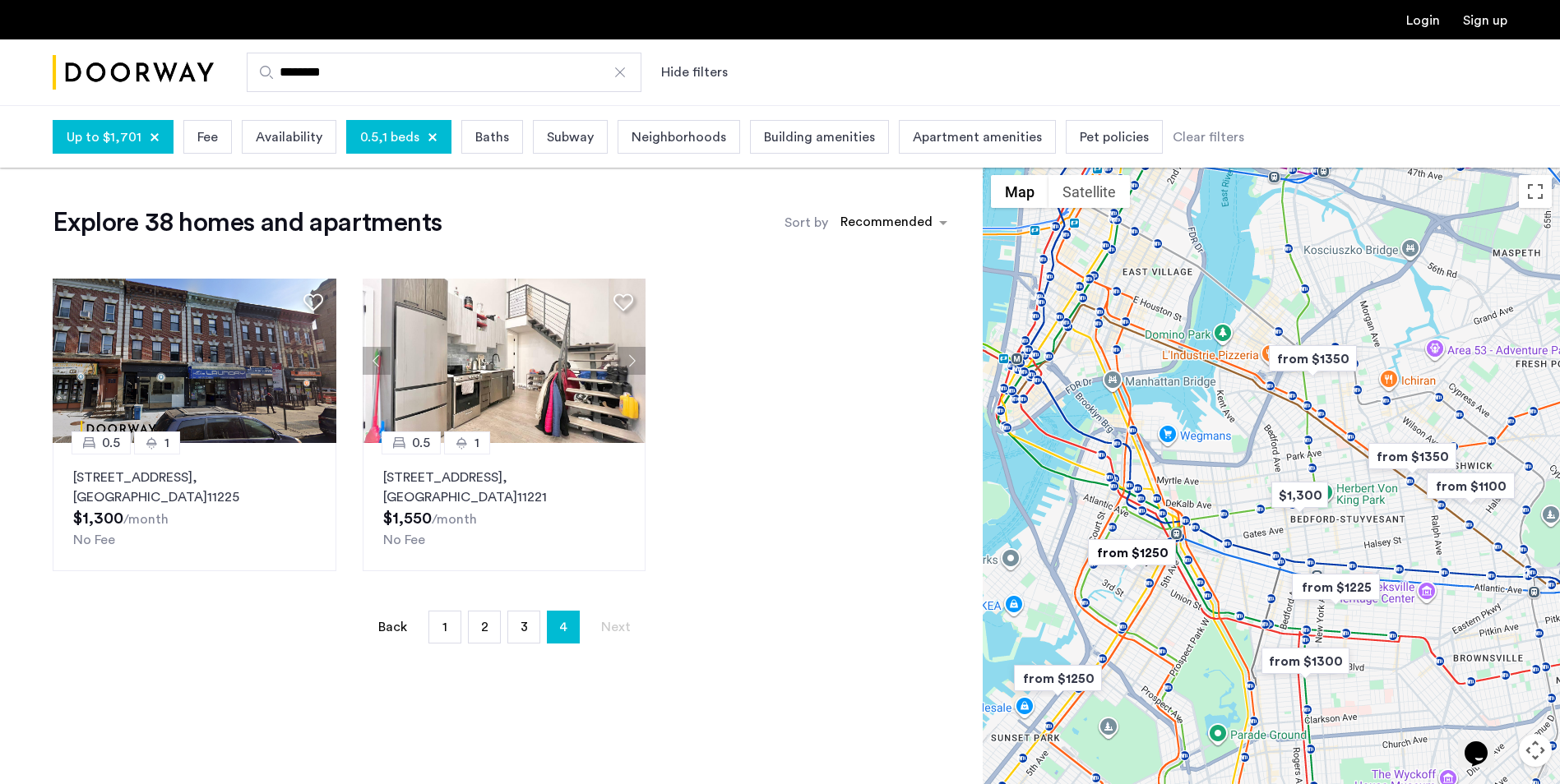
click at [428, 133] on div at bounding box center [433, 137] width 10 height 10
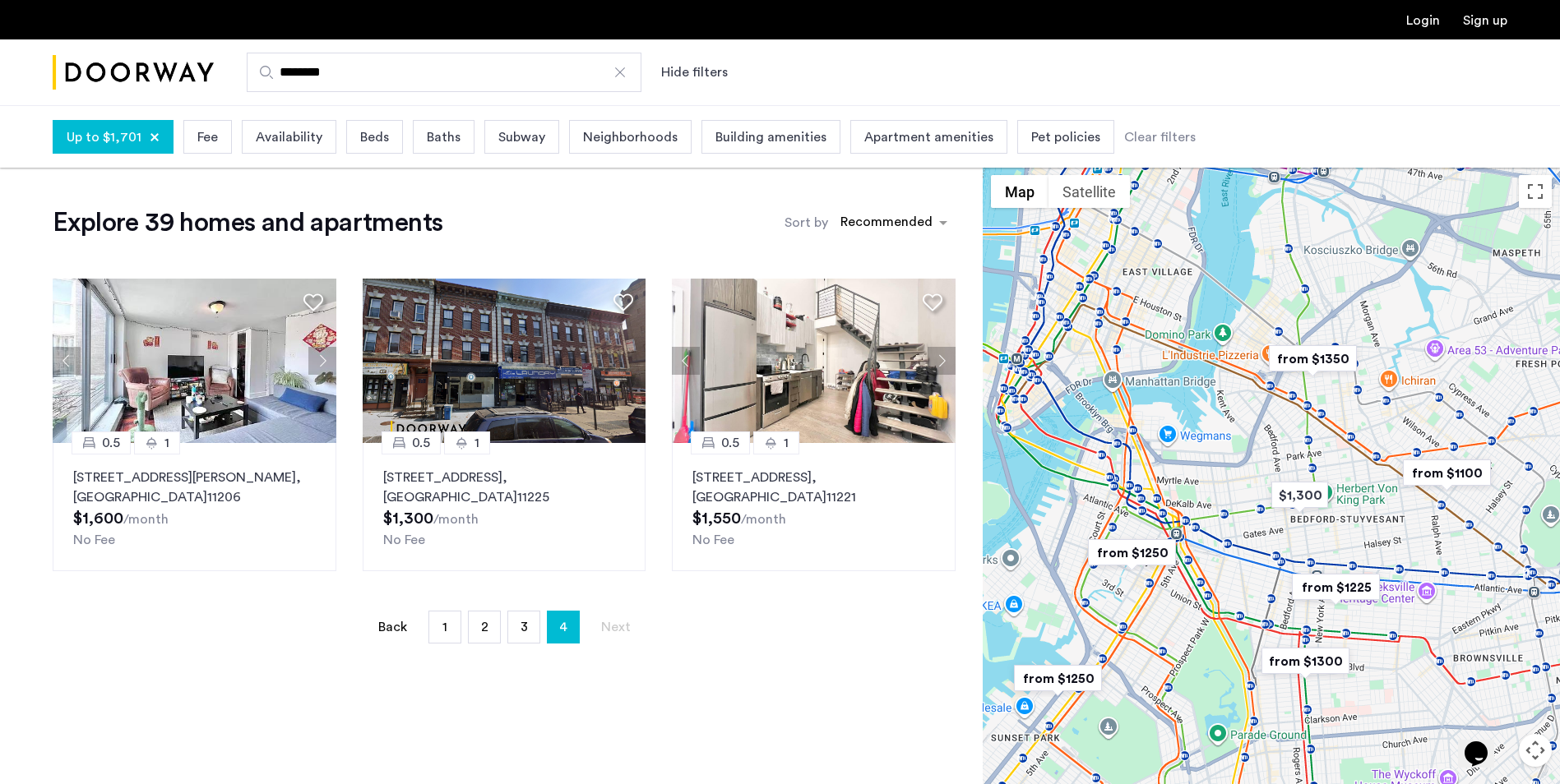
click at [379, 138] on span "Beds" at bounding box center [374, 137] width 29 height 20
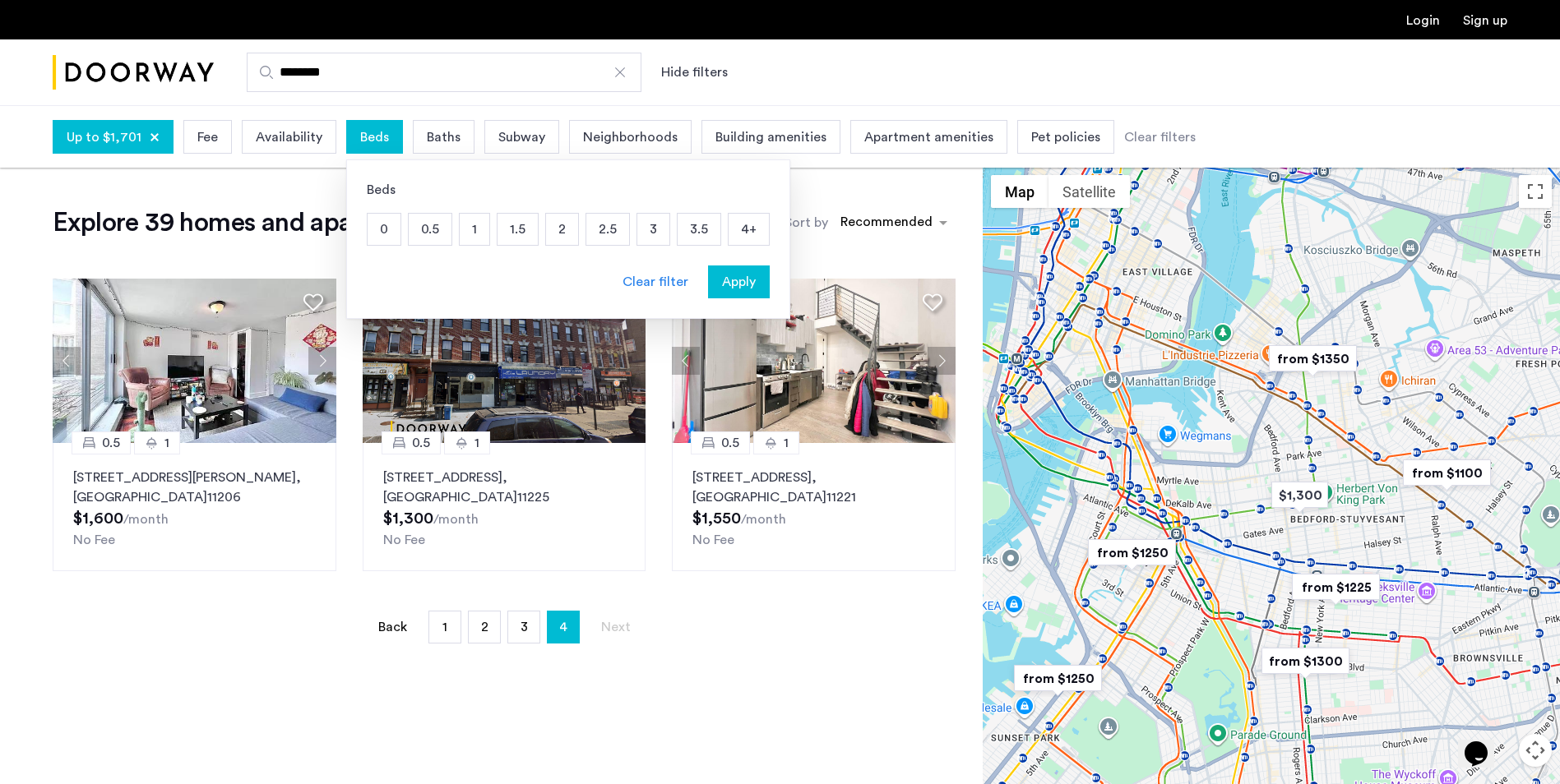
click at [483, 231] on div "1" at bounding box center [474, 229] width 31 height 33
click at [659, 281] on div "Clear filter" at bounding box center [655, 282] width 66 height 20
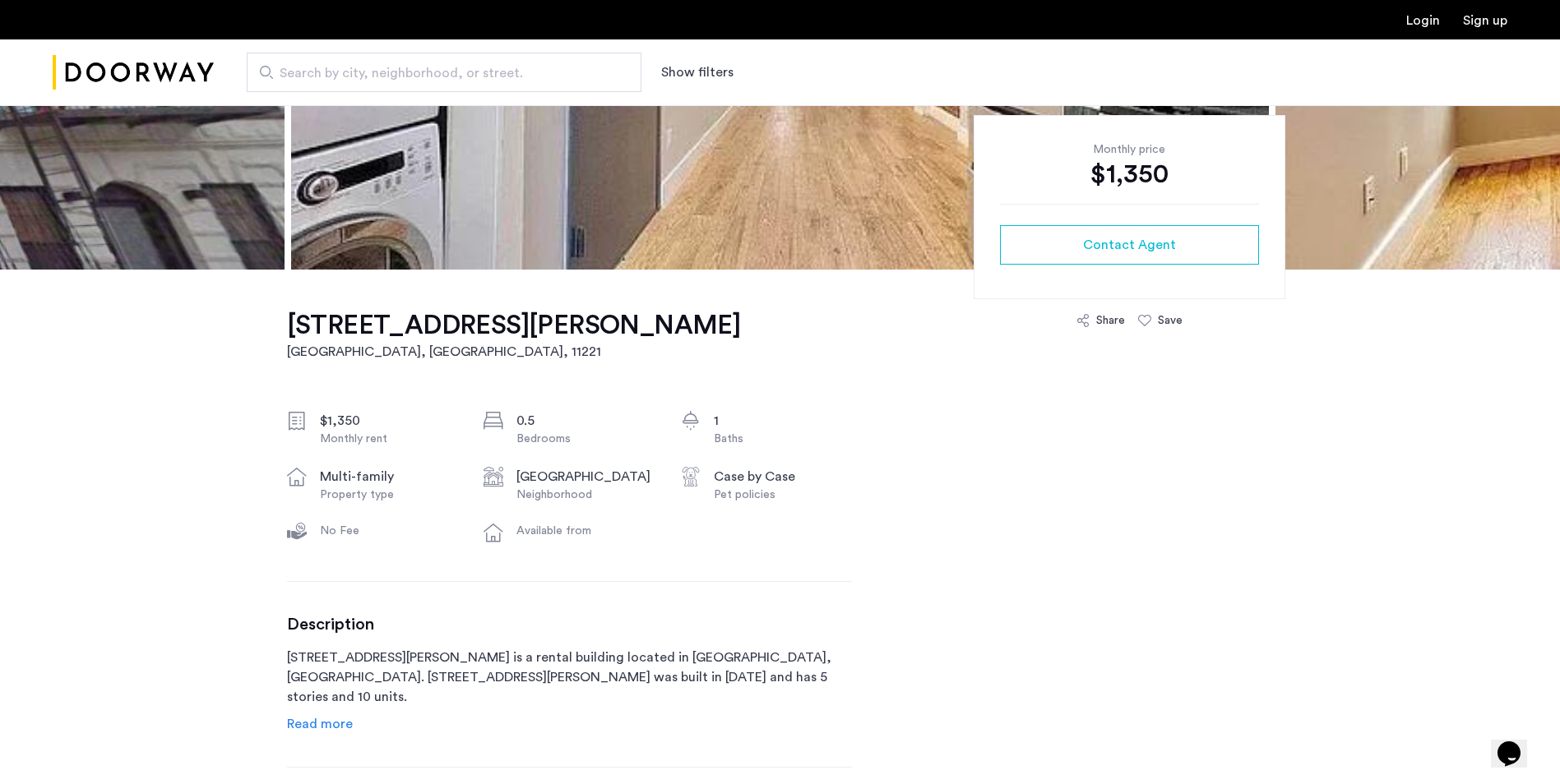
scroll to position [411, 0]
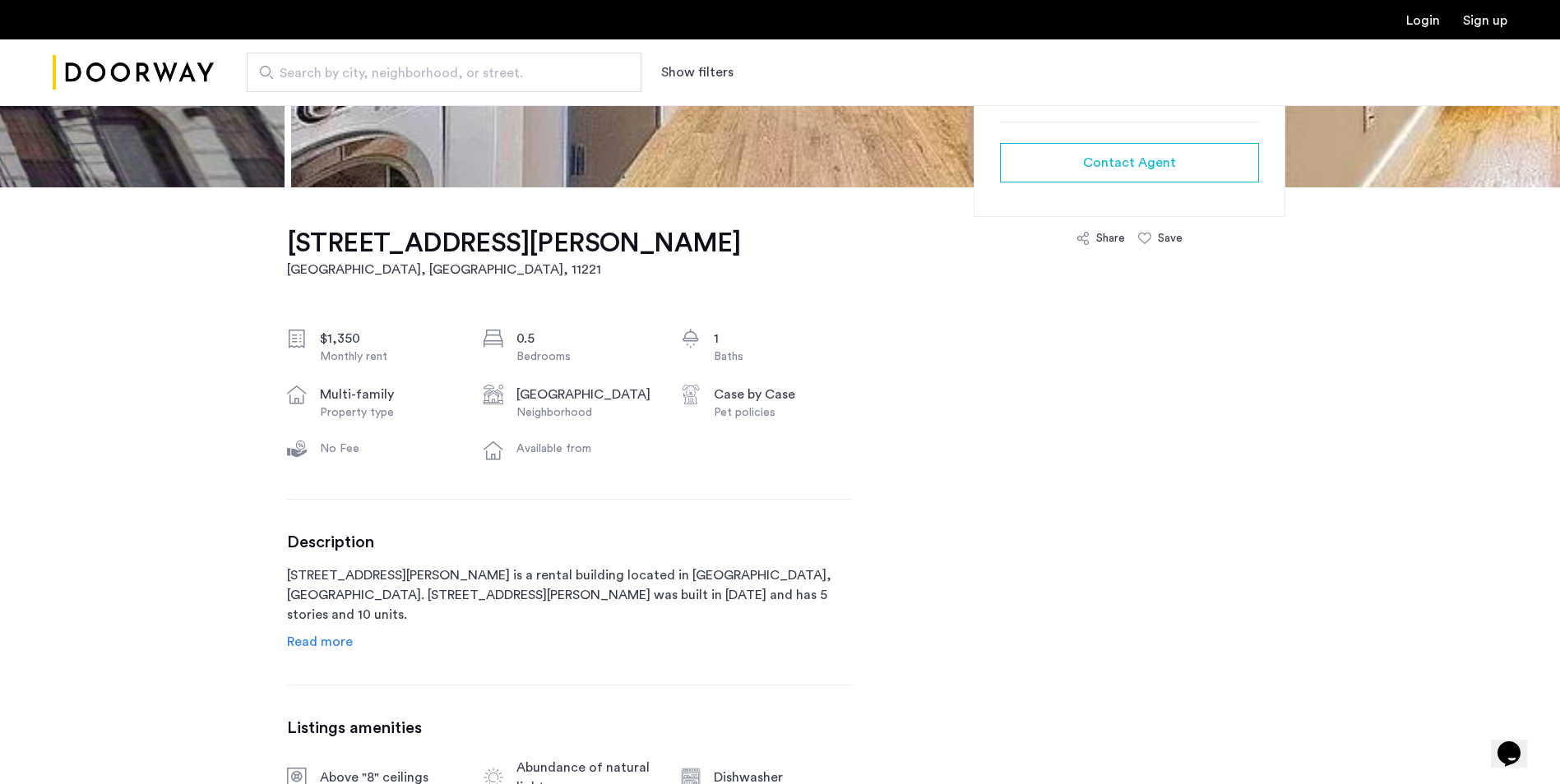
click at [317, 649] on span "Read more" at bounding box center [320, 642] width 66 height 13
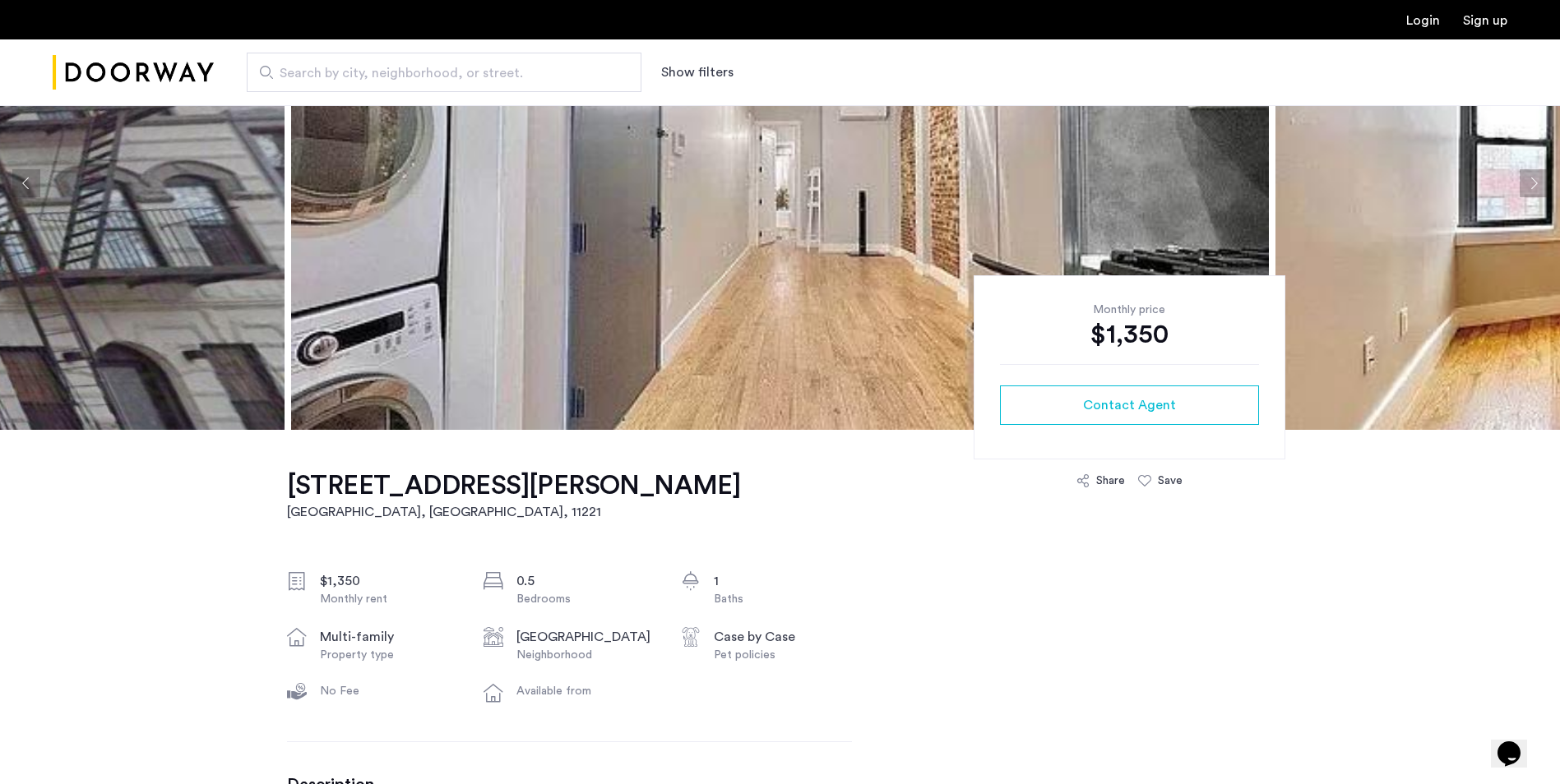
scroll to position [0, 0]
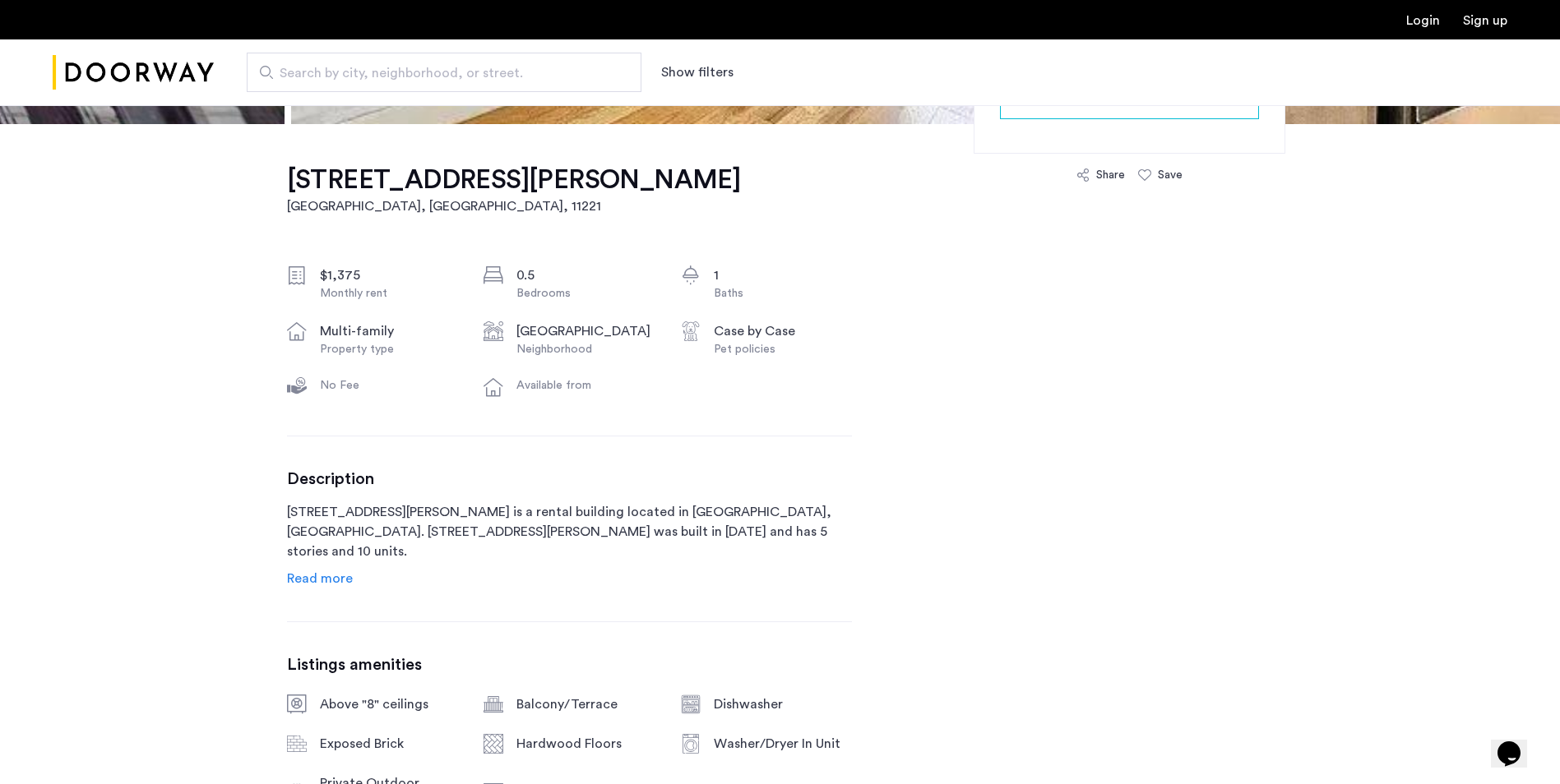
scroll to position [493, 0]
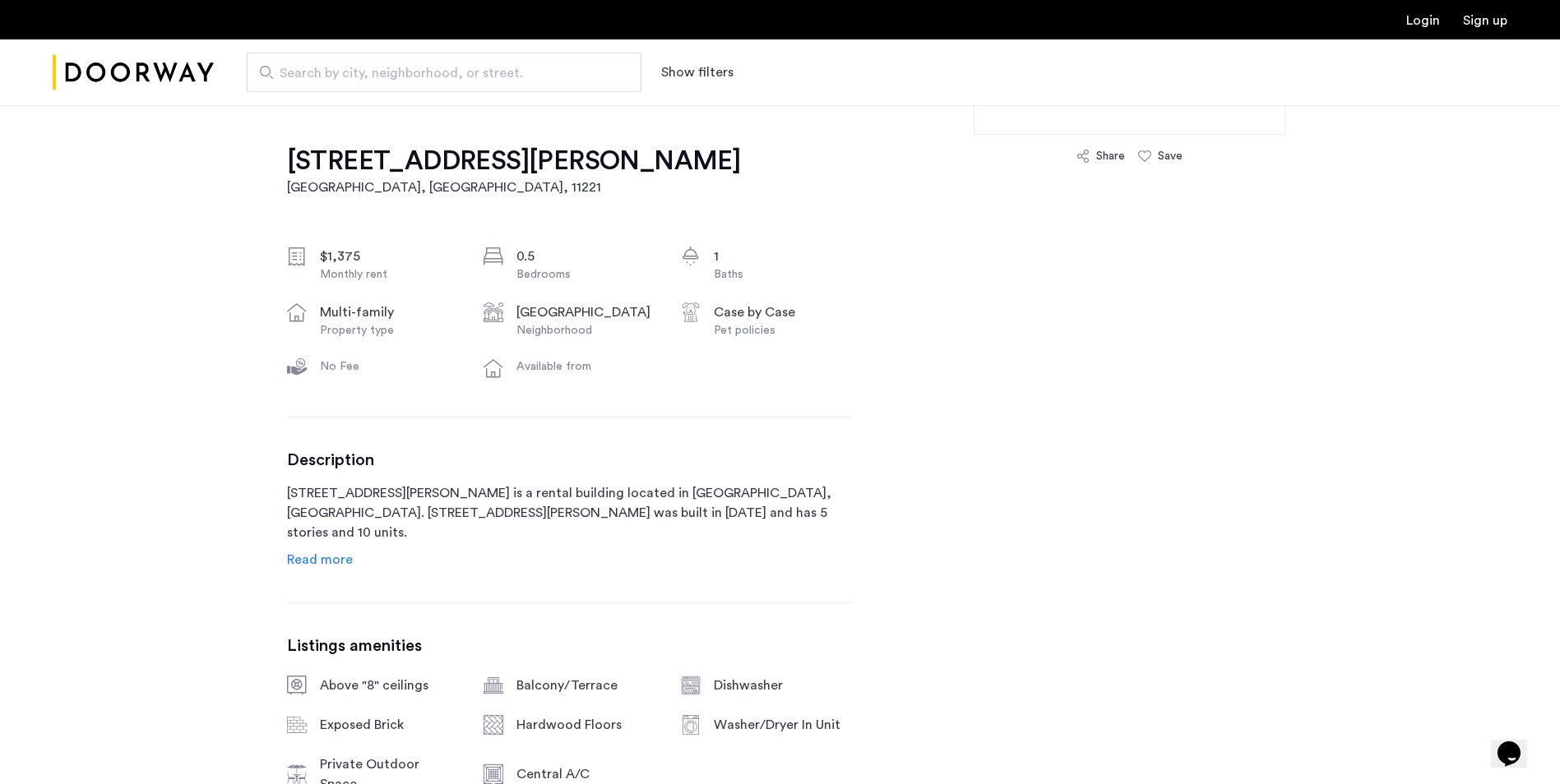
click at [314, 566] on span "Read more" at bounding box center [320, 559] width 66 height 13
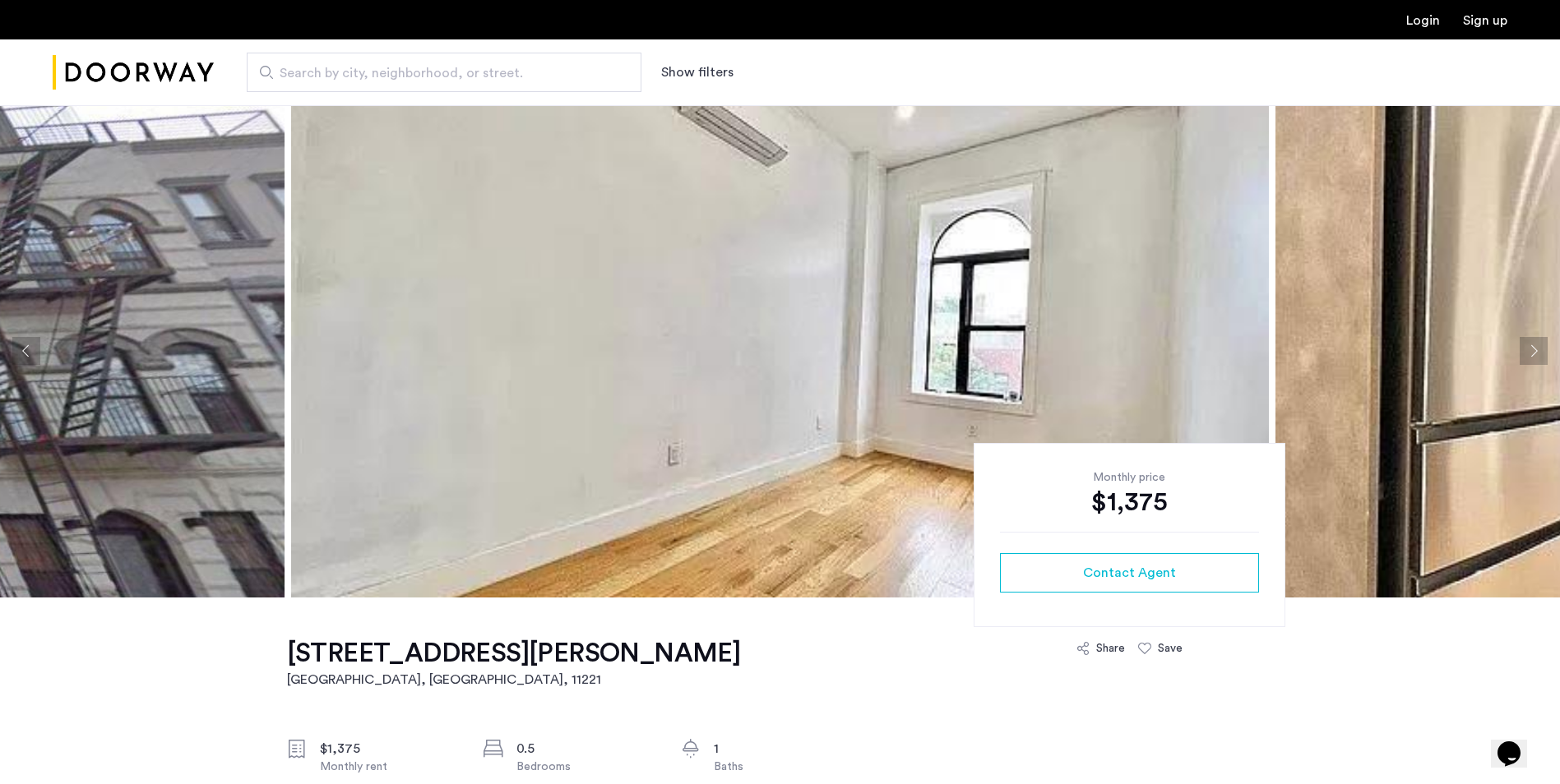
scroll to position [0, 0]
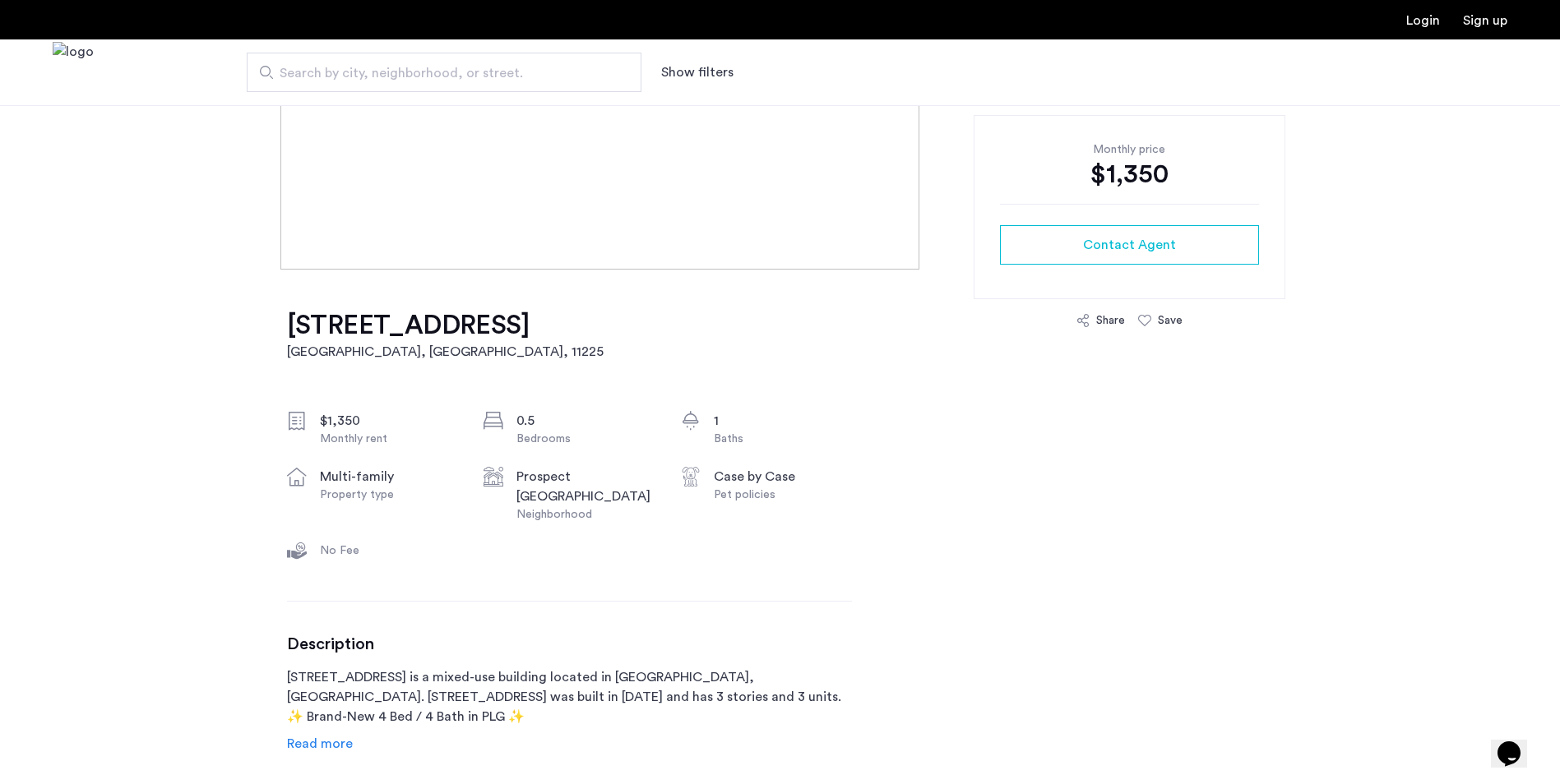
scroll to position [411, 0]
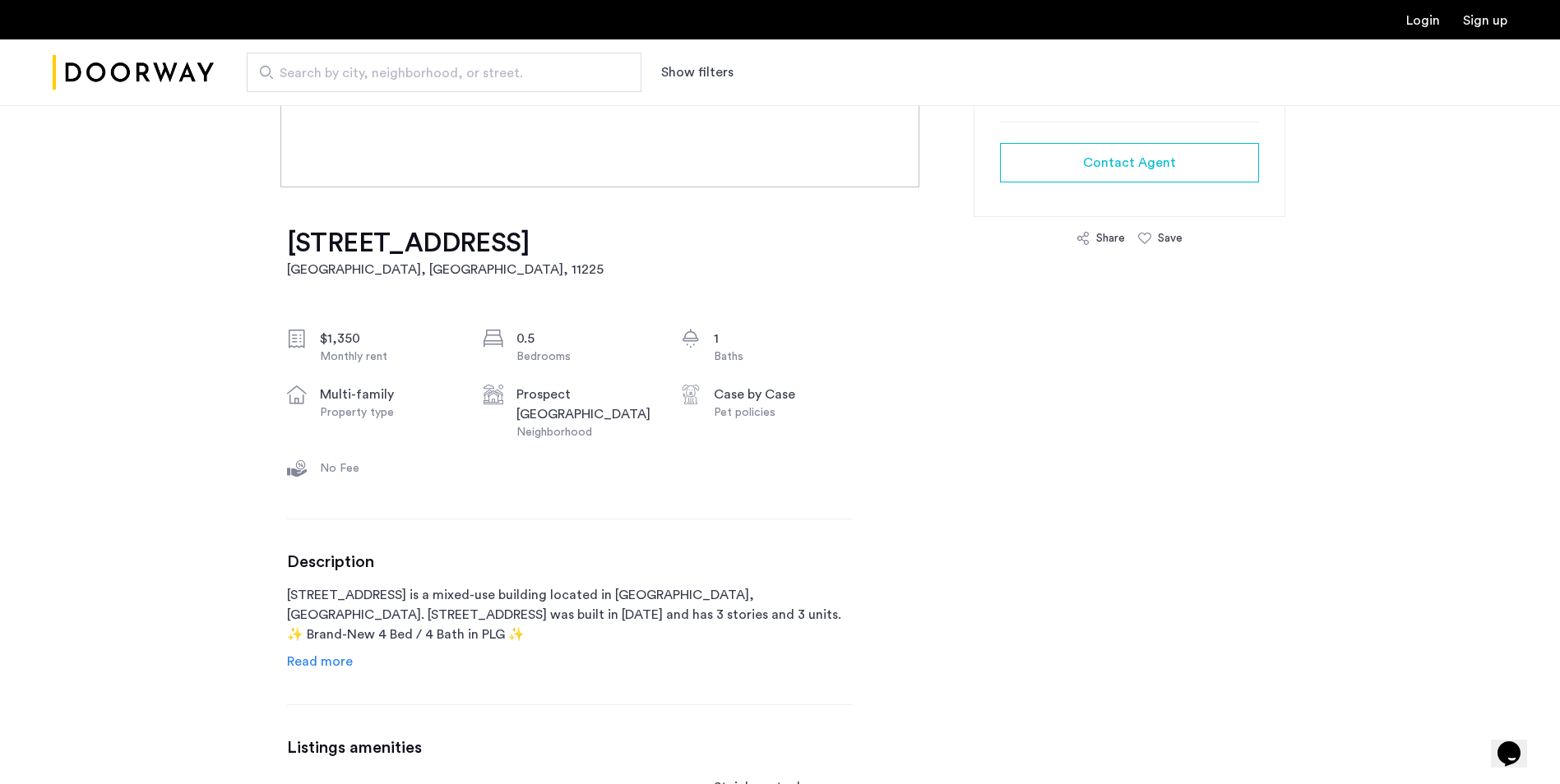
click at [340, 660] on span "Read more" at bounding box center [320, 661] width 66 height 13
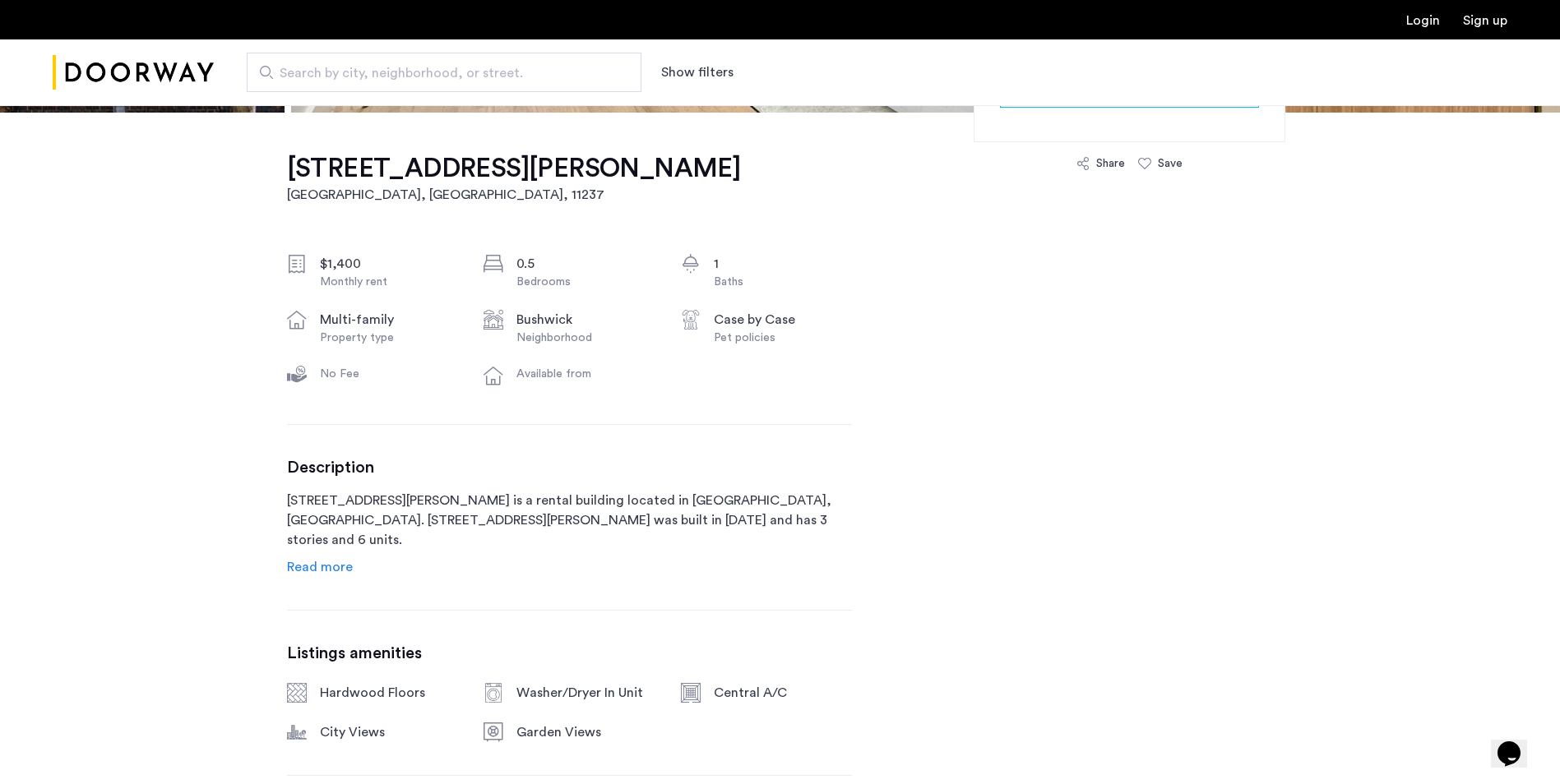
scroll to position [493, 0]
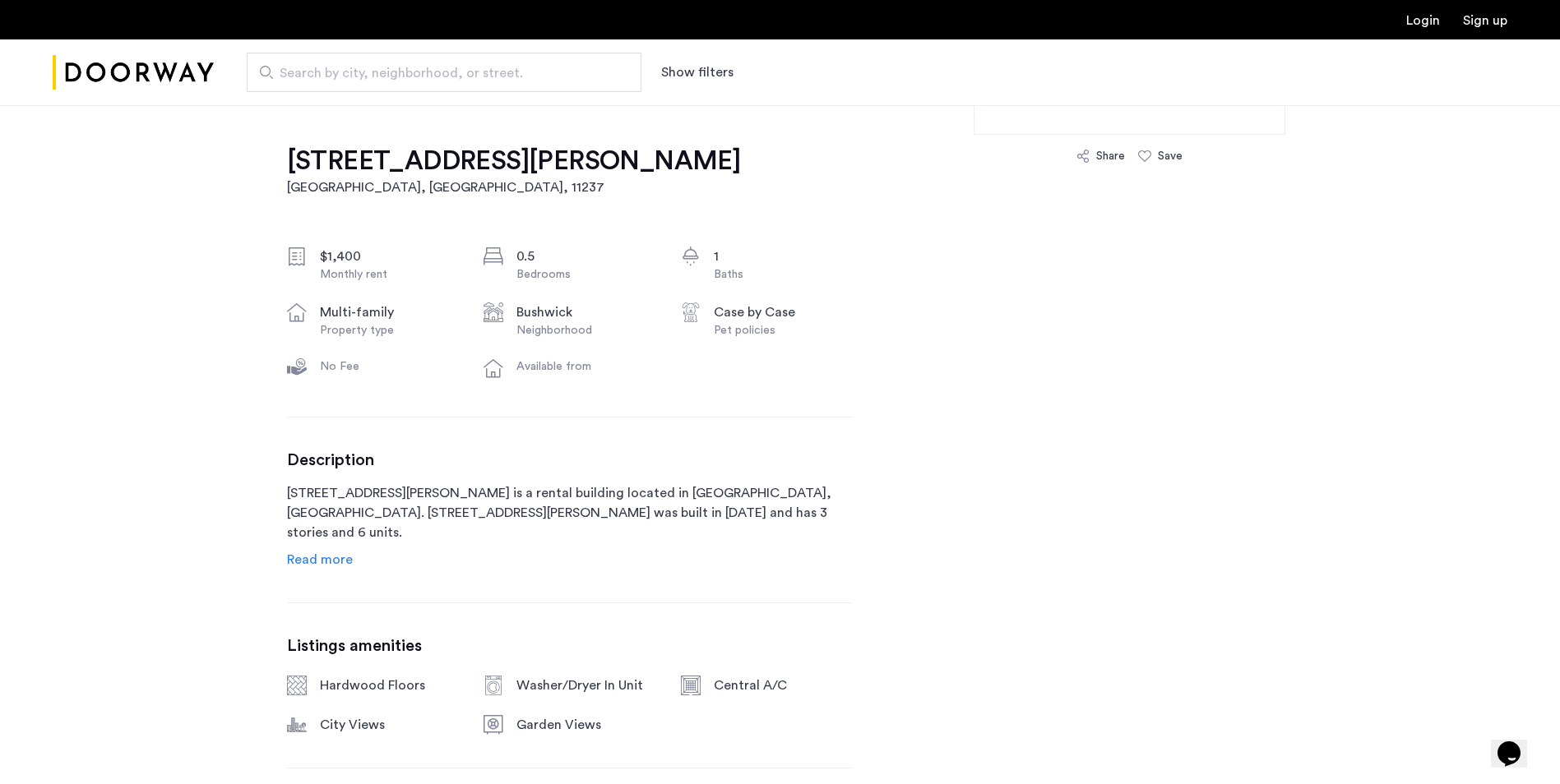
click at [331, 560] on span "Read more" at bounding box center [320, 559] width 66 height 13
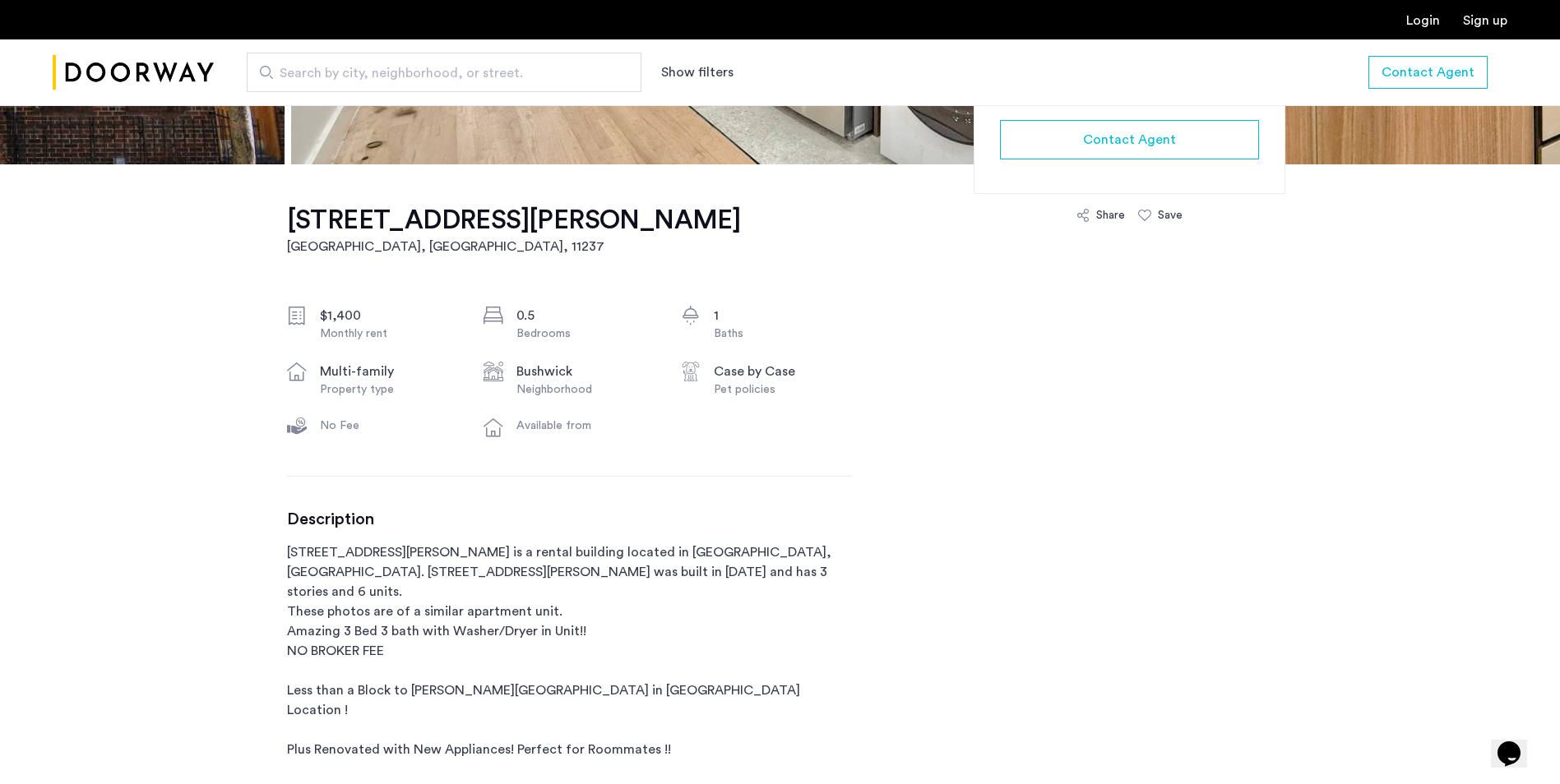
scroll to position [411, 0]
